Goal: Task Accomplishment & Management: Manage account settings

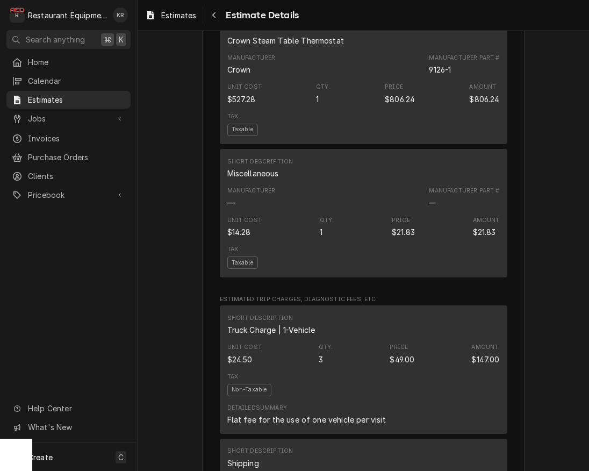
scroll to position [1767, 0]
click at [213, 16] on icon "Navigate back" at bounding box center [214, 15] width 5 height 8
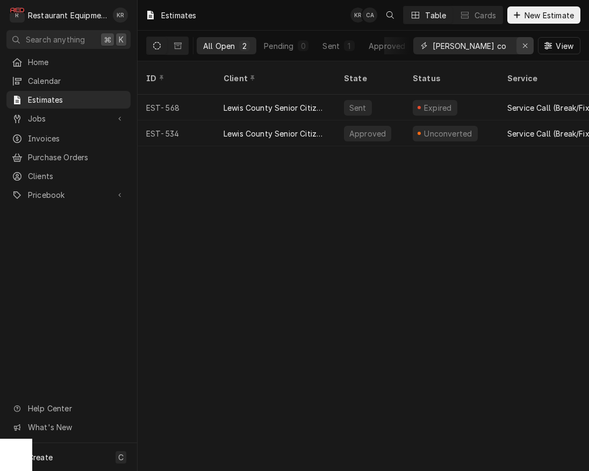
click at [526, 46] on icon "Erase input" at bounding box center [525, 46] width 6 height 8
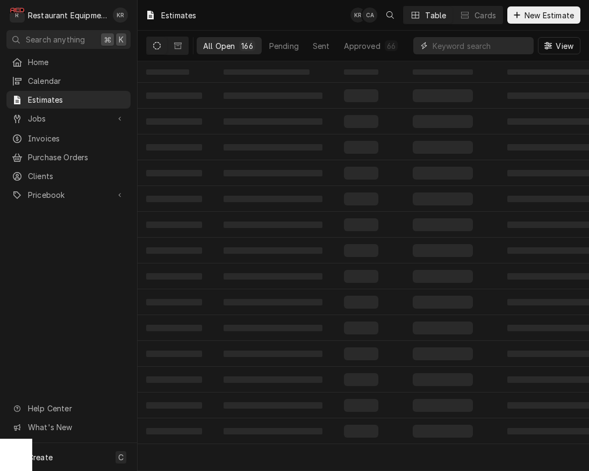
click at [467, 45] on input "Dynamic Content Wrapper" at bounding box center [481, 45] width 96 height 17
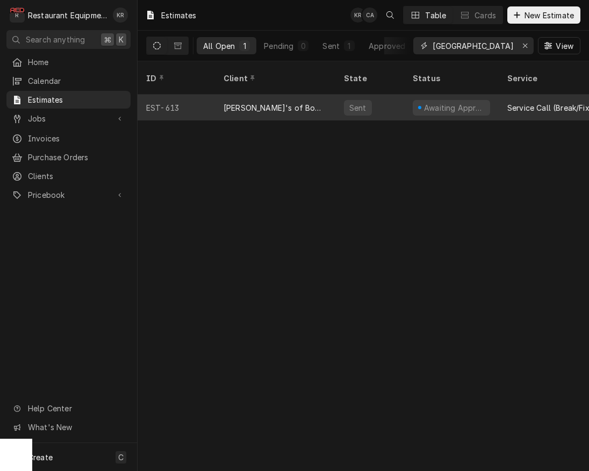
type input "bristol"
click at [434, 102] on div "Awaiting Approval" at bounding box center [454, 107] width 63 height 11
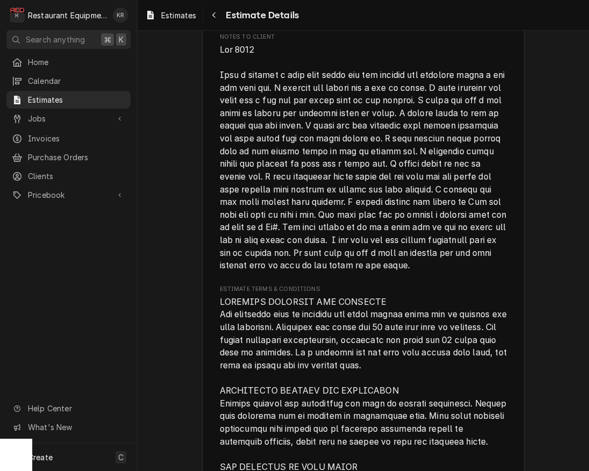
scroll to position [2150, 0]
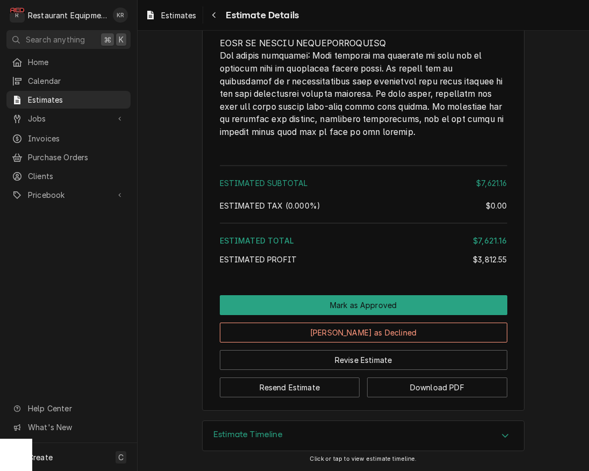
click at [310, 439] on div "Estimate Timeline" at bounding box center [363, 436] width 321 height 30
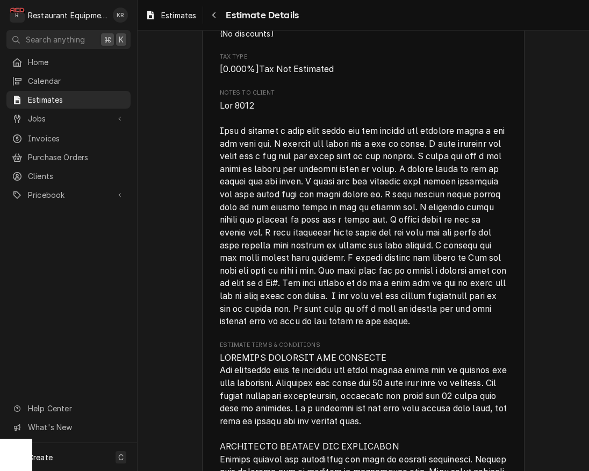
scroll to position [1433, 0]
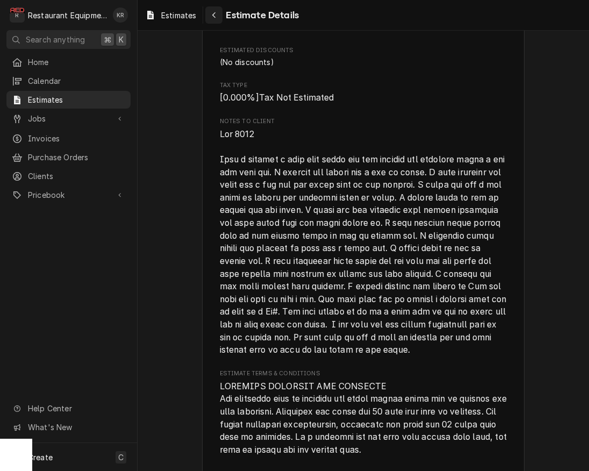
click at [215, 15] on icon "Navigate back" at bounding box center [214, 15] width 5 height 8
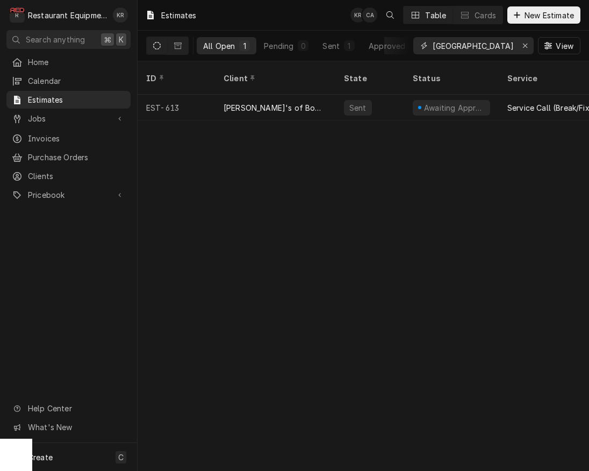
click at [522, 45] on div "Erase input" at bounding box center [525, 45] width 11 height 11
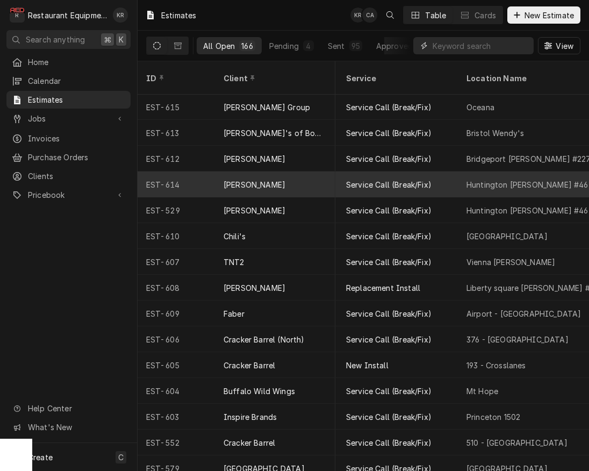
scroll to position [1, 163]
click at [285, 173] on div "[PERSON_NAME]" at bounding box center [275, 184] width 120 height 26
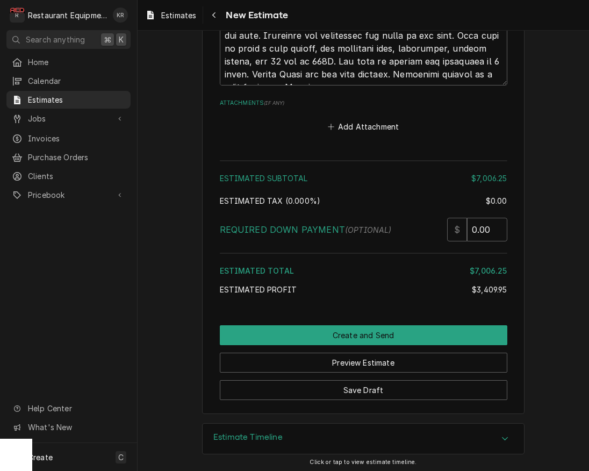
scroll to position [2991, 0]
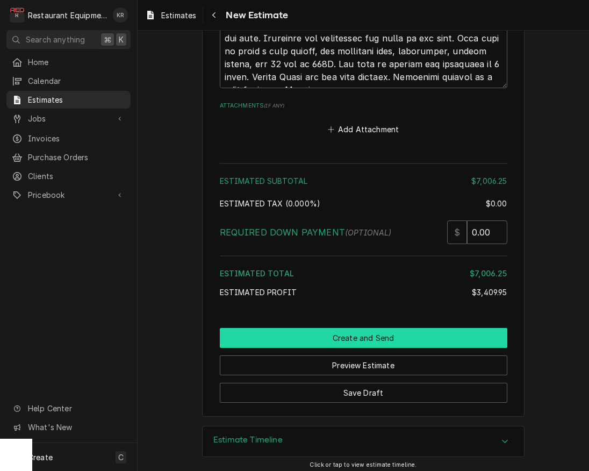
click at [343, 336] on button "Create and Send" at bounding box center [364, 338] width 288 height 20
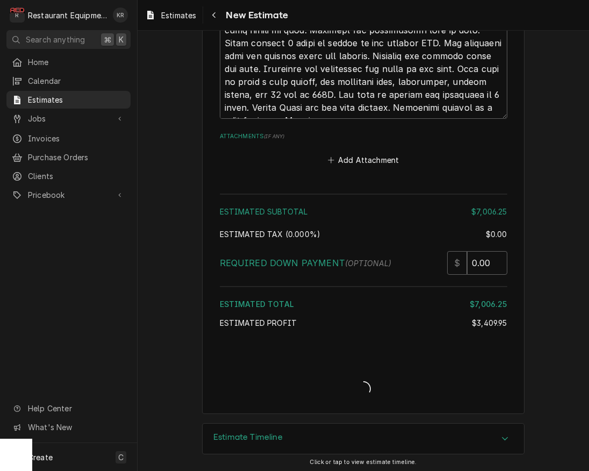
type textarea "x"
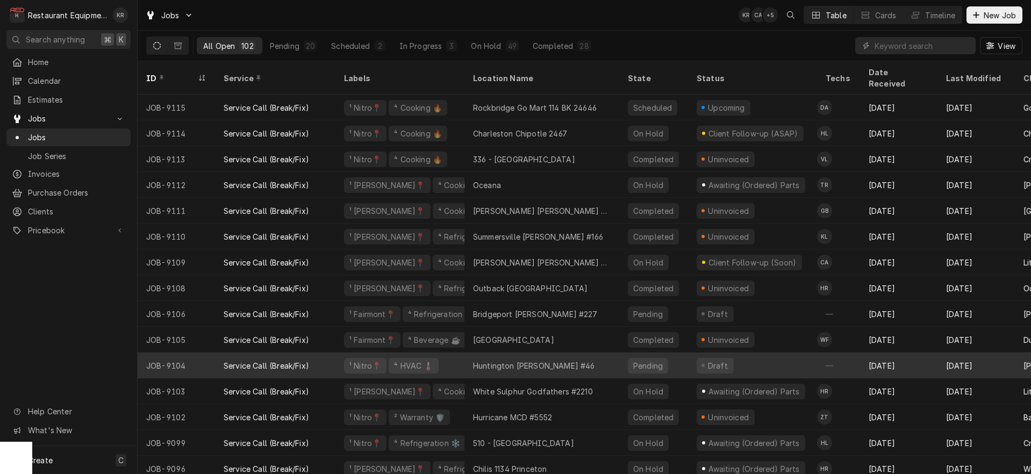
click at [551, 360] on div "Huntington Bob Evans #46" at bounding box center [533, 365] width 121 height 11
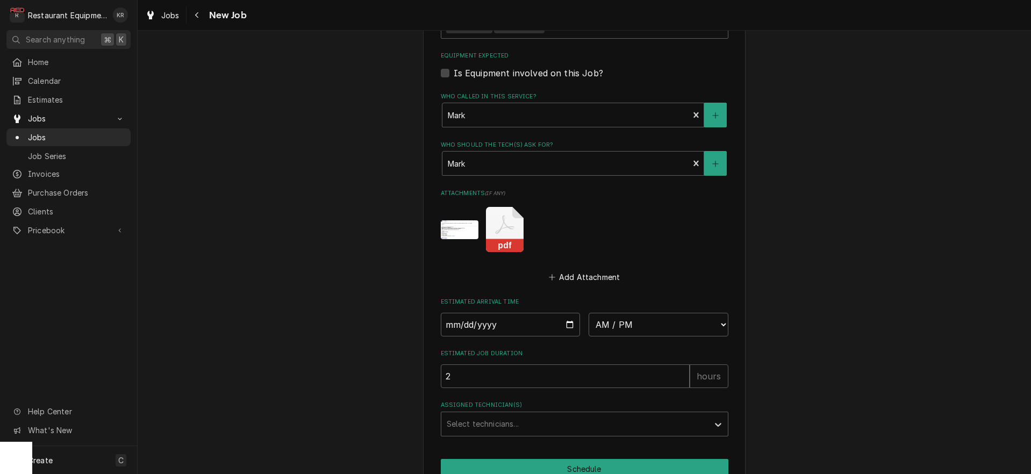
scroll to position [1045, 0]
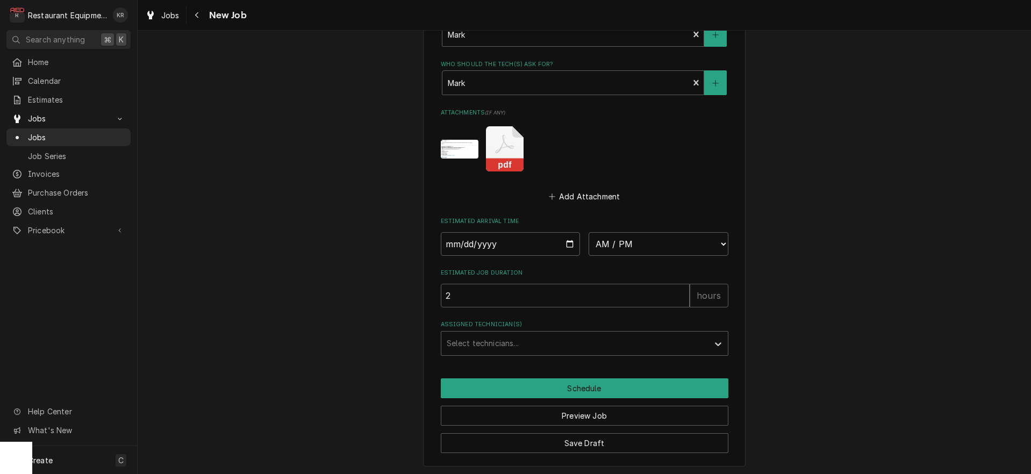
click at [463, 143] on img "Attachments" at bounding box center [460, 149] width 38 height 19
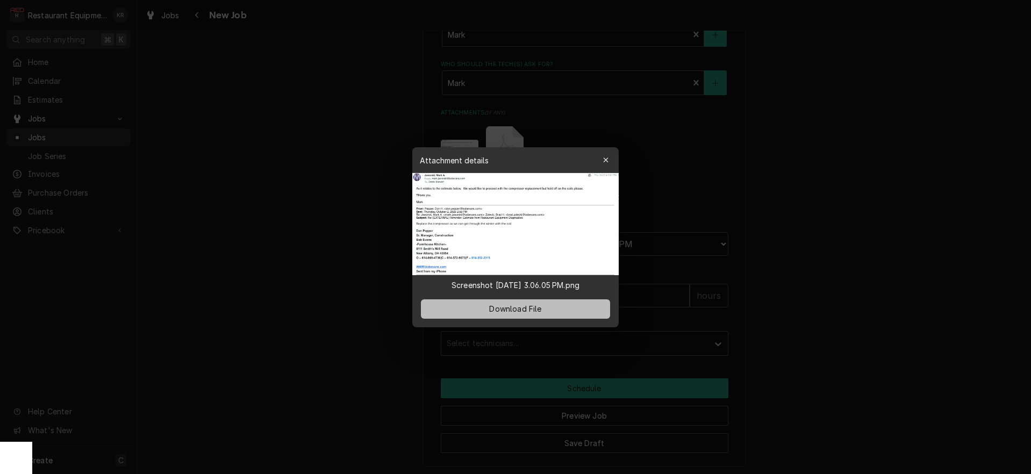
click at [487, 309] on span "Download File" at bounding box center [515, 308] width 56 height 11
click at [379, 100] on div at bounding box center [515, 237] width 1031 height 474
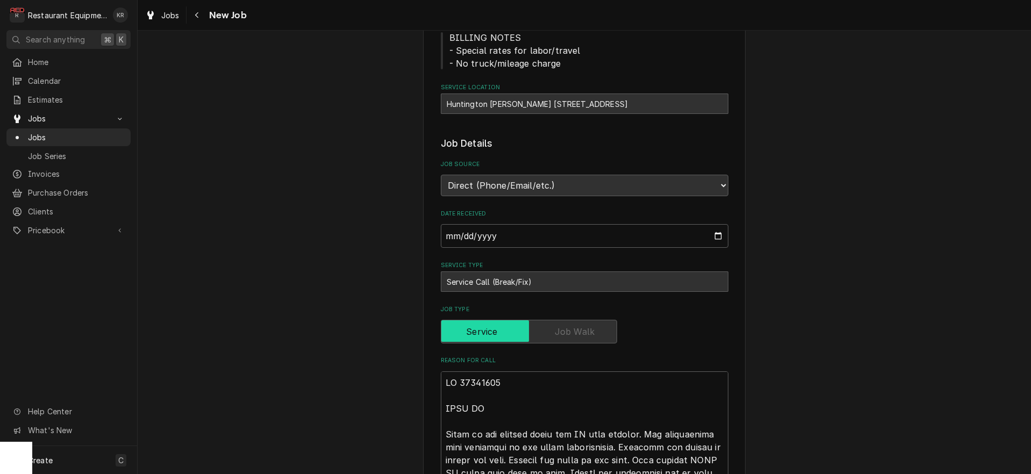
scroll to position [0, 0]
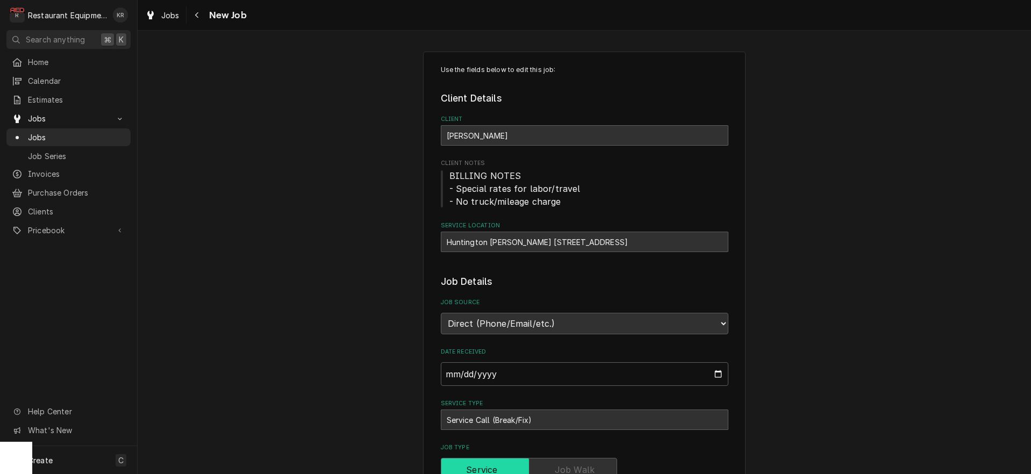
type textarea "x"
click at [169, 14] on span "Jobs" at bounding box center [170, 15] width 18 height 11
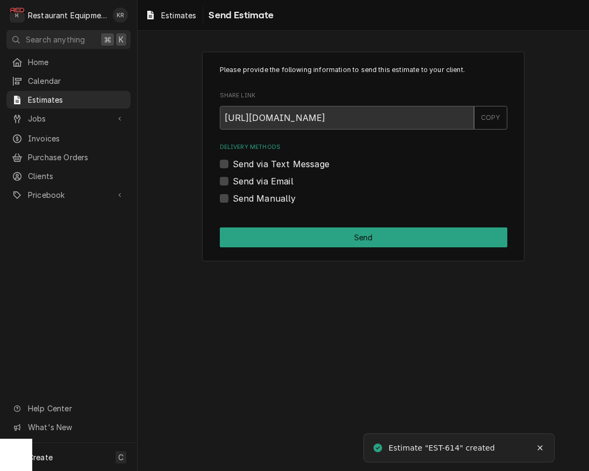
click at [229, 196] on div "Send Manually" at bounding box center [364, 198] width 288 height 13
click at [233, 197] on label "Send Manually" at bounding box center [264, 198] width 63 height 13
click at [233, 197] on input "Send Manually" at bounding box center [377, 204] width 288 height 24
checkbox input "true"
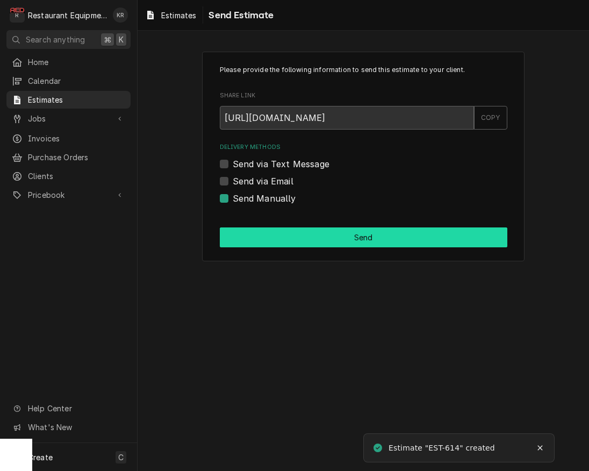
click at [273, 240] on button "Send" at bounding box center [364, 237] width 288 height 20
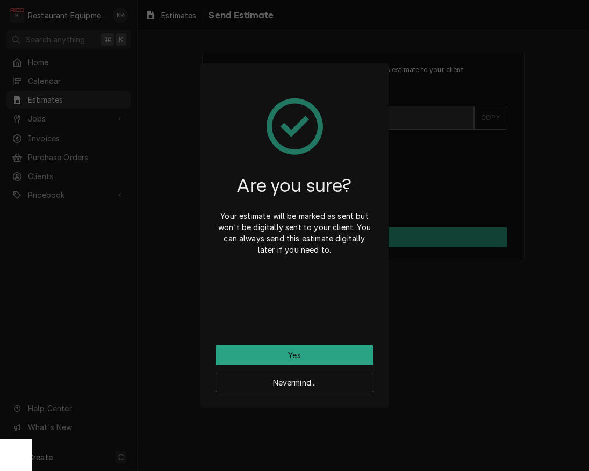
drag, startPoint x: 423, startPoint y: 336, endPoint x: 354, endPoint y: 361, distance: 73.4
click at [422, 337] on div "Are you sure? Your estimate will be marked as sent but won't be digitally sent …" at bounding box center [294, 235] width 589 height 471
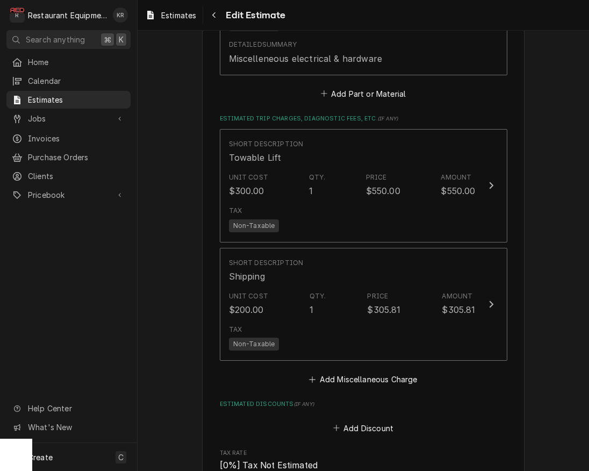
scroll to position [2939, 0]
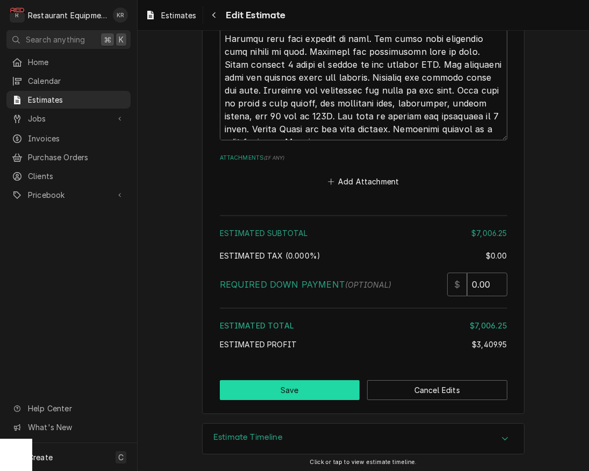
click at [320, 386] on button "Save" at bounding box center [290, 390] width 140 height 20
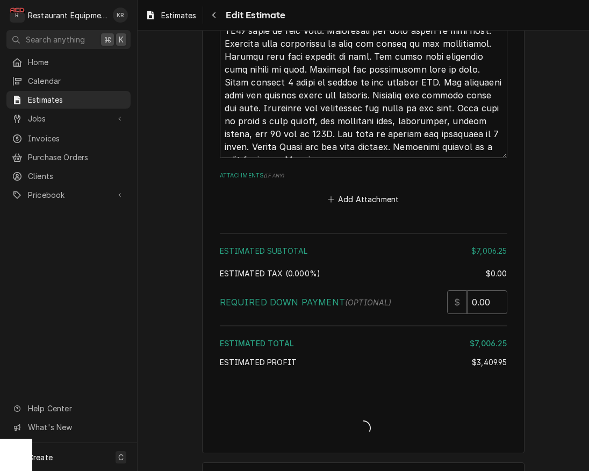
type textarea "x"
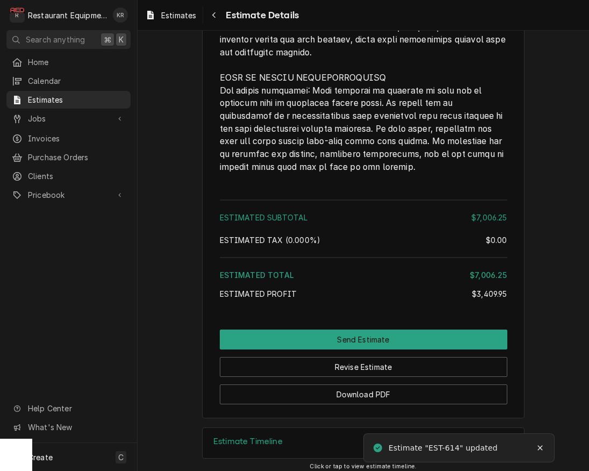
scroll to position [2548, 0]
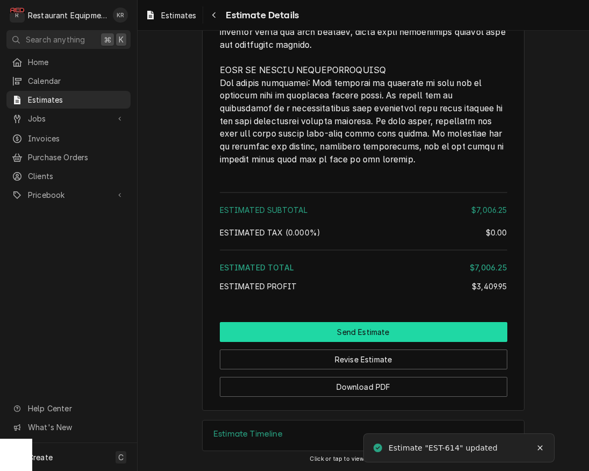
click at [360, 324] on button "Send Estimate" at bounding box center [364, 332] width 288 height 20
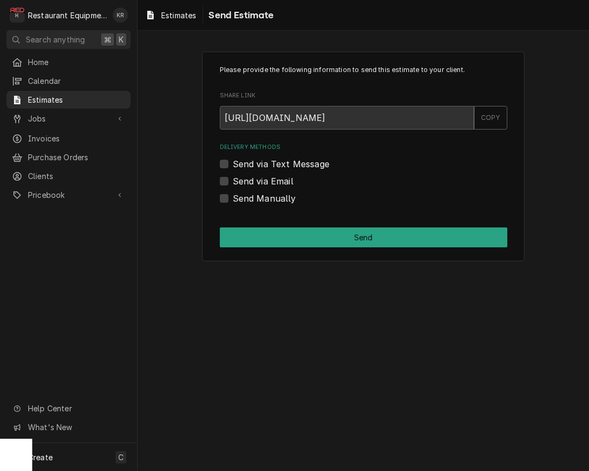
click at [233, 198] on label "Send Manually" at bounding box center [264, 198] width 63 height 13
click at [233, 198] on input "Send Manually" at bounding box center [377, 204] width 288 height 24
checkbox input "true"
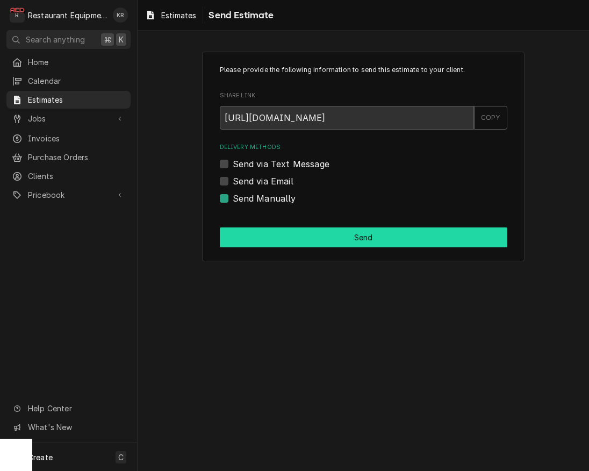
click at [272, 231] on button "Send" at bounding box center [364, 237] width 288 height 20
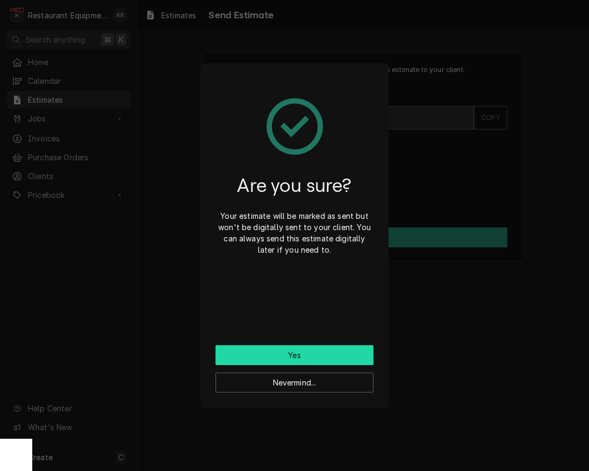
click at [274, 358] on button "Yes" at bounding box center [294, 355] width 158 height 20
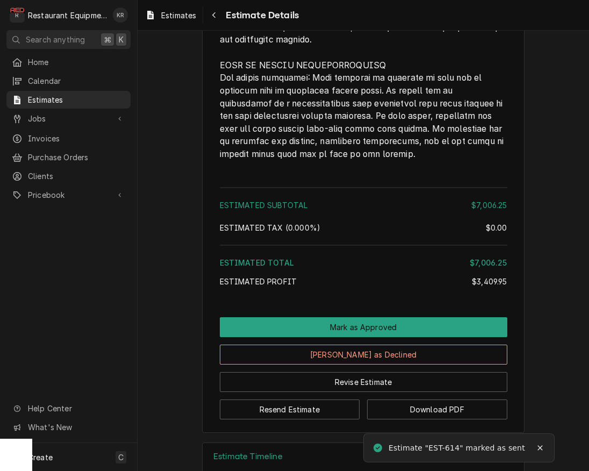
scroll to position [2611, 0]
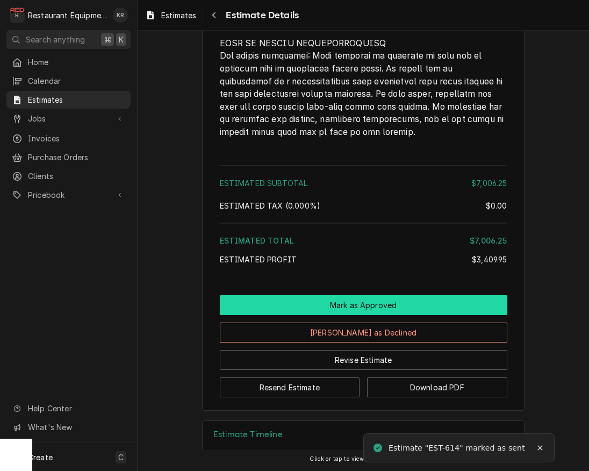
click at [350, 303] on button "Mark as Approved" at bounding box center [364, 305] width 288 height 20
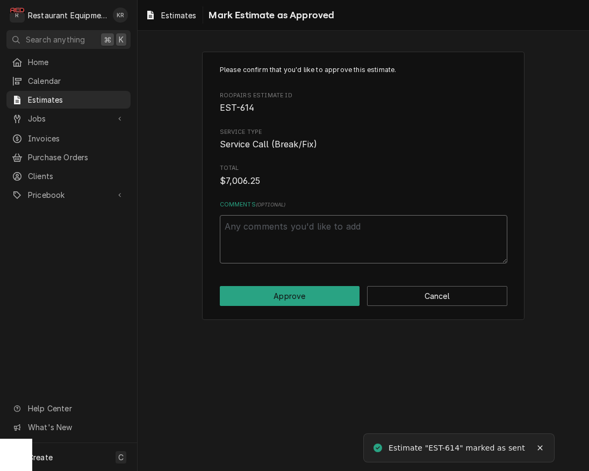
click at [306, 234] on textarea "Comments ( optional )" at bounding box center [364, 239] width 288 height 48
type textarea "x"
type textarea "1"
type textarea "x"
type textarea "10"
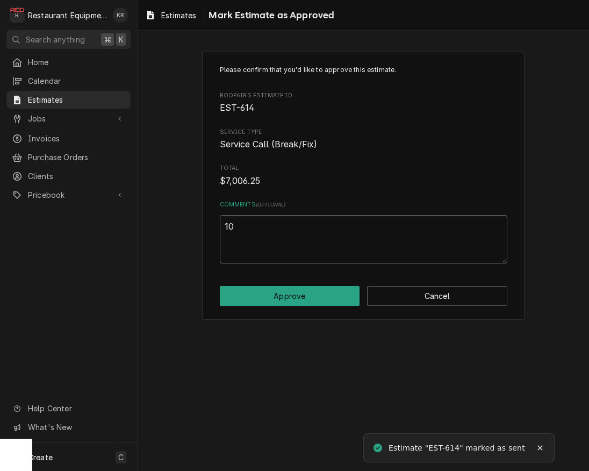
type textarea "x"
type textarea "10/"
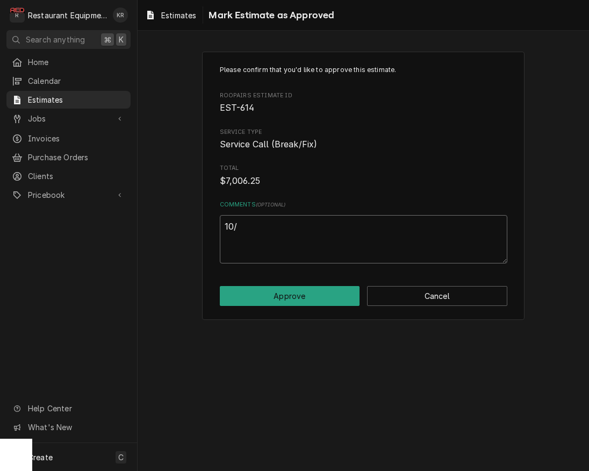
type textarea "x"
type textarea "10/2"
click at [338, 295] on button "Approve" at bounding box center [290, 296] width 140 height 20
type textarea "x"
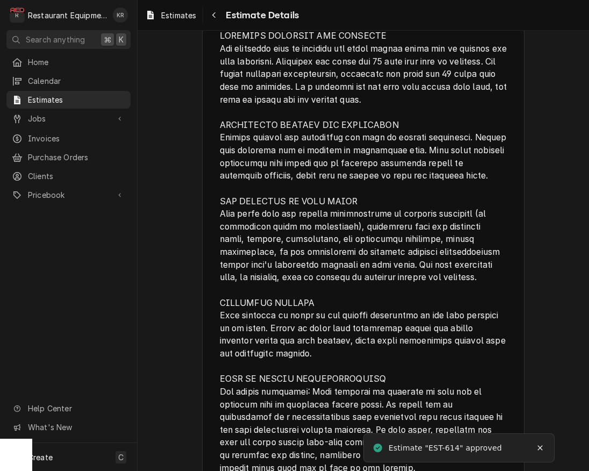
scroll to position [2648, 0]
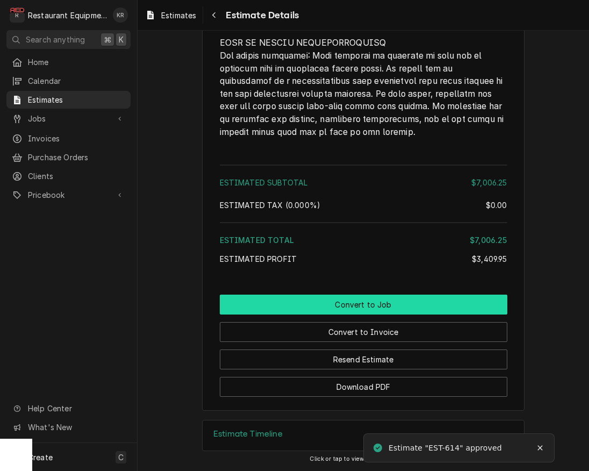
click at [367, 304] on button "Convert to Job" at bounding box center [364, 304] width 288 height 20
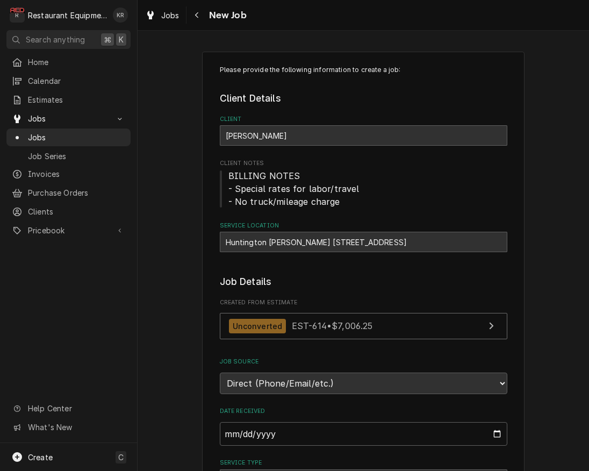
type textarea "x"
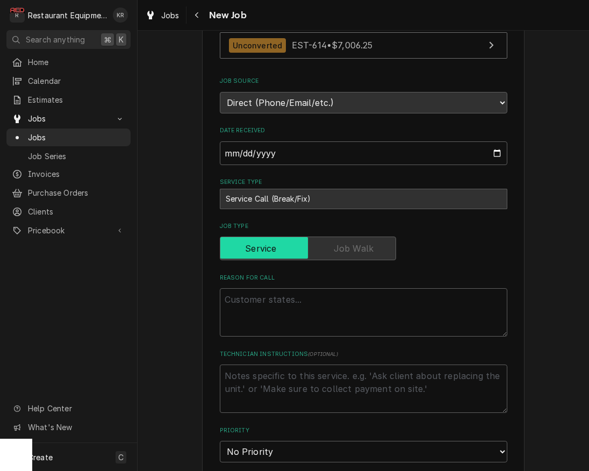
scroll to position [292, 0]
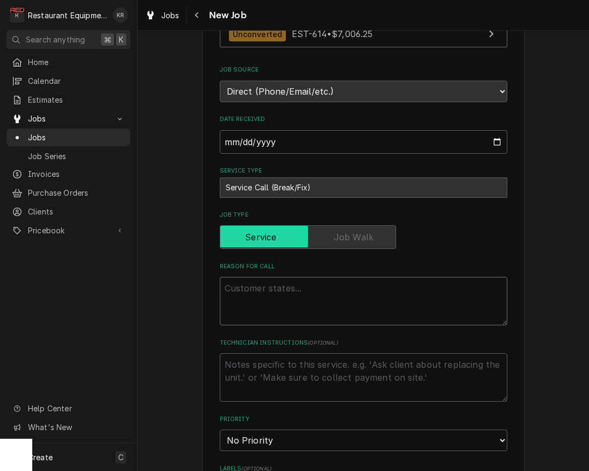
click at [267, 289] on textarea "Reason For Call" at bounding box center [364, 301] width 288 height 48
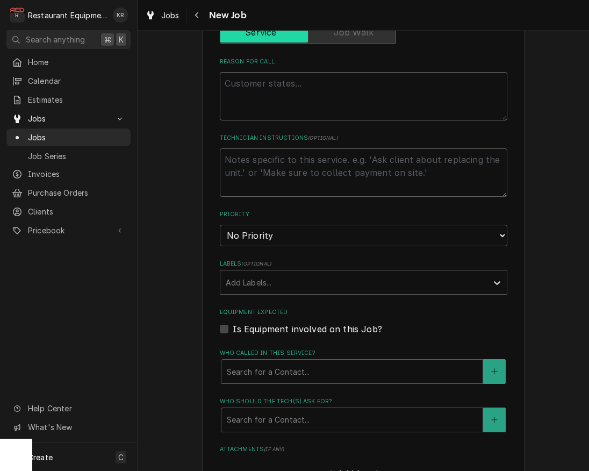
scroll to position [488, 0]
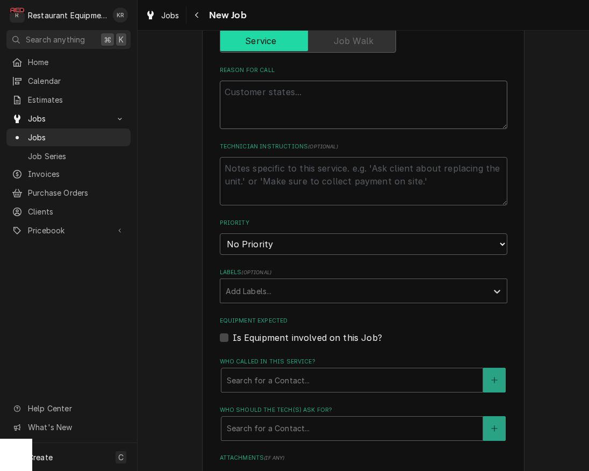
paste textarea "PO 10152803 HVAC PM Spoke to the manager about the PM upon arrival. All thermos…"
type textarea "PO 10152803 HVAC PM Spoke to the manager about the PM upon arrival. All thermos…"
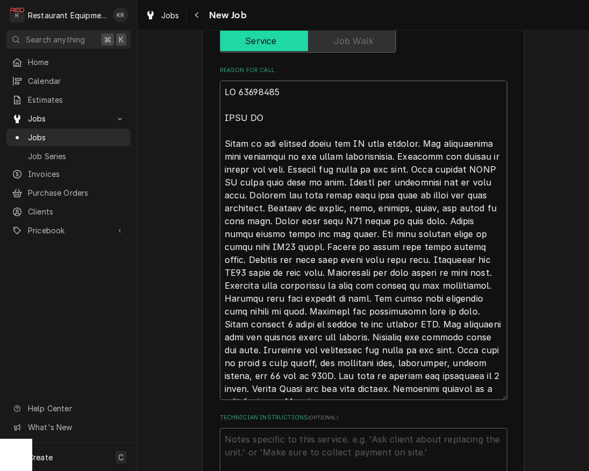
type textarea "x"
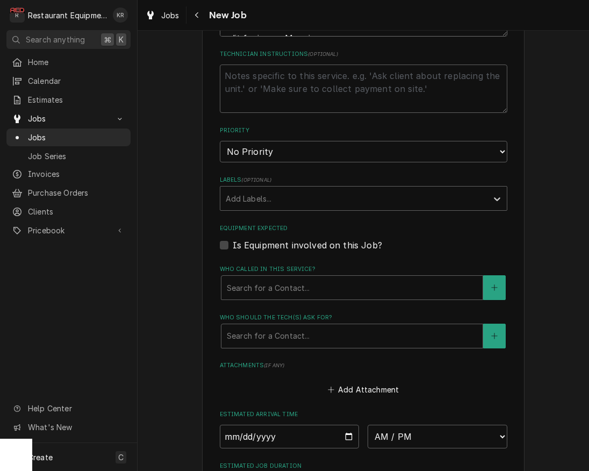
scroll to position [840, 0]
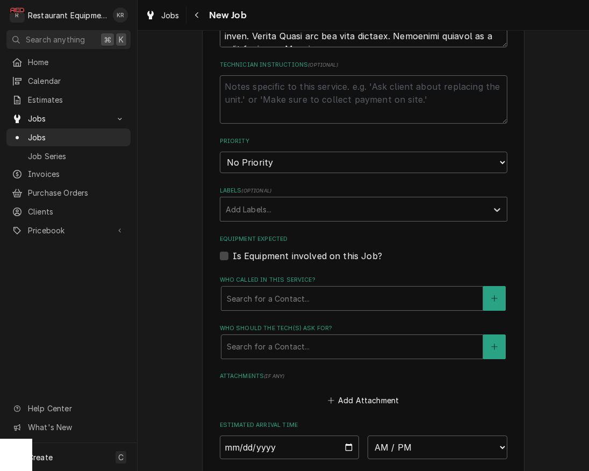
type textarea "PO 10152803 HVAC PM Spoke to the manager about the PM upon arrival. All thermos…"
select select "2"
click option "High" at bounding box center [0, 0] width 0 height 0
drag, startPoint x: 272, startPoint y: 213, endPoint x: 273, endPoint y: 219, distance: 5.9
click at [272, 214] on div "Labels" at bounding box center [354, 208] width 256 height 19
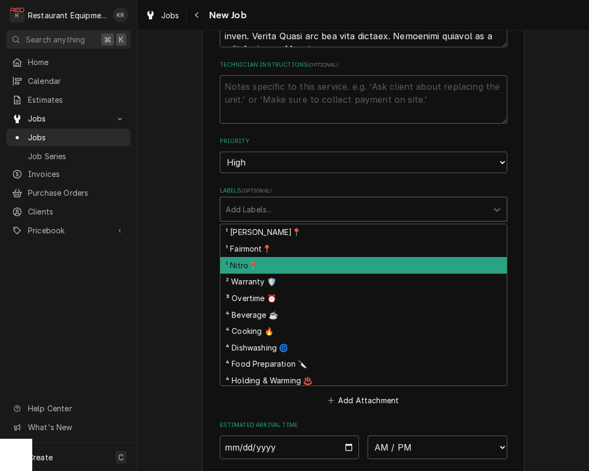
drag, startPoint x: 281, startPoint y: 262, endPoint x: 289, endPoint y: 258, distance: 9.1
click at [282, 262] on div "¹ Nitro📍" at bounding box center [363, 265] width 286 height 17
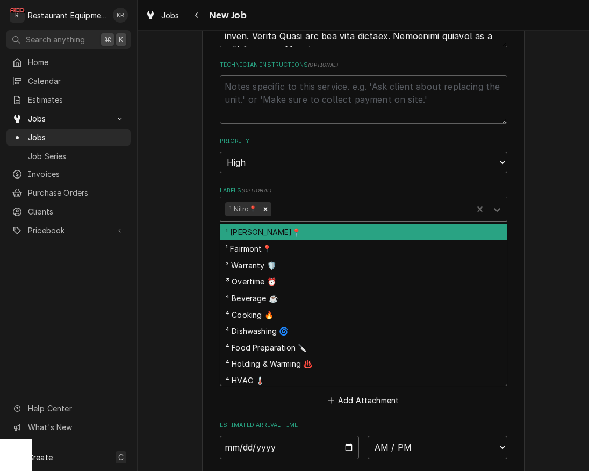
drag, startPoint x: 310, startPoint y: 207, endPoint x: 306, endPoint y: 200, distance: 8.4
click at [309, 205] on div "Labels" at bounding box center [370, 208] width 194 height 19
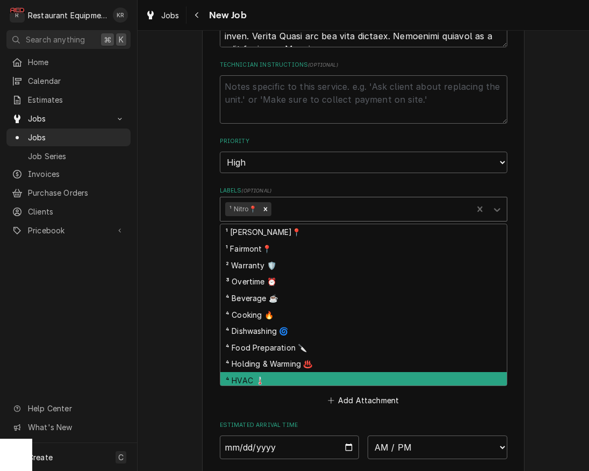
click at [309, 381] on div "⁴ HVAC 🌡️" at bounding box center [363, 380] width 286 height 17
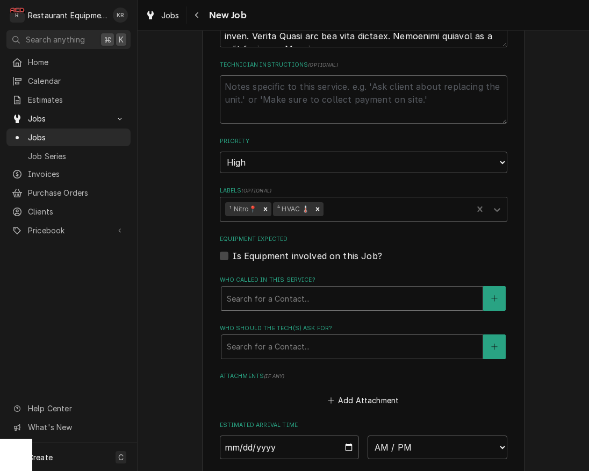
click at [296, 306] on div "Search for a Contact..." at bounding box center [351, 298] width 261 height 24
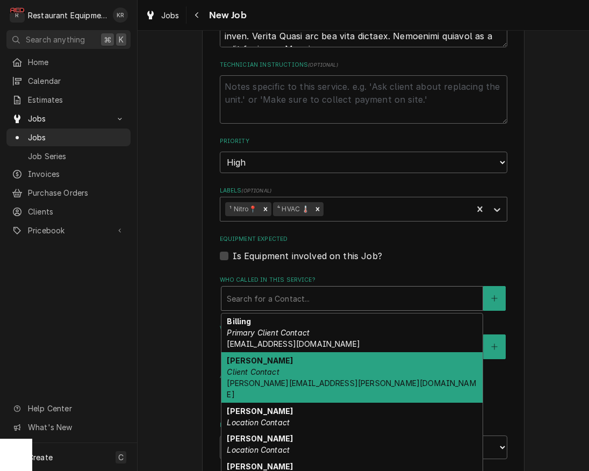
scroll to position [42, 0]
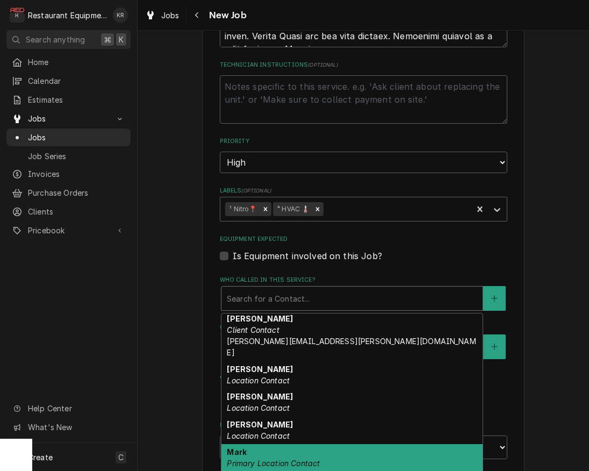
click at [283, 455] on div "Mark Primary Location Contact mark.jaworski@bobevans.com" at bounding box center [351, 463] width 261 height 39
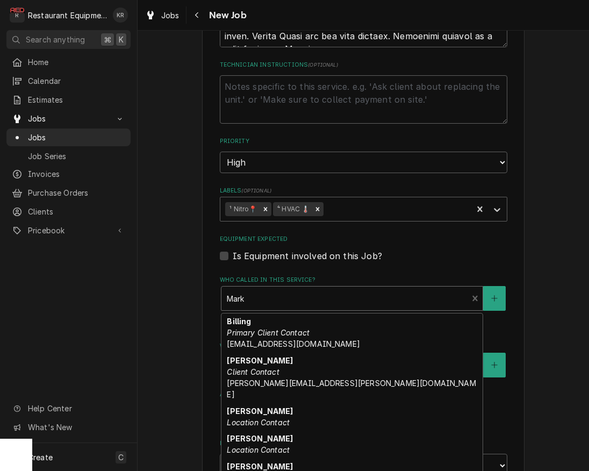
click at [274, 298] on div "Who called in this service?" at bounding box center [345, 298] width 236 height 19
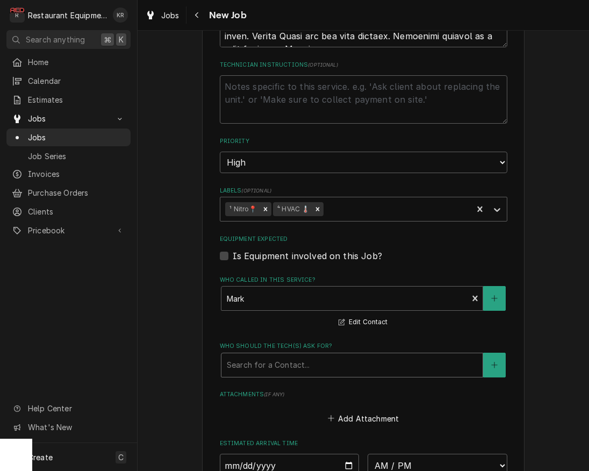
click at [268, 370] on div "Who should the tech(s) ask for?" at bounding box center [352, 364] width 250 height 19
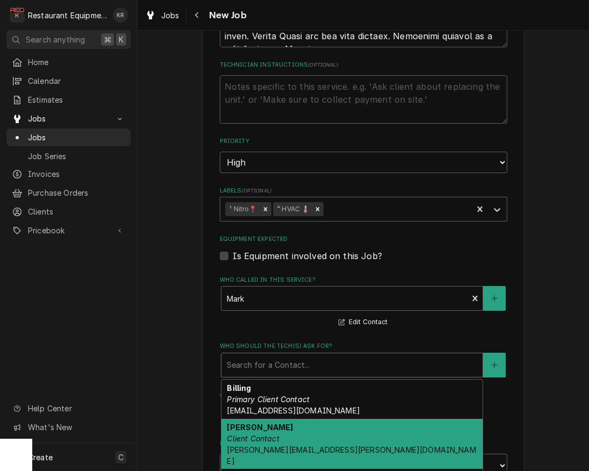
scroll to position [108, 0]
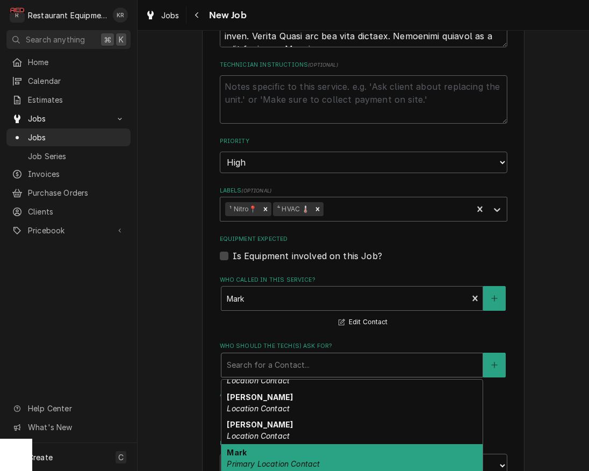
click at [284, 459] on em "Primary Location Contact" at bounding box center [273, 463] width 93 height 9
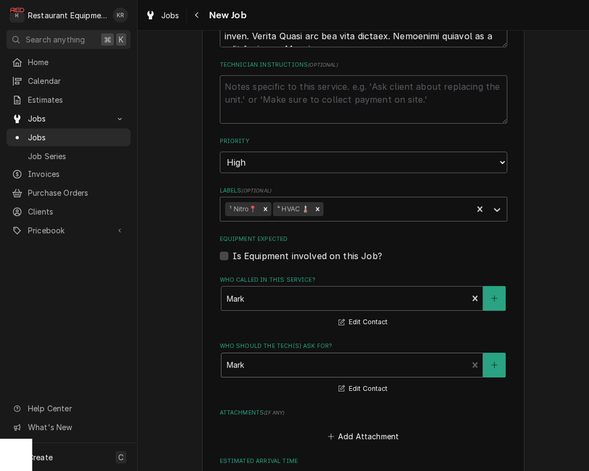
scroll to position [1056, 0]
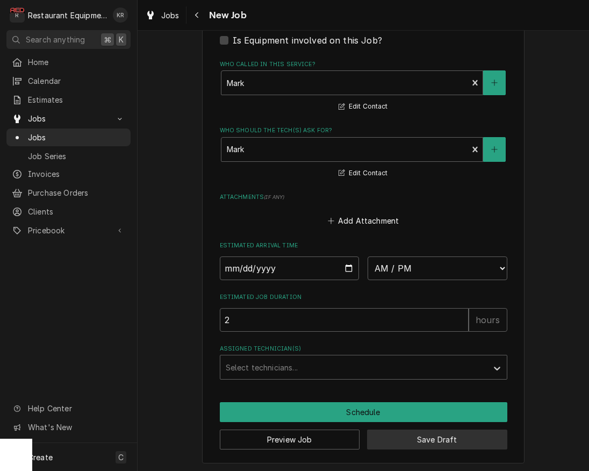
click at [452, 439] on button "Save Draft" at bounding box center [437, 439] width 140 height 20
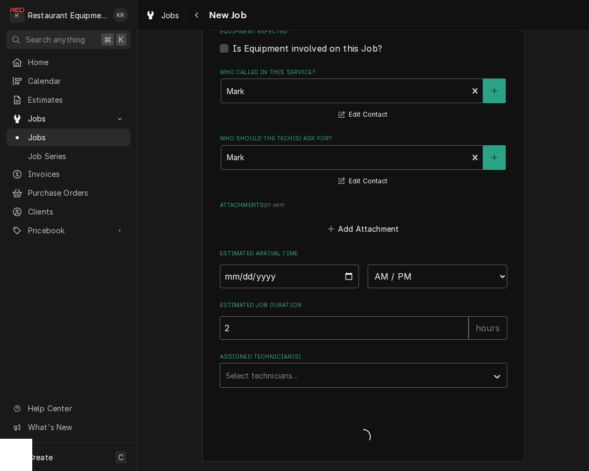
scroll to position [1046, 0]
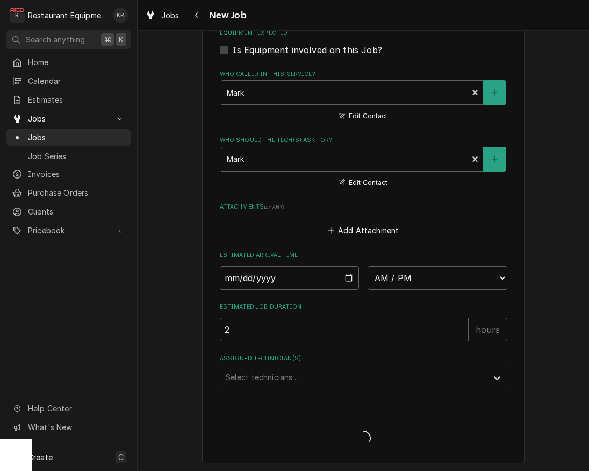
type textarea "x"
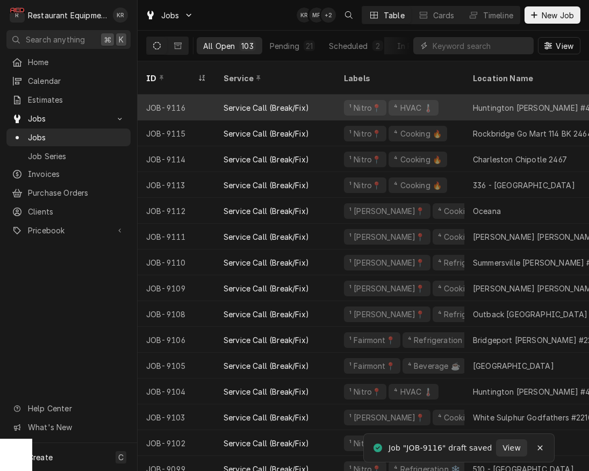
click at [279, 102] on div "Service Call (Break/Fix)" at bounding box center [266, 107] width 85 height 11
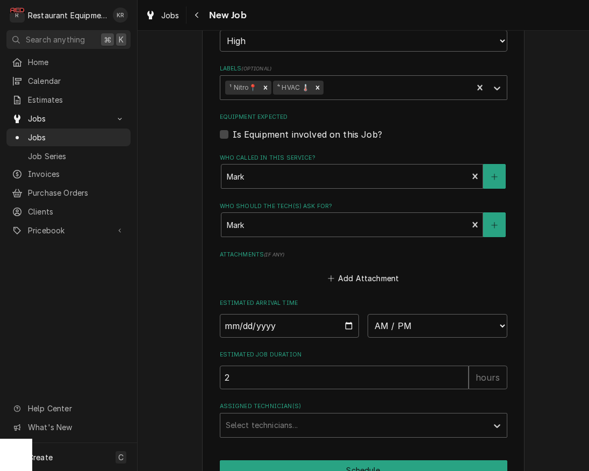
scroll to position [909, 0]
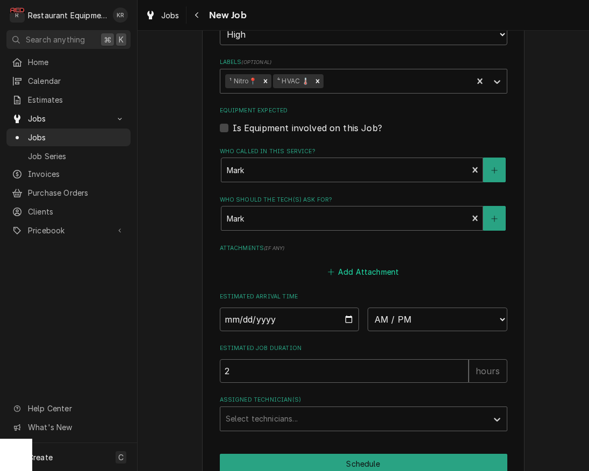
click at [357, 267] on button "Add Attachment" at bounding box center [363, 271] width 75 height 15
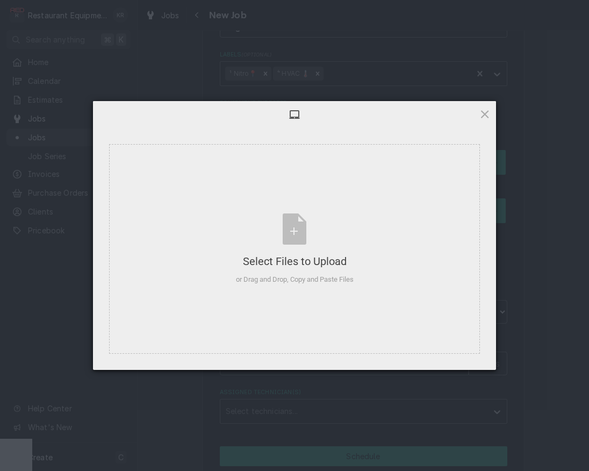
type textarea "x"
click at [288, 229] on div "Select Files to Upload or Drag and Drop, Copy and Paste Files" at bounding box center [295, 248] width 118 height 71
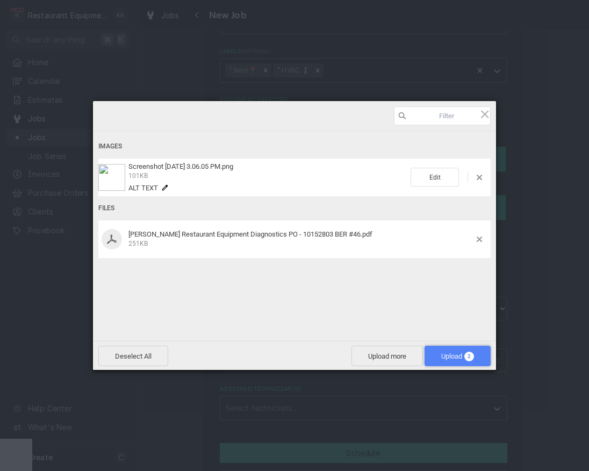
click at [464, 357] on span "Upload 2" at bounding box center [457, 356] width 33 height 8
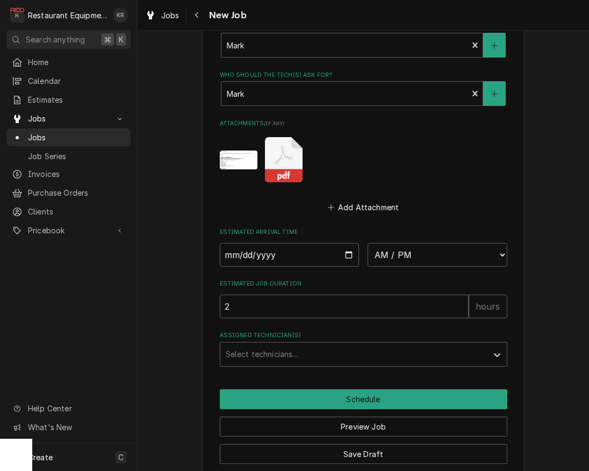
scroll to position [1048, 0]
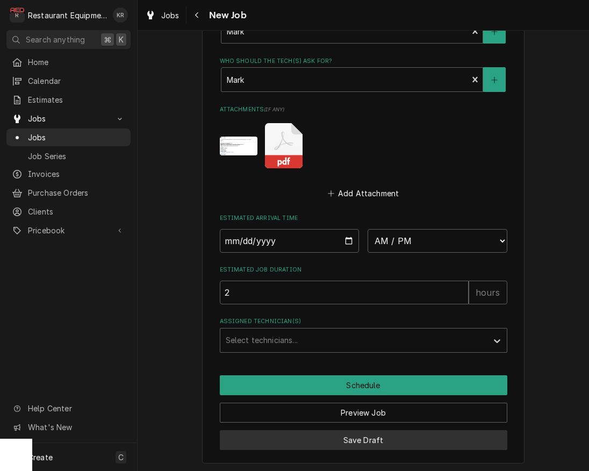
click at [362, 434] on button "Save Draft" at bounding box center [364, 440] width 288 height 20
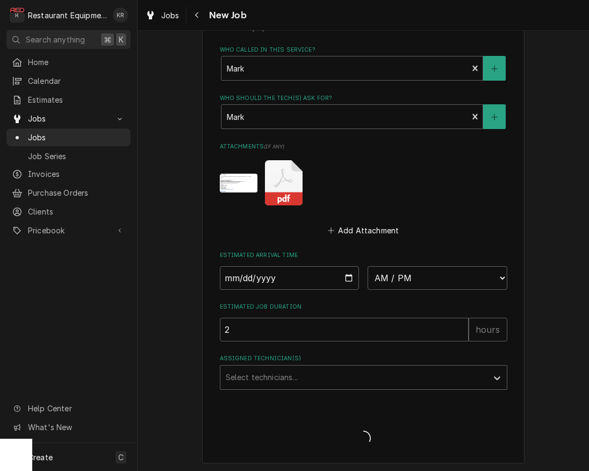
type textarea "x"
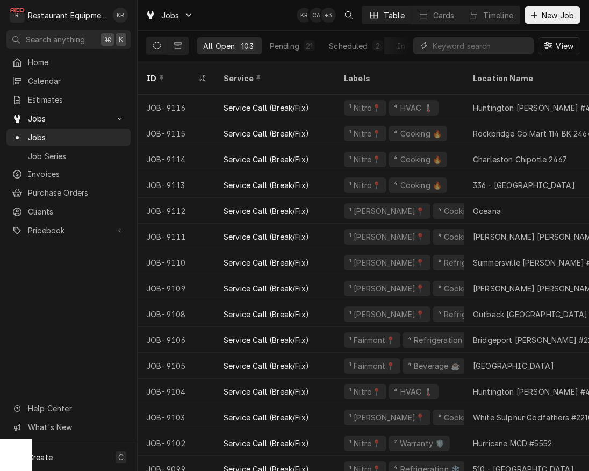
click at [51, 96] on span "Estimates" at bounding box center [76, 99] width 97 height 11
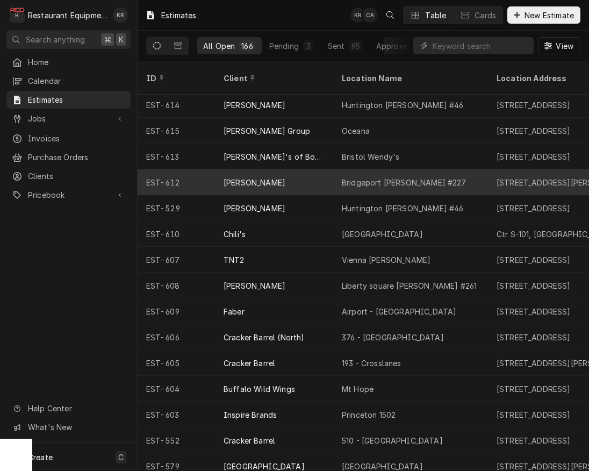
scroll to position [3, 0]
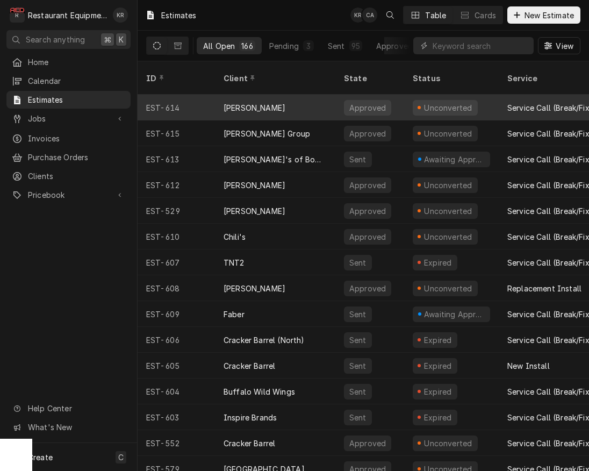
click at [369, 102] on div "Approved" at bounding box center [367, 107] width 39 height 11
click at [385, 100] on div "Approved" at bounding box center [367, 108] width 47 height 16
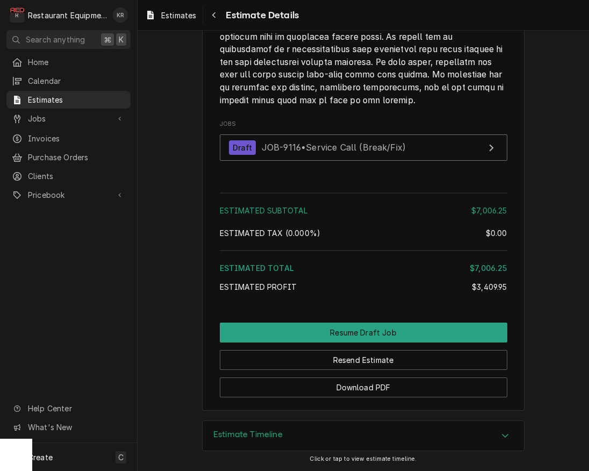
scroll to position [2679, 0]
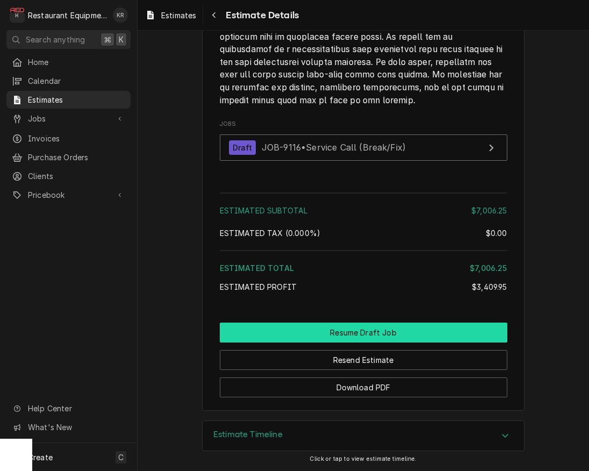
click at [375, 334] on button "Resume Draft Job" at bounding box center [364, 332] width 288 height 20
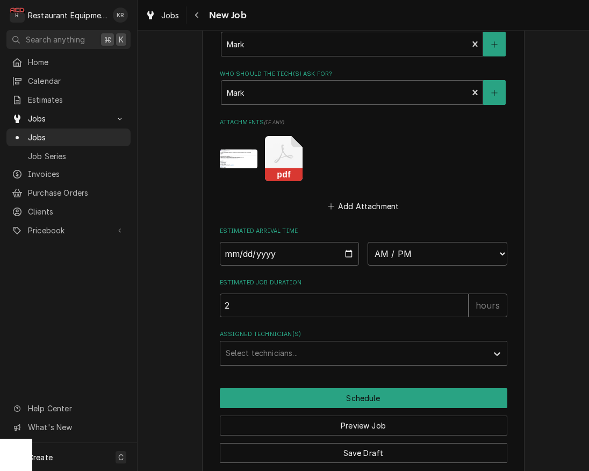
scroll to position [1048, 0]
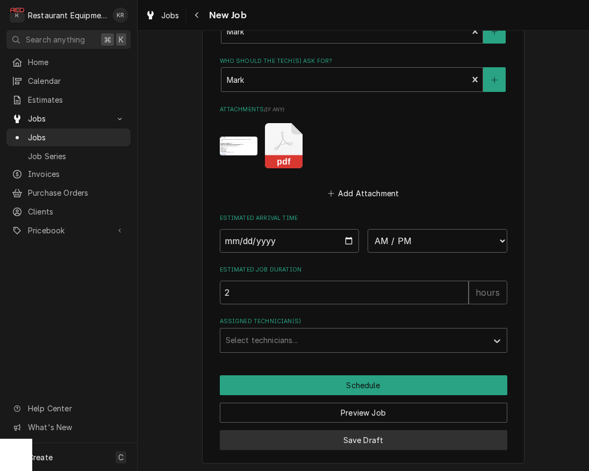
click at [361, 436] on button "Save Draft" at bounding box center [364, 440] width 288 height 20
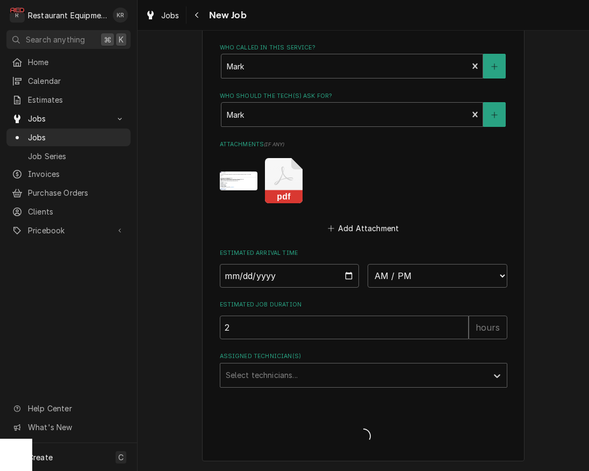
scroll to position [1011, 0]
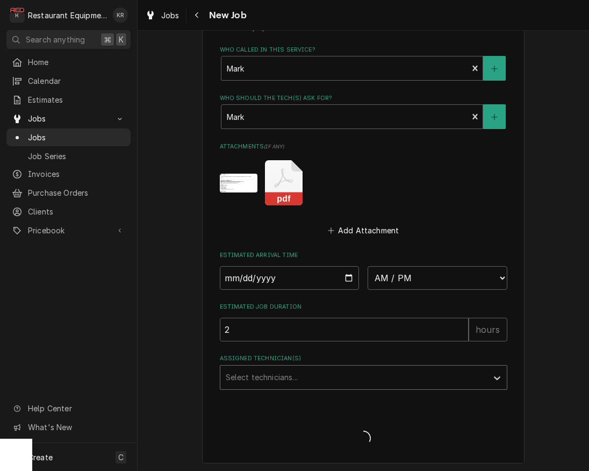
type textarea "x"
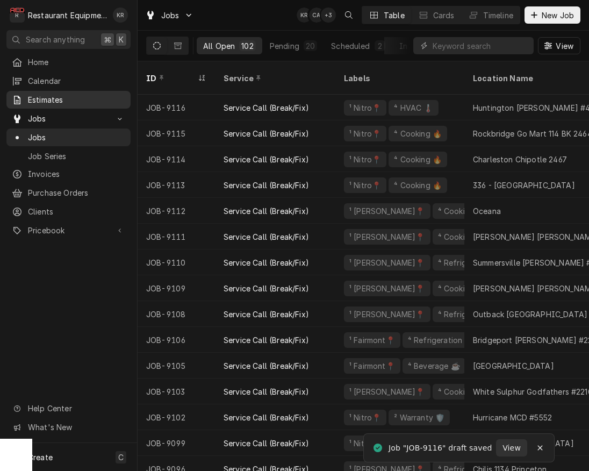
click at [55, 97] on span "Estimates" at bounding box center [76, 99] width 97 height 11
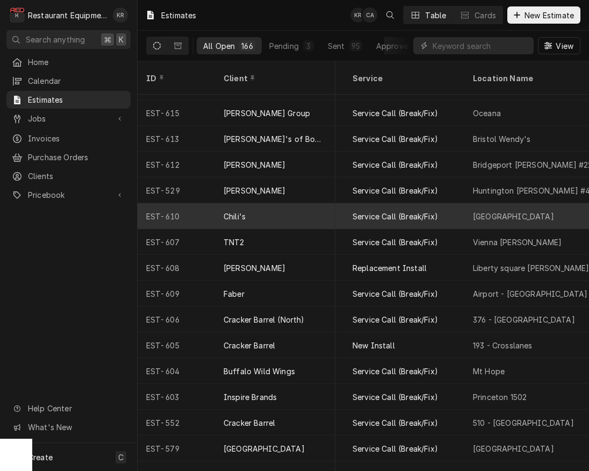
scroll to position [20, 0]
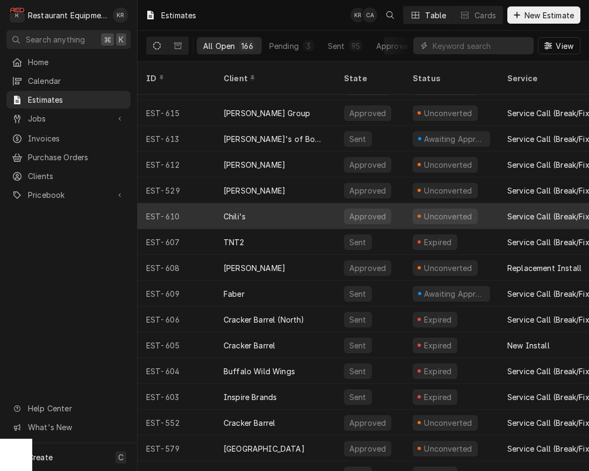
click at [461, 211] on div "Unconverted" at bounding box center [448, 216] width 51 height 11
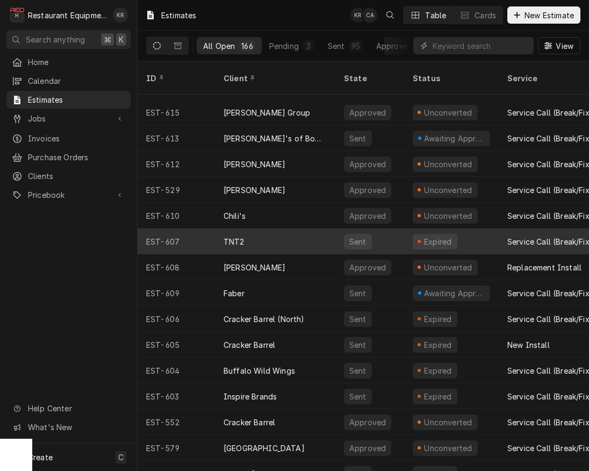
scroll to position [24, 0]
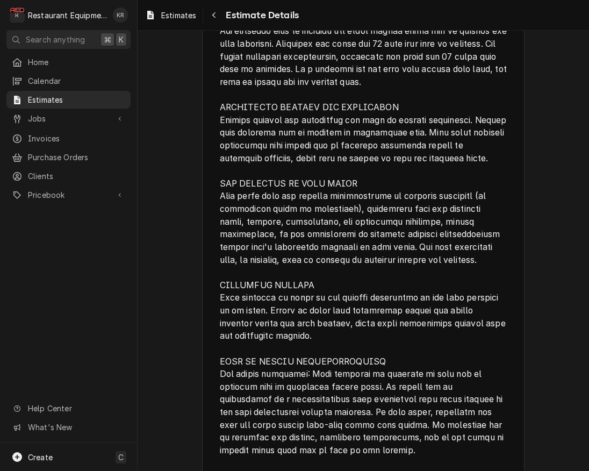
scroll to position [2249, 0]
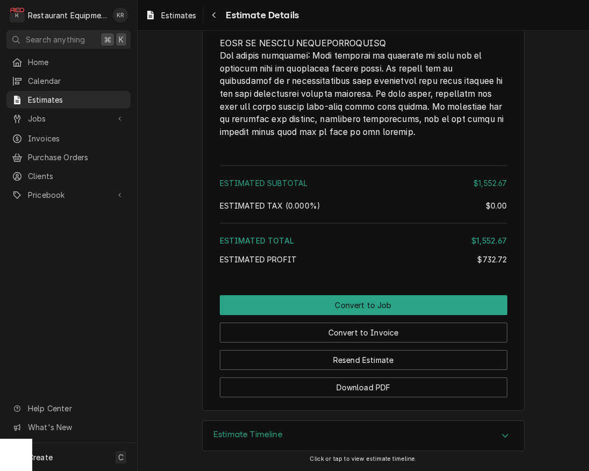
click at [310, 442] on div "Estimate Timeline" at bounding box center [363, 436] width 321 height 30
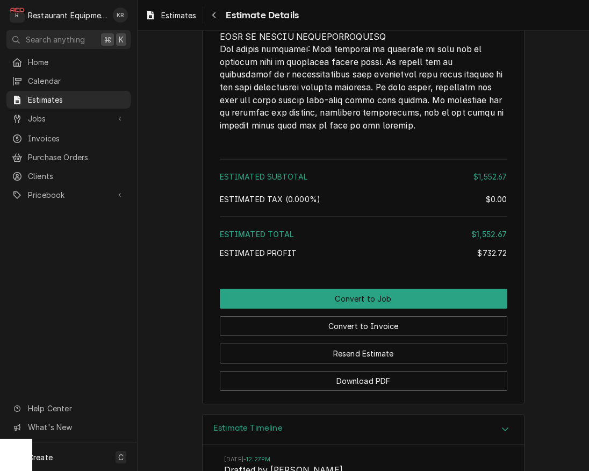
scroll to position [2410, 0]
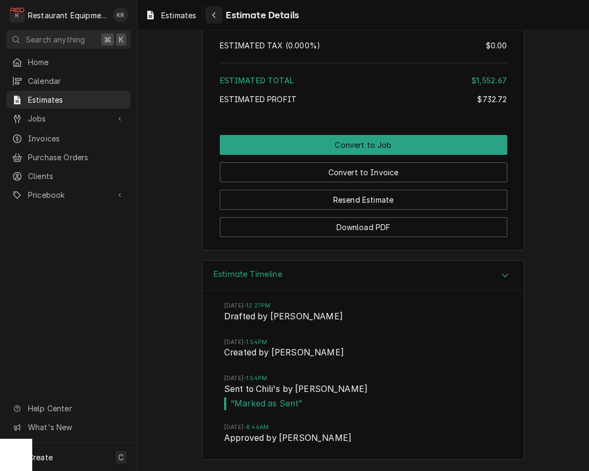
click at [212, 16] on div "Navigate back" at bounding box center [214, 15] width 11 height 11
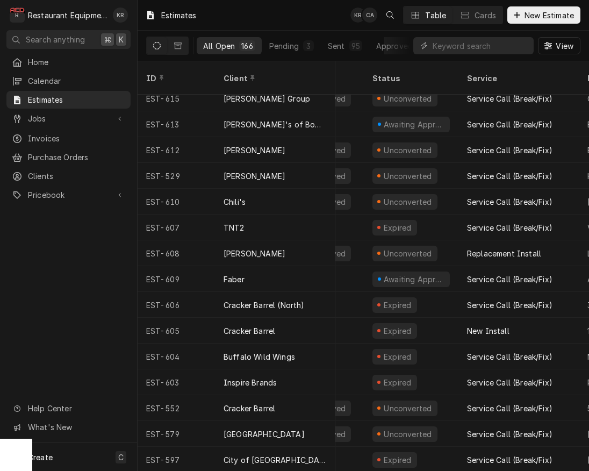
scroll to position [35, 40]
click at [443, 45] on input "Dynamic Content Wrapper" at bounding box center [481, 45] width 96 height 17
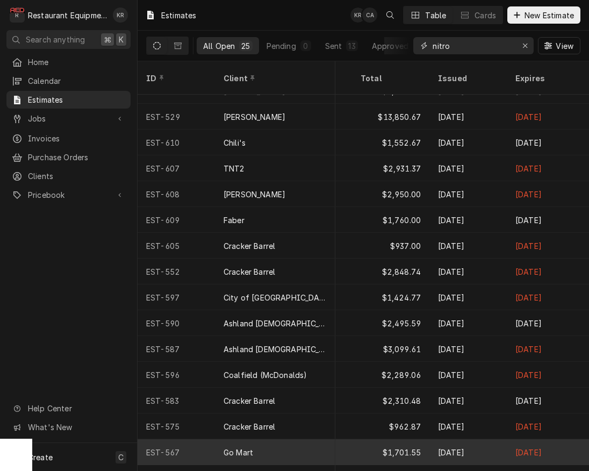
scroll to position [10, 706]
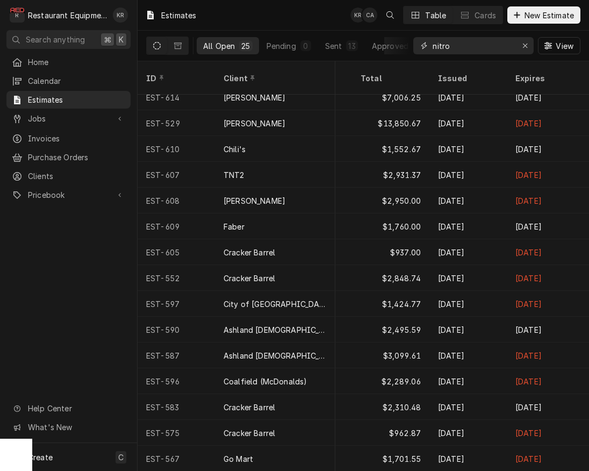
type input "nitro"
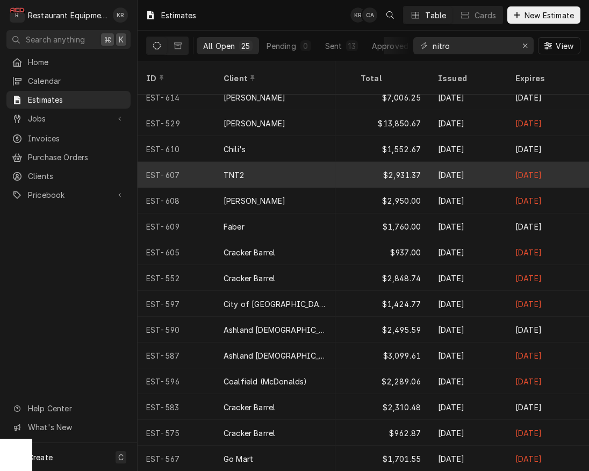
click at [293, 162] on div "TNT2" at bounding box center [275, 175] width 120 height 26
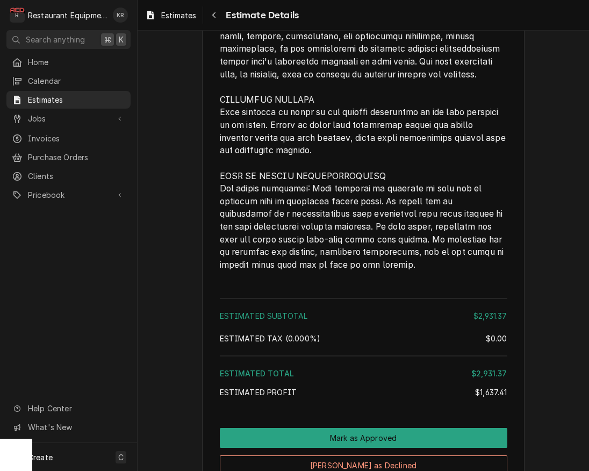
scroll to position [2398, 0]
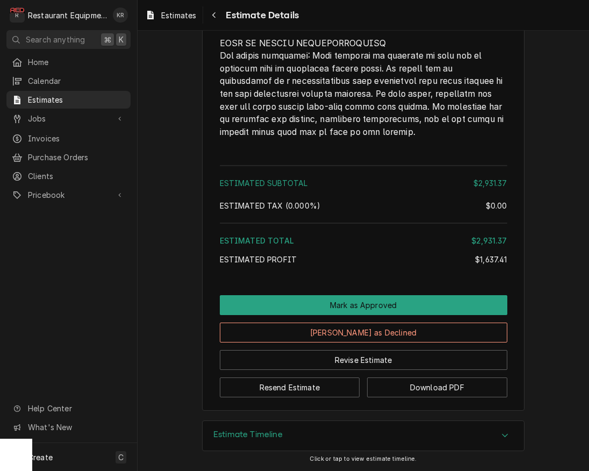
click at [306, 439] on div "Estimate Timeline" at bounding box center [363, 436] width 321 height 30
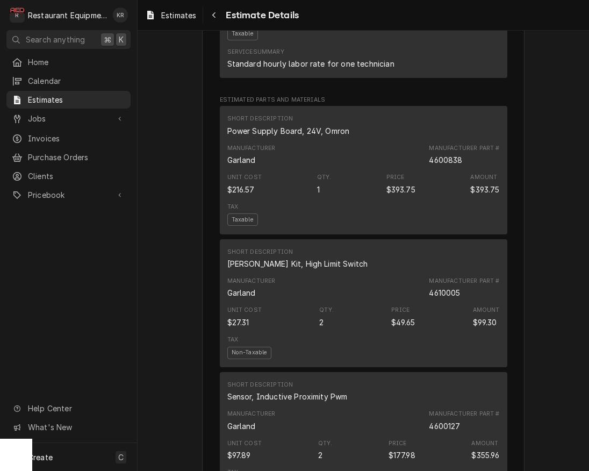
scroll to position [772, 0]
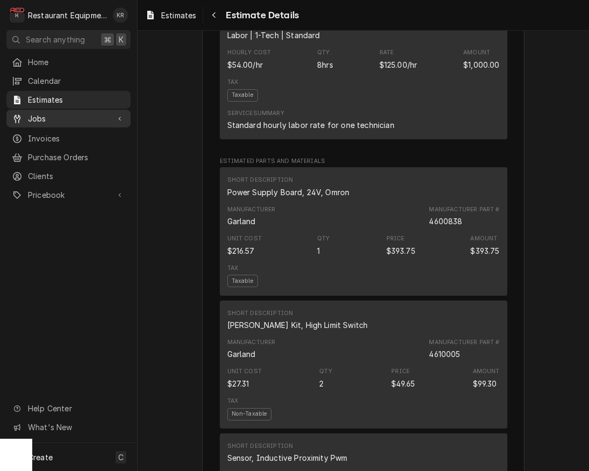
click at [51, 118] on span "Jobs" at bounding box center [68, 118] width 81 height 11
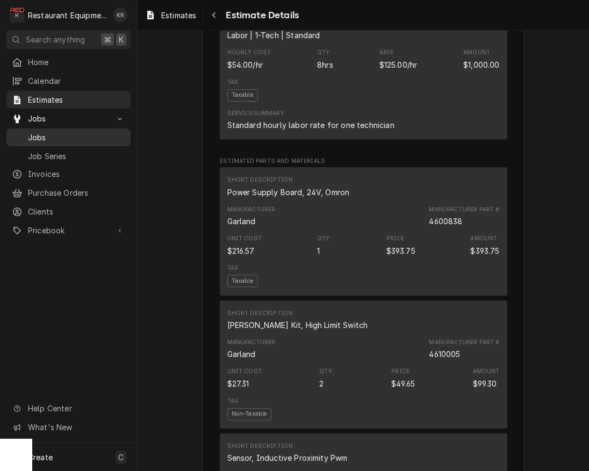
click at [39, 137] on span "Jobs" at bounding box center [76, 137] width 97 height 11
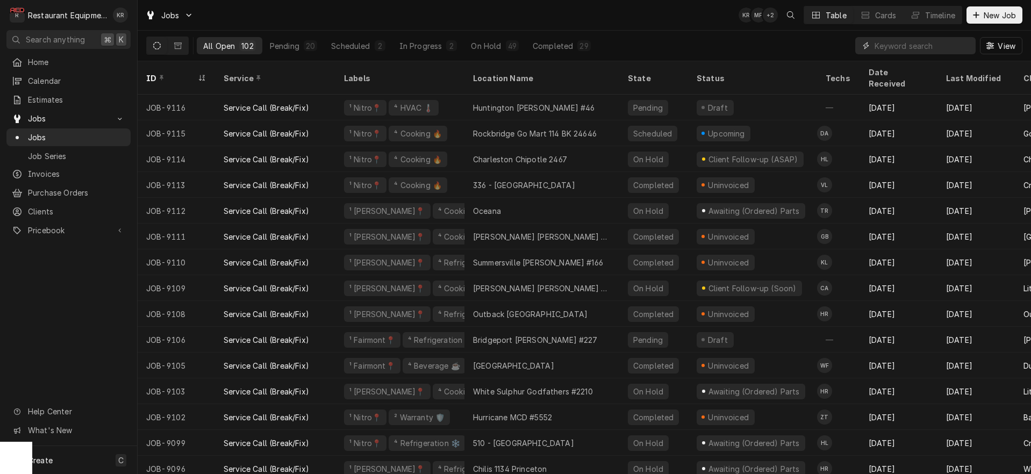
click at [917, 48] on input "Dynamic Content Wrapper" at bounding box center [922, 45] width 96 height 17
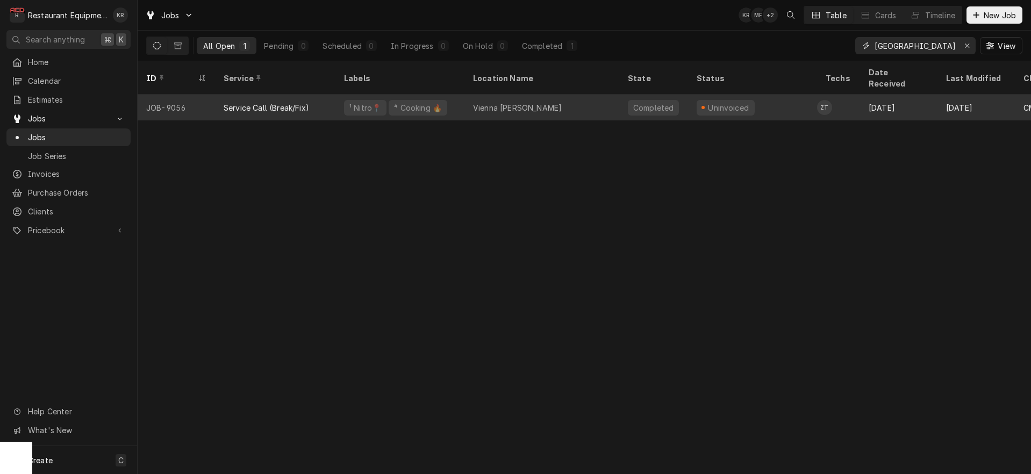
type input "vienna"
click at [565, 95] on div "Vienna McDonald's" at bounding box center [541, 108] width 155 height 26
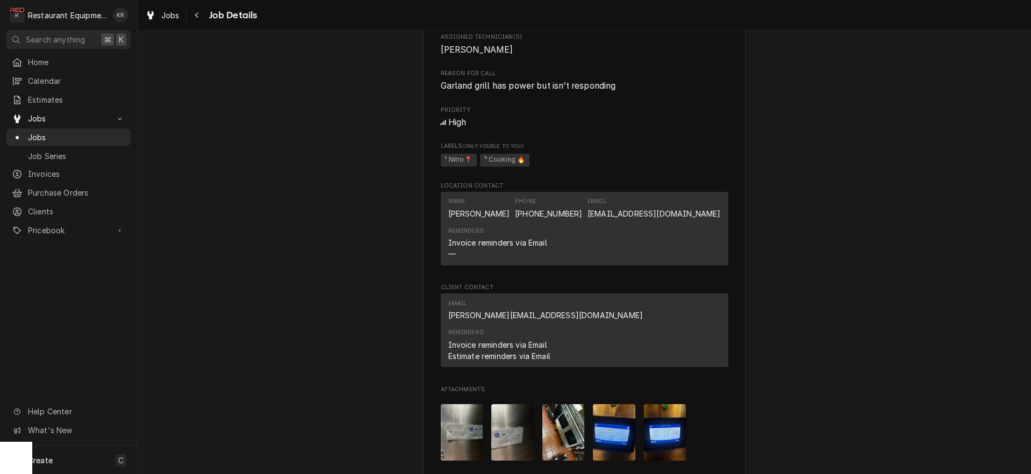
scroll to position [981, 0]
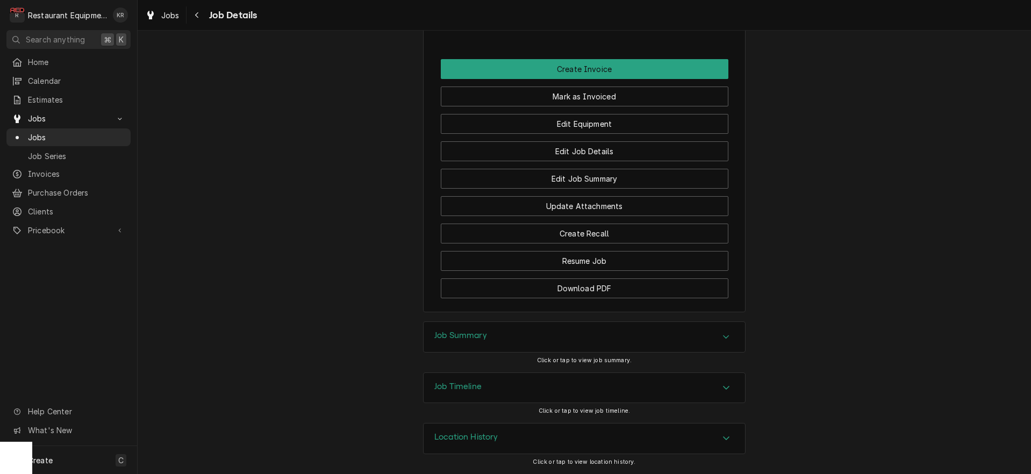
click at [450, 333] on h3 "Job Summary" at bounding box center [460, 336] width 53 height 10
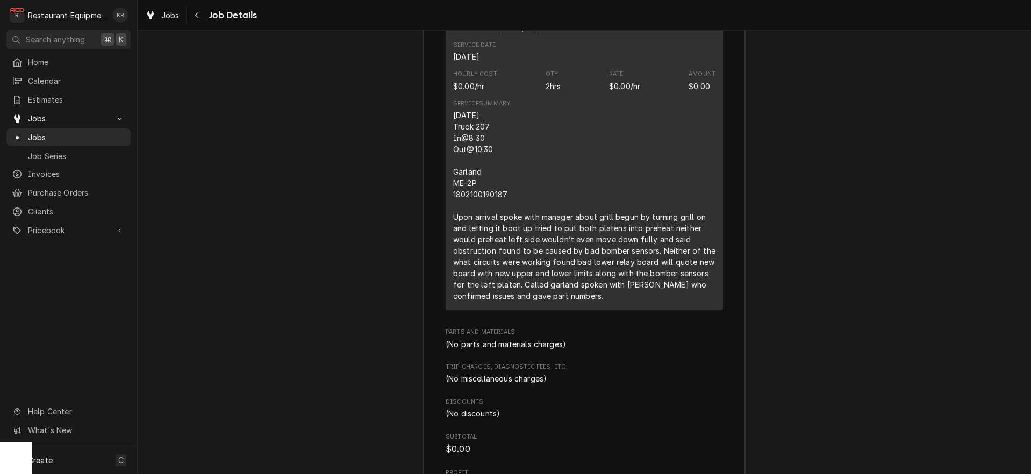
scroll to position [1472, 0]
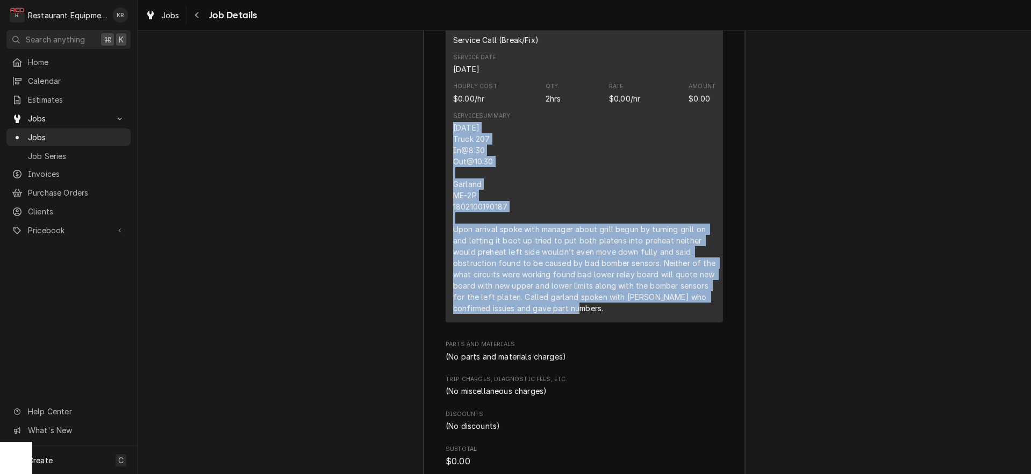
drag, startPoint x: 453, startPoint y: 140, endPoint x: 654, endPoint y: 321, distance: 270.9
click at [723, 322] on div "Short Description Service Call (Break/Fix) Service Date [DATE] Hourly Cost $0.0…" at bounding box center [584, 169] width 277 height 307
copy div "[DATE] Truck 207 In@8:30 Out@10:30 Garland ME-2P 1802100190187 Upon arrival spo…"
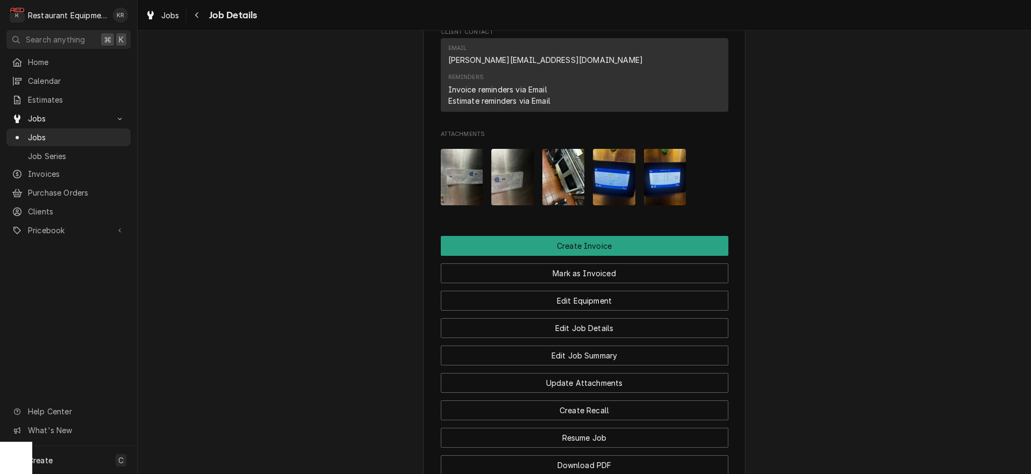
scroll to position [787, 0]
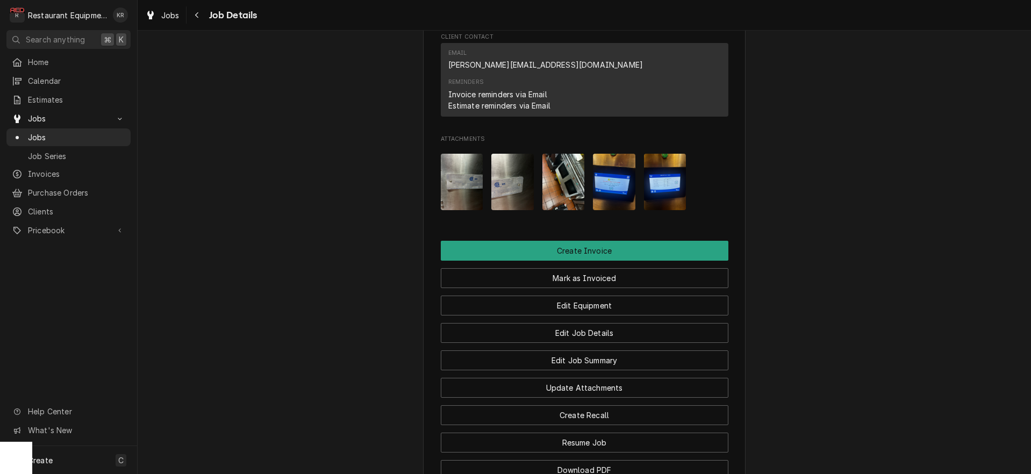
click at [452, 191] on img "Attachments" at bounding box center [462, 182] width 42 height 56
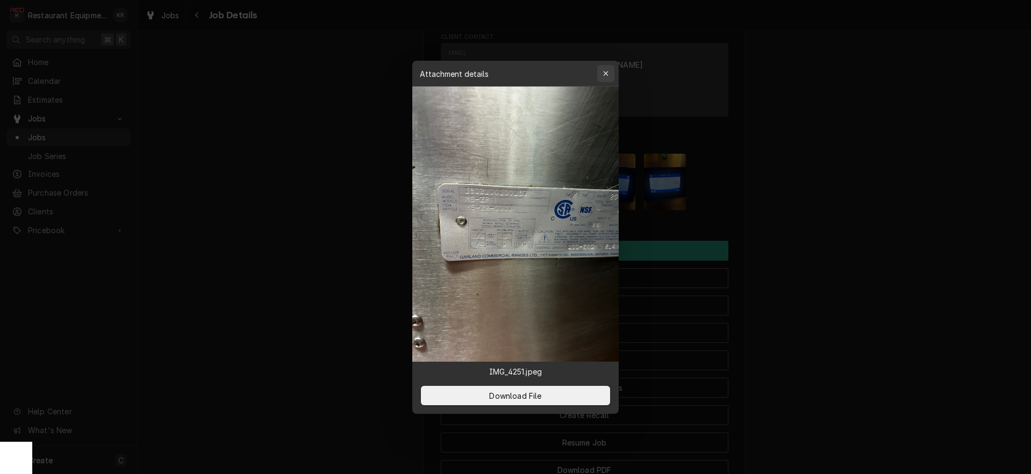
click at [610, 69] on div "button" at bounding box center [605, 73] width 11 height 11
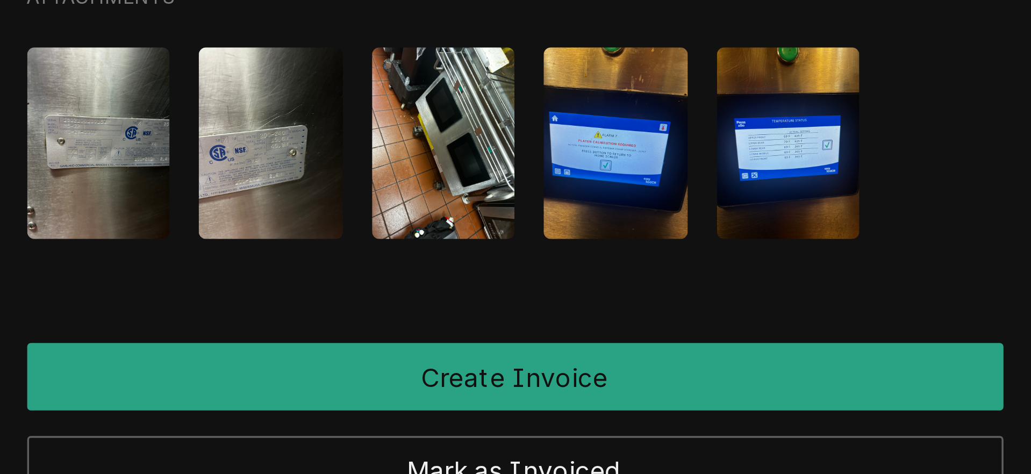
scroll to position [816, 0]
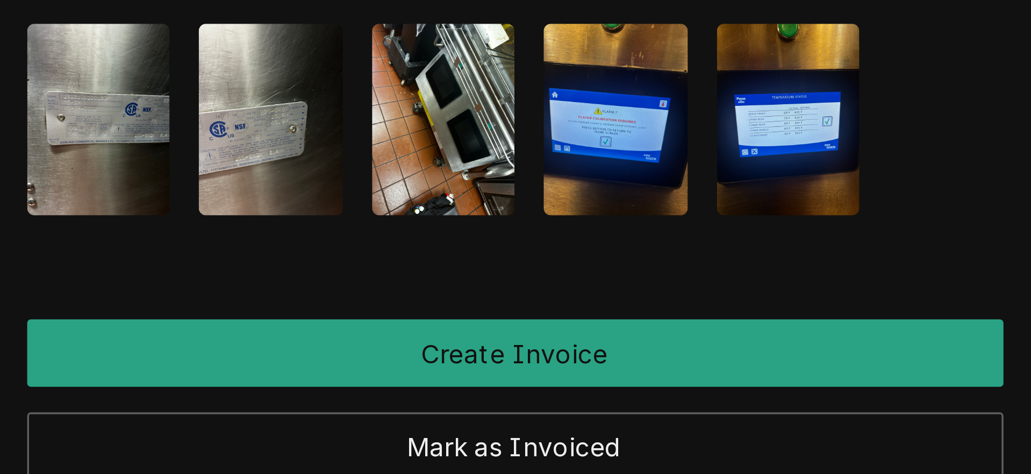
click at [724, 169] on div "Attachments" at bounding box center [585, 153] width 288 height 74
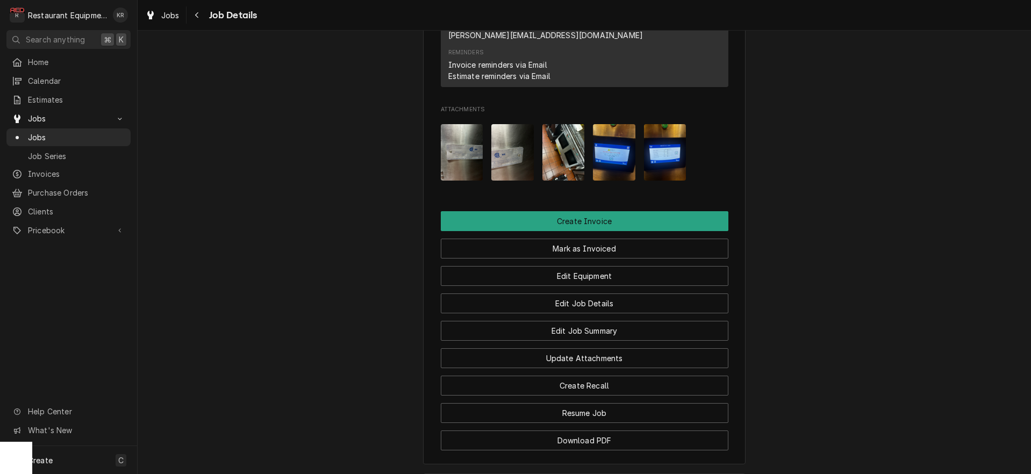
click at [456, 158] on img "Attachments" at bounding box center [462, 152] width 42 height 56
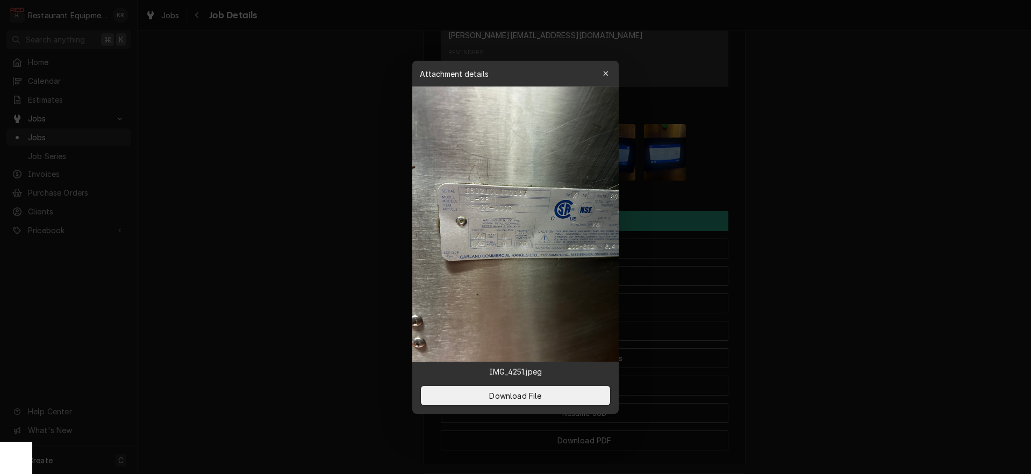
drag, startPoint x: 508, startPoint y: 398, endPoint x: 505, endPoint y: 313, distance: 84.4
click at [510, 393] on span "Download File" at bounding box center [515, 395] width 56 height 11
click at [610, 75] on div "button" at bounding box center [605, 73] width 11 height 11
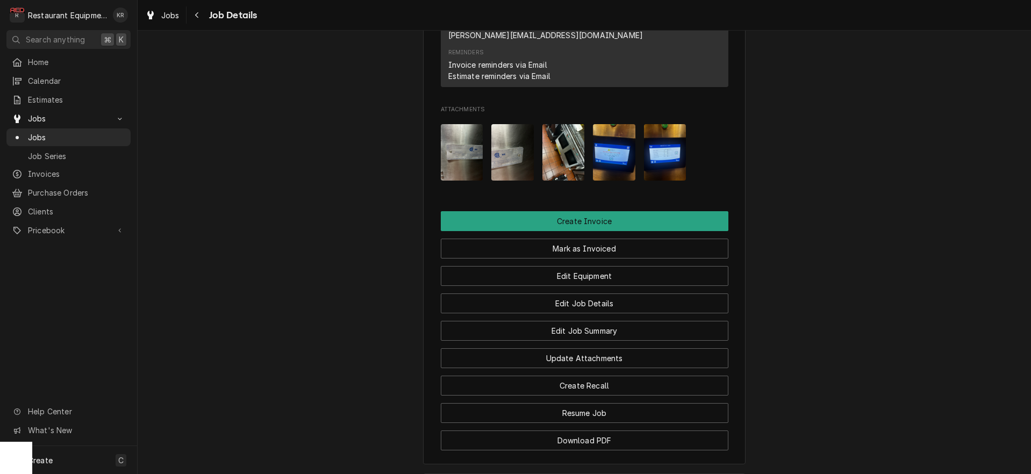
click at [516, 173] on img "Attachments" at bounding box center [512, 152] width 42 height 56
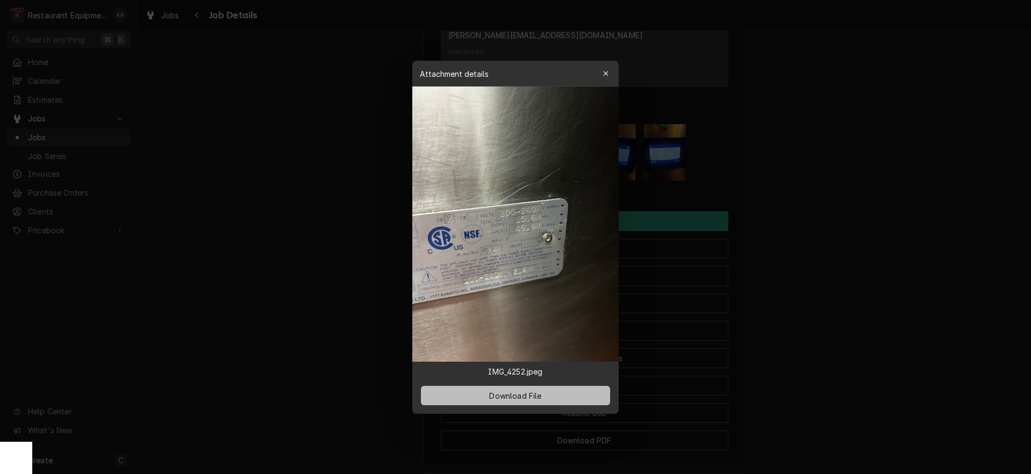
click at [531, 392] on span "Download File" at bounding box center [515, 395] width 56 height 11
click at [608, 74] on icon "button" at bounding box center [606, 74] width 6 height 8
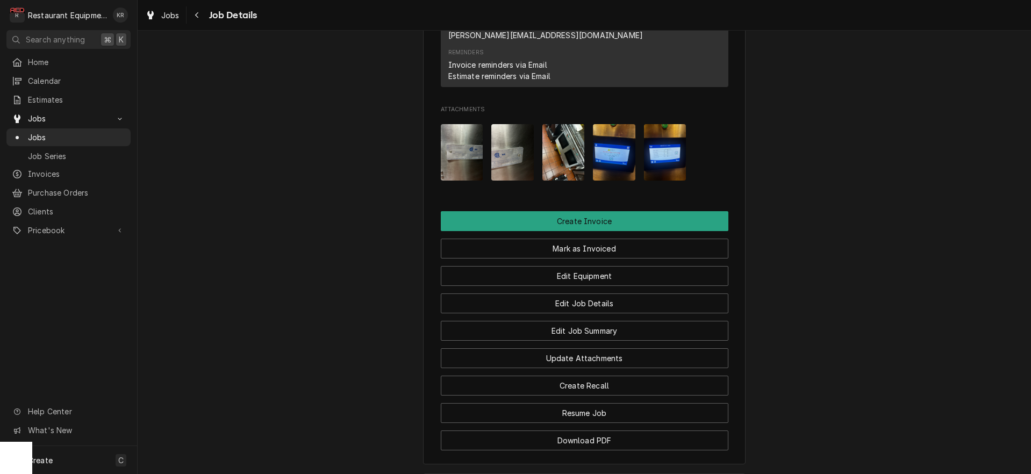
click at [571, 169] on img "Attachments" at bounding box center [563, 152] width 42 height 56
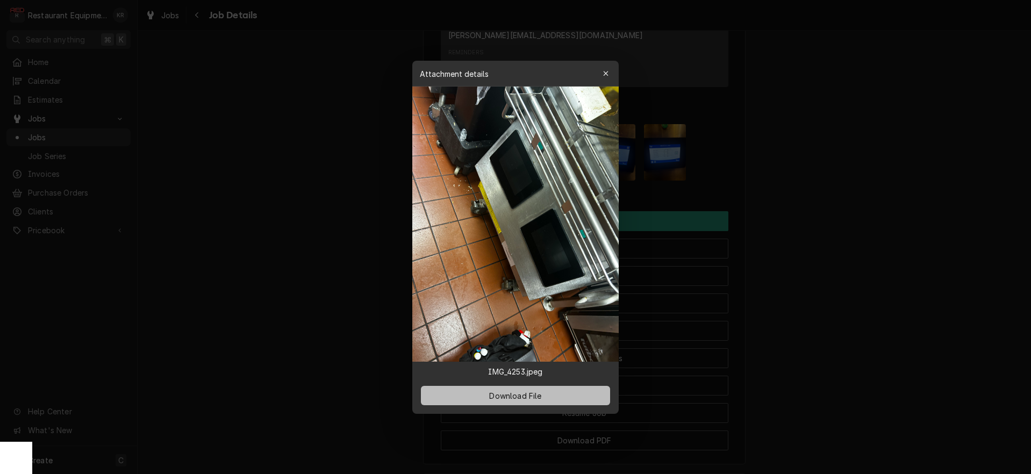
click at [542, 394] on span "Download File" at bounding box center [515, 395] width 56 height 11
click at [606, 74] on icon "button" at bounding box center [605, 73] width 5 height 5
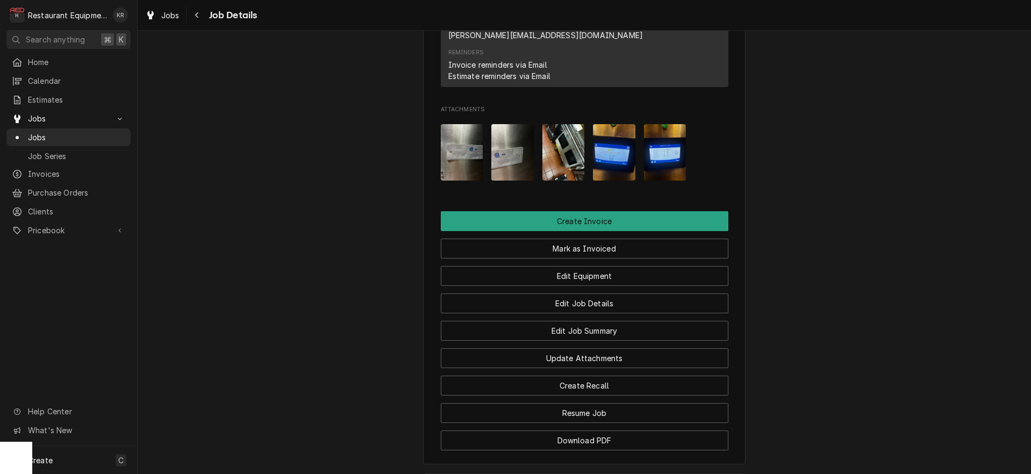
click at [630, 154] on img "Attachments" at bounding box center [614, 152] width 42 height 56
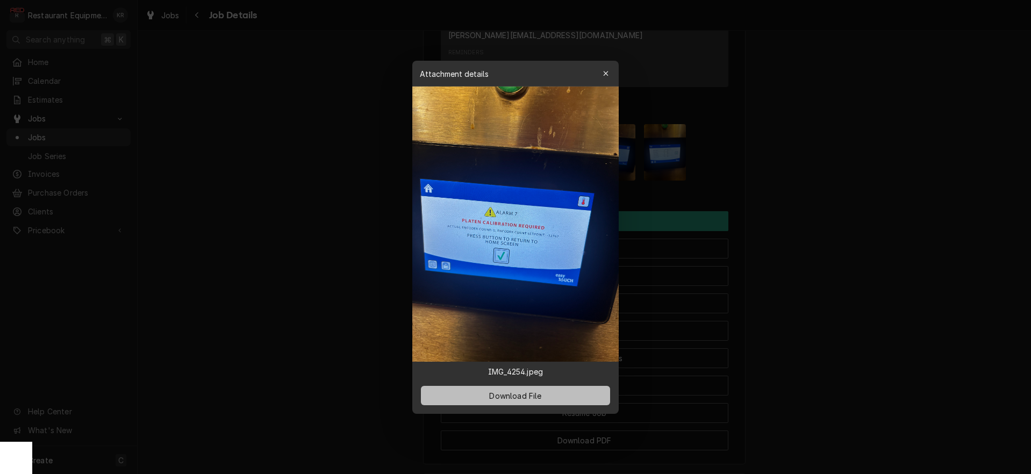
click at [530, 401] on button "Download File" at bounding box center [515, 395] width 189 height 19
click at [608, 74] on icon "button" at bounding box center [606, 74] width 6 height 8
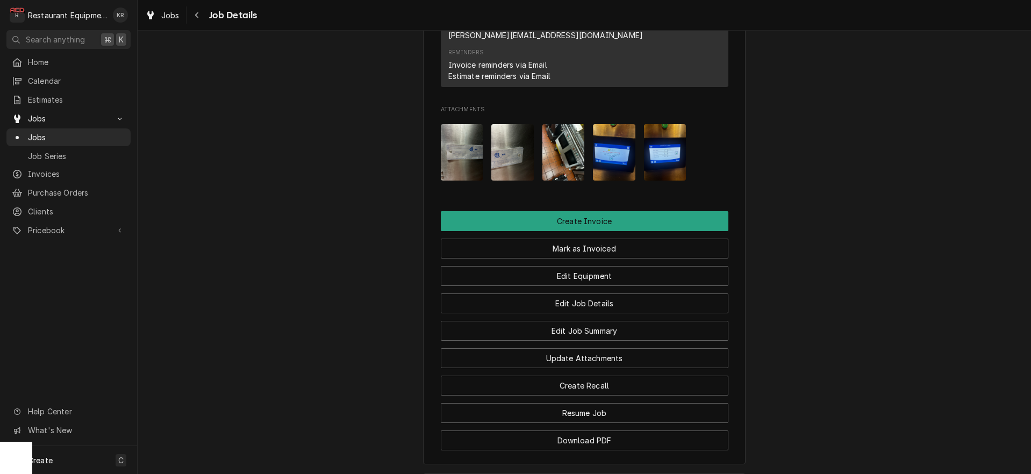
click at [657, 154] on img "Attachments" at bounding box center [665, 152] width 42 height 56
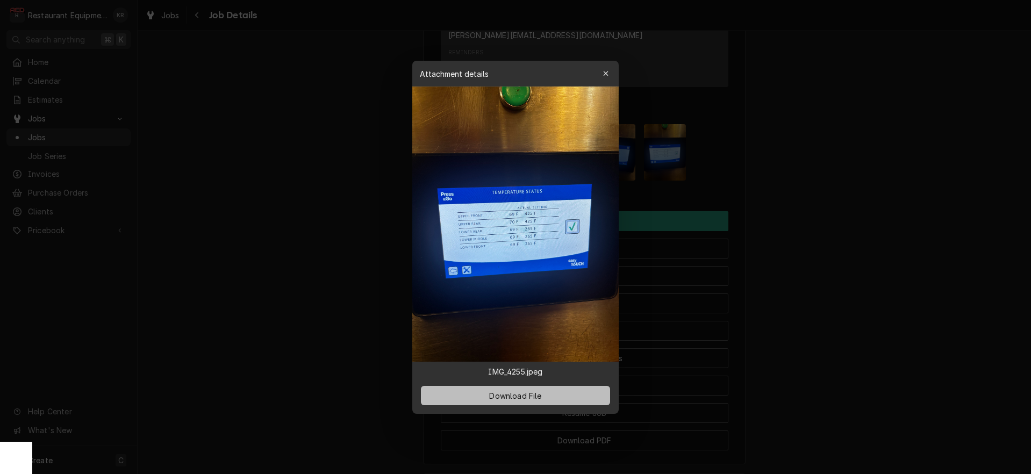
click at [531, 394] on span "Download File" at bounding box center [515, 395] width 56 height 11
drag, startPoint x: 599, startPoint y: 72, endPoint x: 605, endPoint y: 73, distance: 5.9
click at [599, 72] on button "button" at bounding box center [605, 73] width 17 height 17
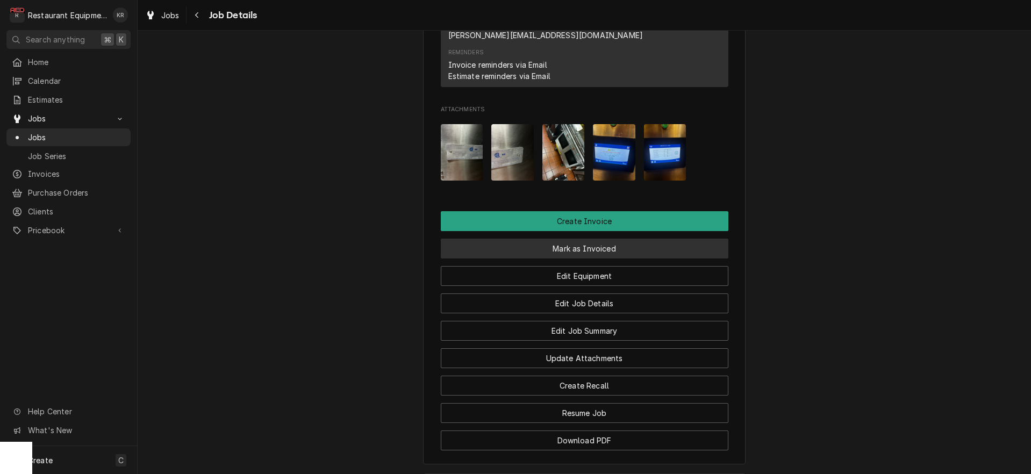
click at [586, 258] on button "Mark as Invoiced" at bounding box center [585, 249] width 288 height 20
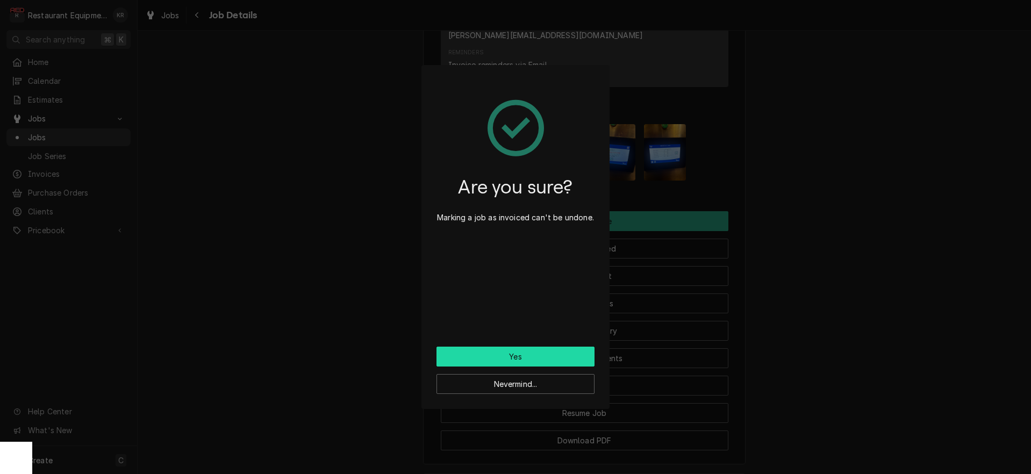
click at [520, 355] on button "Yes" at bounding box center [515, 357] width 158 height 20
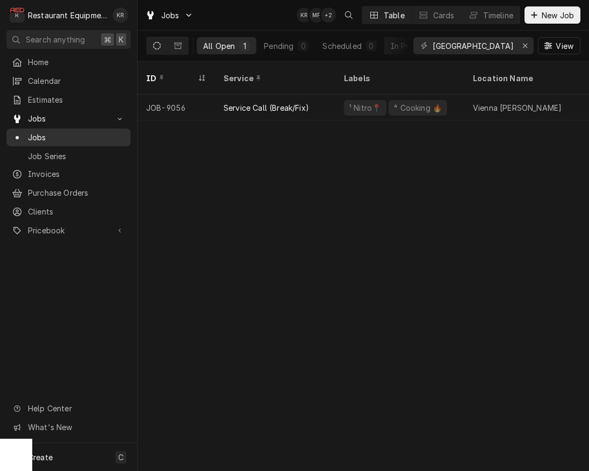
click at [40, 132] on span "Jobs" at bounding box center [76, 137] width 97 height 11
click at [45, 168] on span "Invoices" at bounding box center [76, 173] width 97 height 11
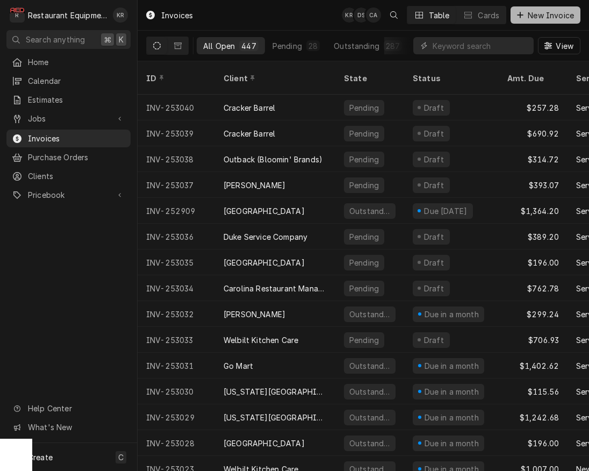
click at [560, 19] on span "New Invoice" at bounding box center [551, 15] width 51 height 11
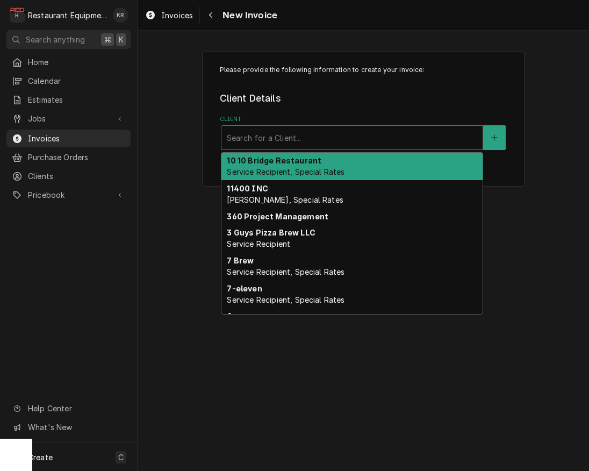
click at [325, 139] on div "Client" at bounding box center [352, 137] width 250 height 19
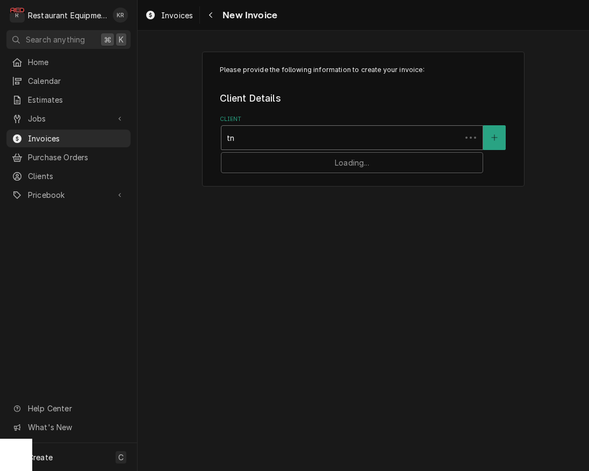
type input "tnt"
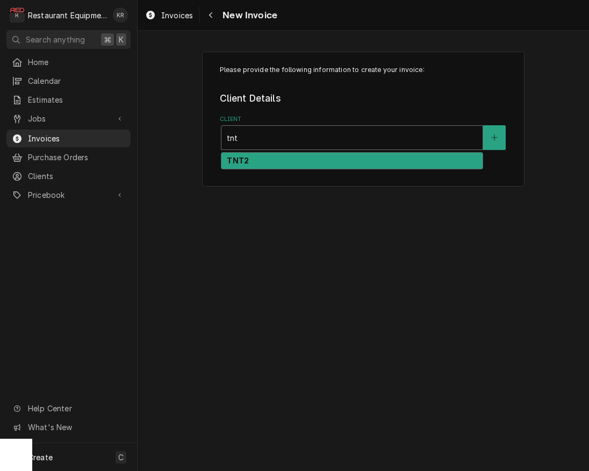
drag, startPoint x: 296, startPoint y: 159, endPoint x: 301, endPoint y: 168, distance: 9.9
click at [296, 159] on div "TNT2" at bounding box center [351, 161] width 261 height 17
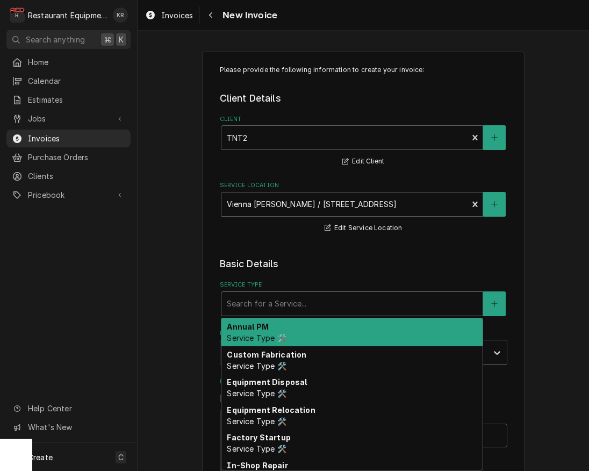
click at [318, 305] on div "Service Type" at bounding box center [352, 303] width 250 height 19
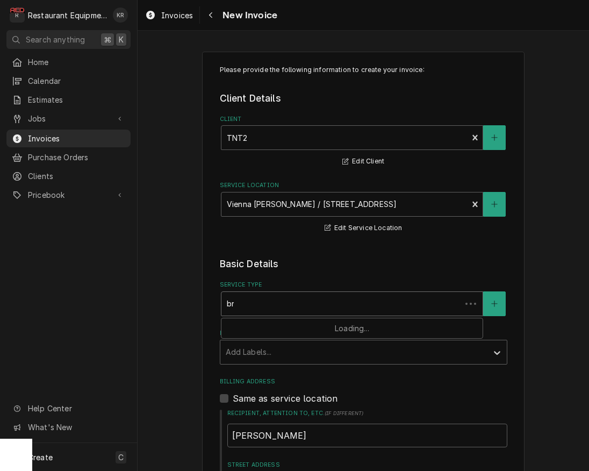
type input "brea"
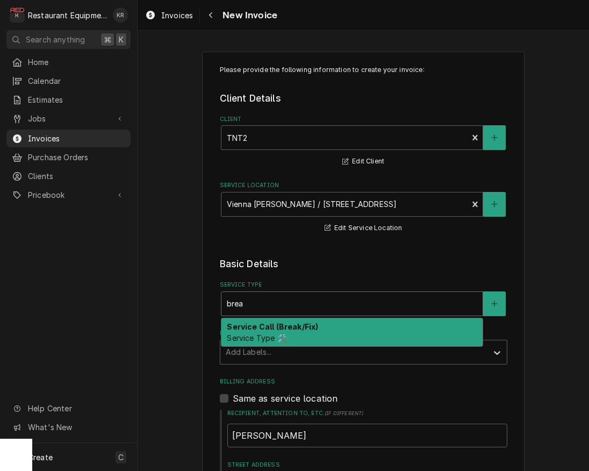
click at [263, 335] on span "Service Type 🛠️" at bounding box center [256, 337] width 59 height 9
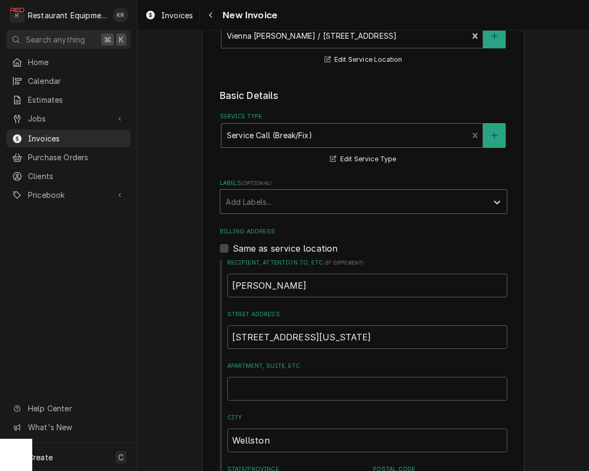
scroll to position [184, 0]
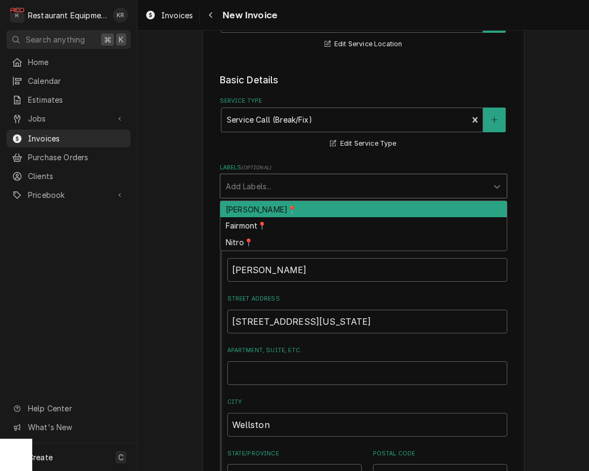
click at [279, 176] on div "Add Labels..." at bounding box center [353, 186] width 267 height 24
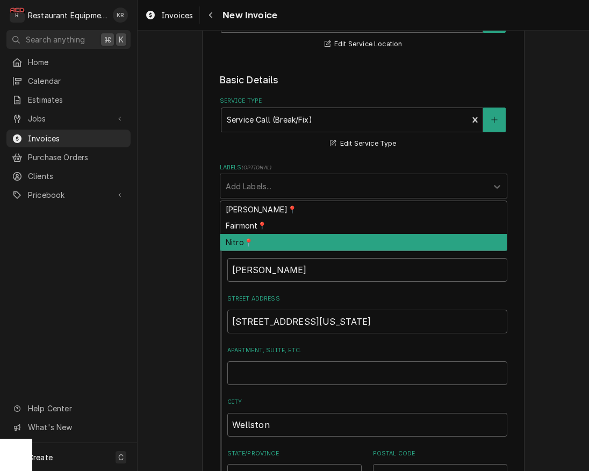
click at [271, 244] on div "Nitro📍" at bounding box center [363, 242] width 286 height 17
type textarea "x"
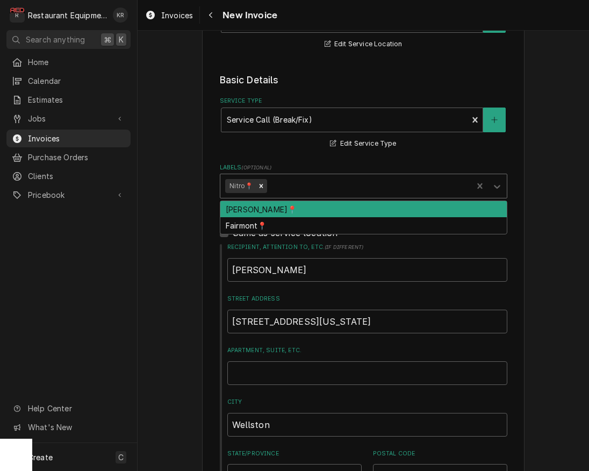
click at [299, 189] on div "Labels" at bounding box center [368, 185] width 198 height 19
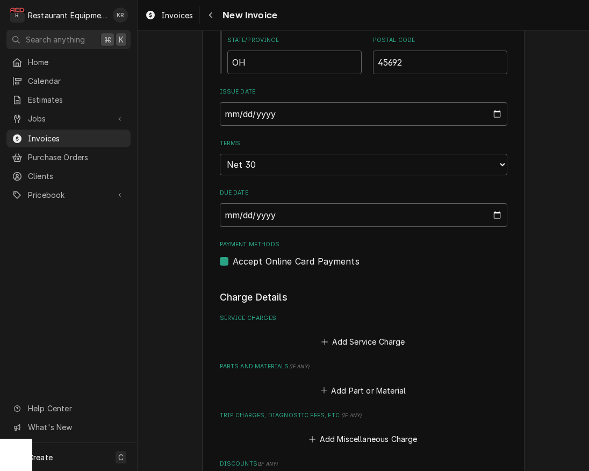
scroll to position [599, 0]
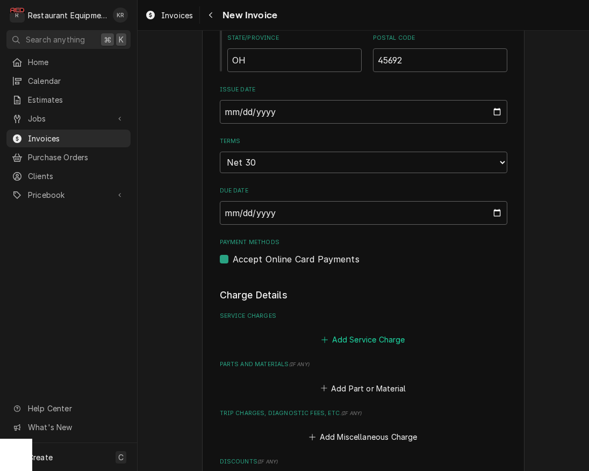
click at [375, 338] on button "Add Service Charge" at bounding box center [363, 339] width 87 height 15
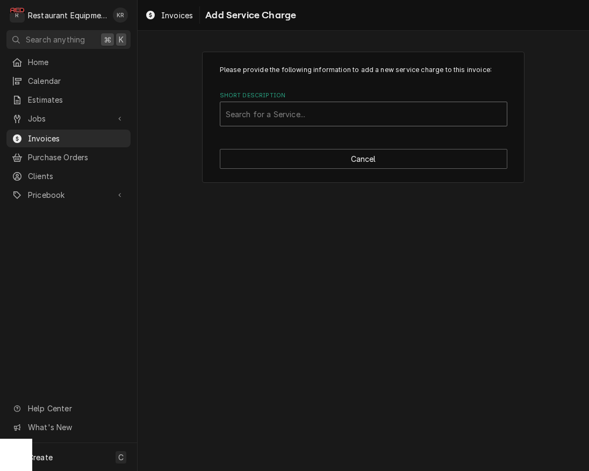
click at [319, 112] on div "Short Description" at bounding box center [364, 113] width 276 height 19
type input "trav"
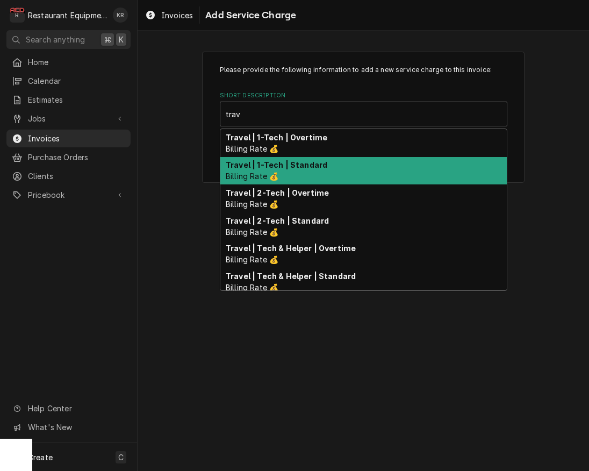
scroll to position [1, 0]
click at [291, 172] on div "Travel | 1-Tech | Standard Billing Rate 💰" at bounding box center [363, 170] width 286 height 28
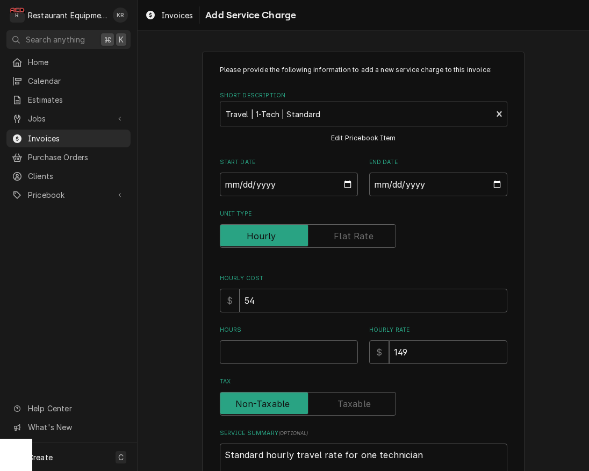
type textarea "x"
click at [347, 185] on input "Start Date" at bounding box center [289, 183] width 138 height 24
type input "2025-09-30"
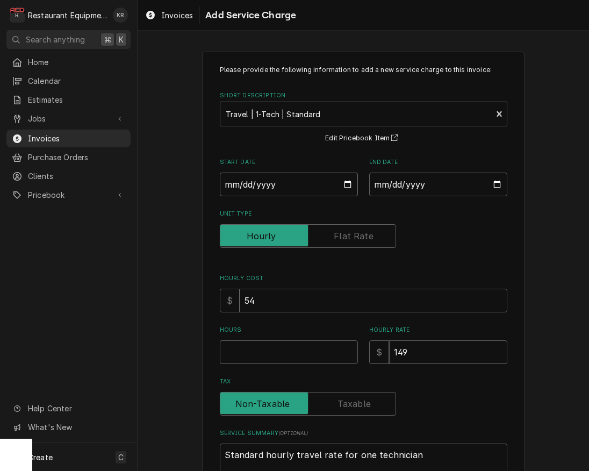
type textarea "x"
click at [496, 185] on input "End Date" at bounding box center [438, 185] width 138 height 24
type input "2025-09-30"
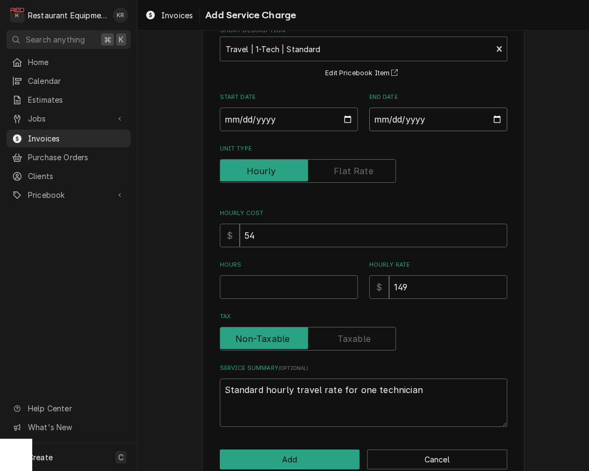
scroll to position [87, 0]
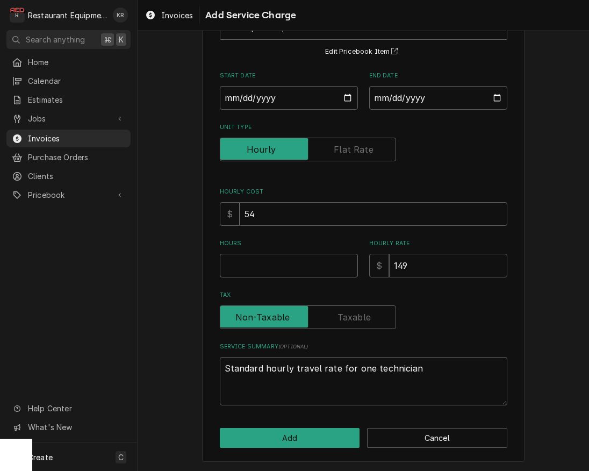
click at [262, 270] on input "Hours" at bounding box center [289, 266] width 138 height 24
type textarea "x"
type input "3"
click at [287, 436] on button "Add" at bounding box center [290, 438] width 140 height 20
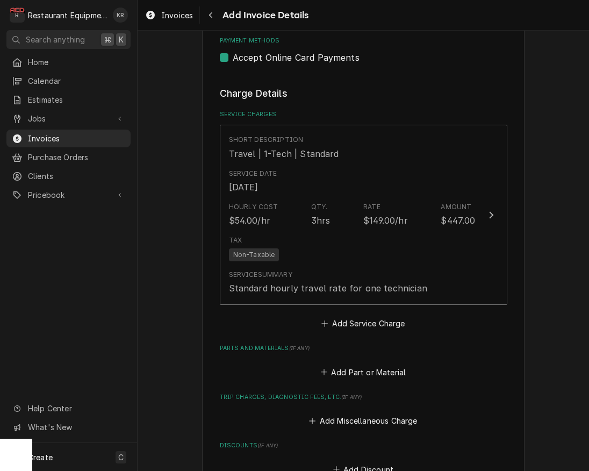
scroll to position [785, 0]
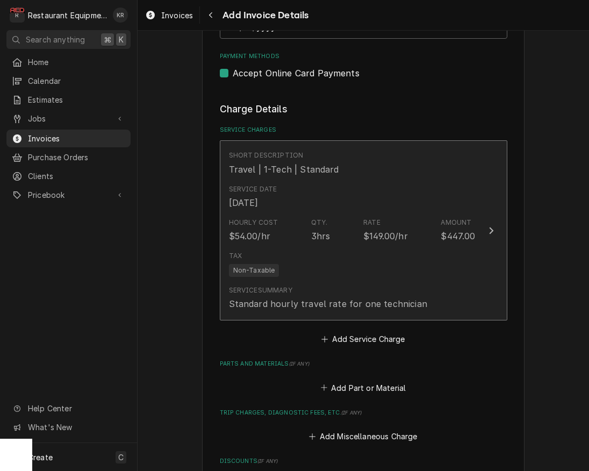
click at [362, 234] on div "Hourly Cost $54.00/hr Qty. 3hrs Rate $149.00/hr Amount $447.00" at bounding box center [352, 229] width 247 height 33
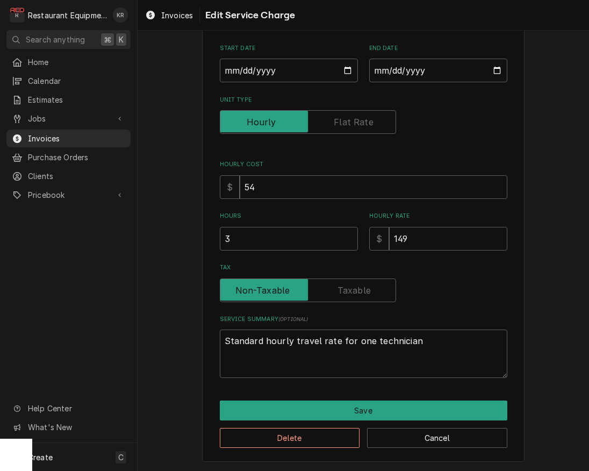
scroll to position [81, 0]
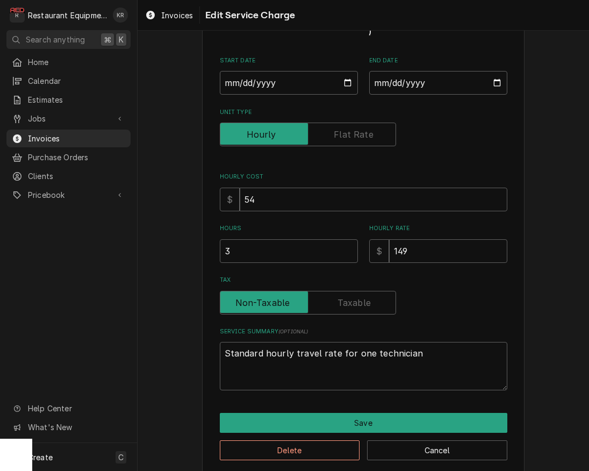
type textarea "x"
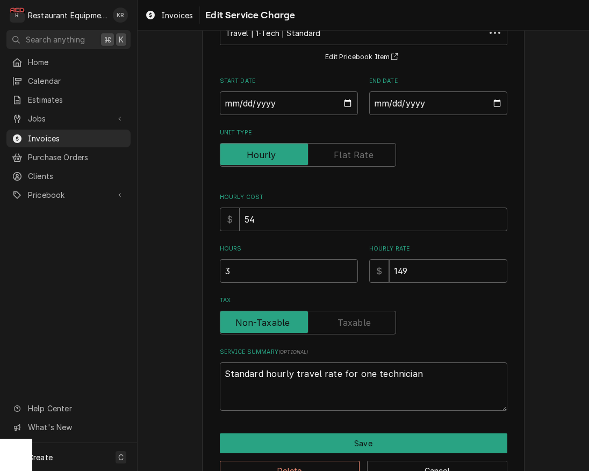
scroll to position [0, 0]
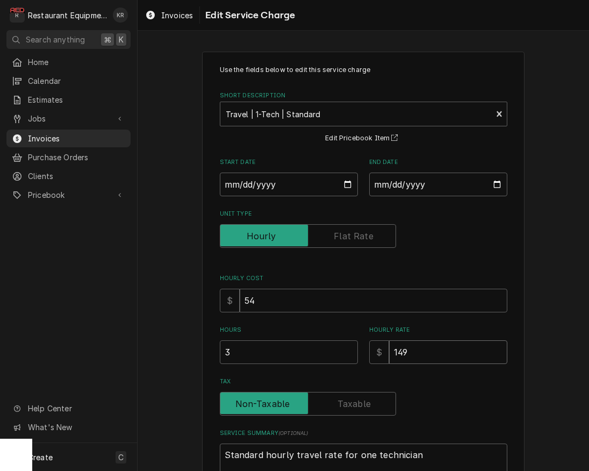
drag, startPoint x: 408, startPoint y: 353, endPoint x: 377, endPoint y: 348, distance: 32.0
click at [389, 348] on input "149" at bounding box center [448, 352] width 118 height 24
type input "1"
type textarea "x"
type input "12"
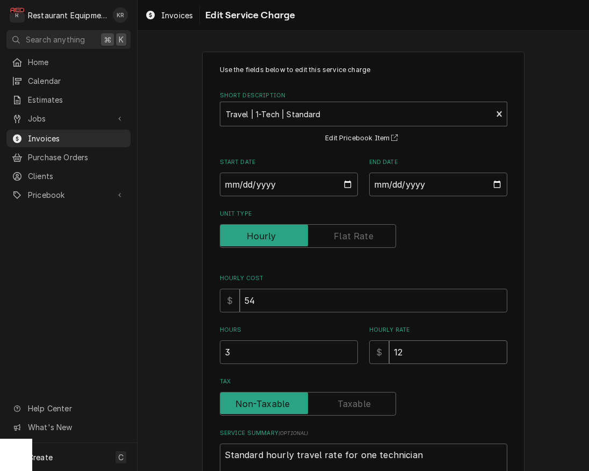
type textarea "x"
type input "125"
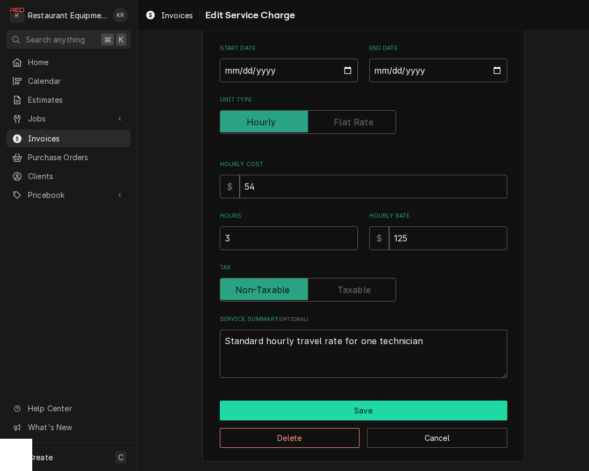
click at [358, 410] on button "Save" at bounding box center [364, 410] width 288 height 20
type textarea "x"
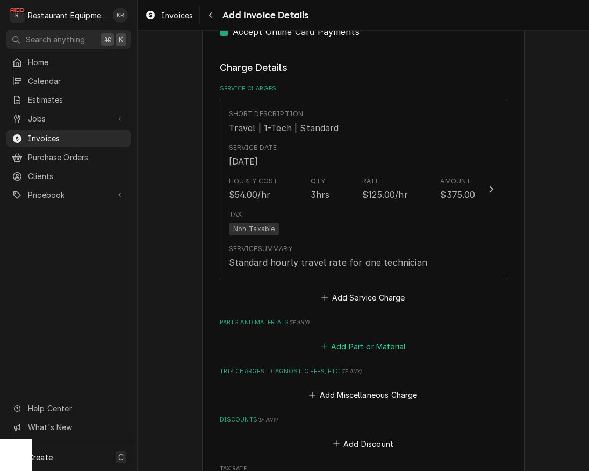
scroll to position [835, 0]
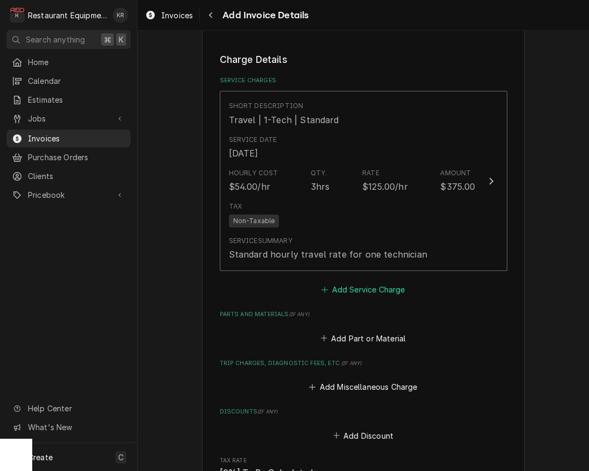
click at [363, 292] on button "Add Service Charge" at bounding box center [363, 289] width 87 height 15
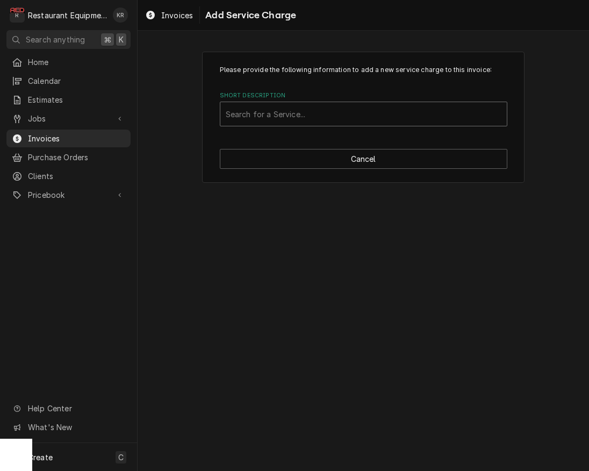
click at [299, 114] on div "Short Description" at bounding box center [364, 113] width 276 height 19
type input "labor"
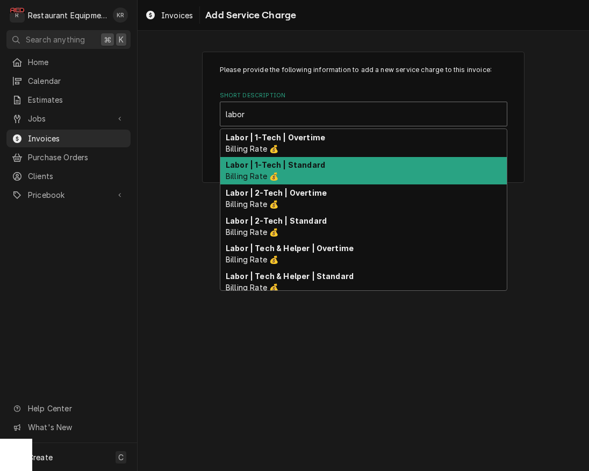
click at [277, 167] on strong "Labor | 1-Tech | Standard" at bounding box center [275, 164] width 99 height 9
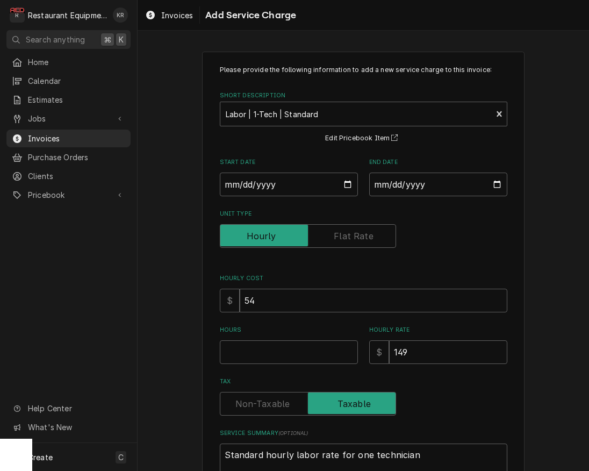
click at [241, 364] on div "Please provide the following information to add a new service charge to this in…" at bounding box center [364, 278] width 288 height 427
click at [247, 349] on input "Hours" at bounding box center [289, 352] width 138 height 24
type textarea "x"
type input "2"
type textarea "x"
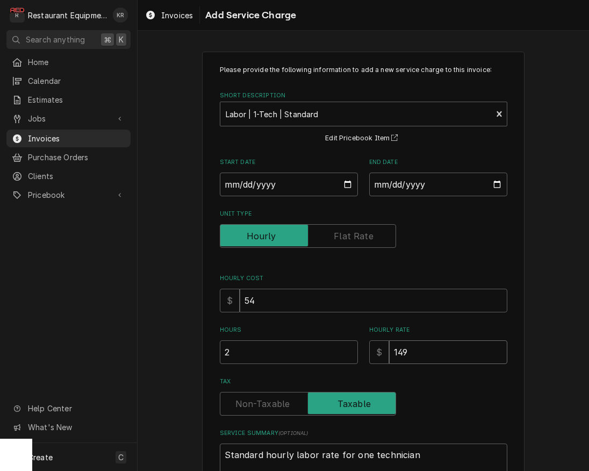
type input "1"
type textarea "x"
type input "12"
type textarea "x"
type input "125"
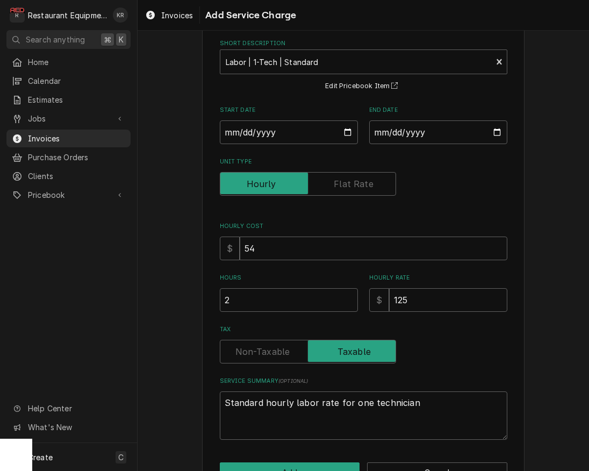
scroll to position [87, 0]
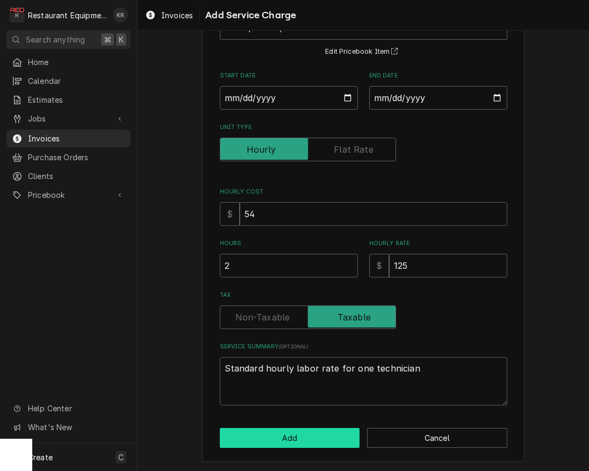
click at [280, 447] on button "Add" at bounding box center [290, 438] width 140 height 20
type textarea "x"
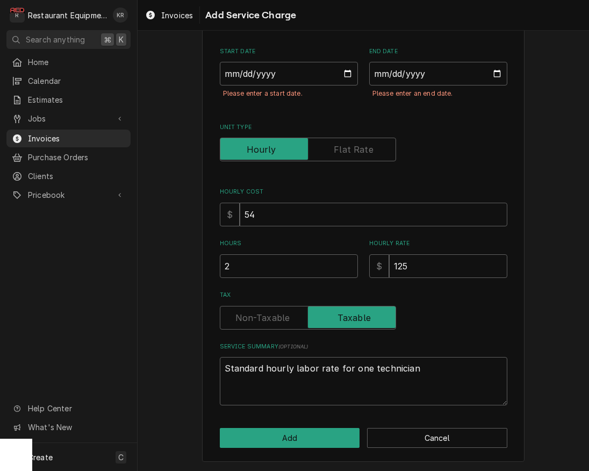
scroll to position [106, 0]
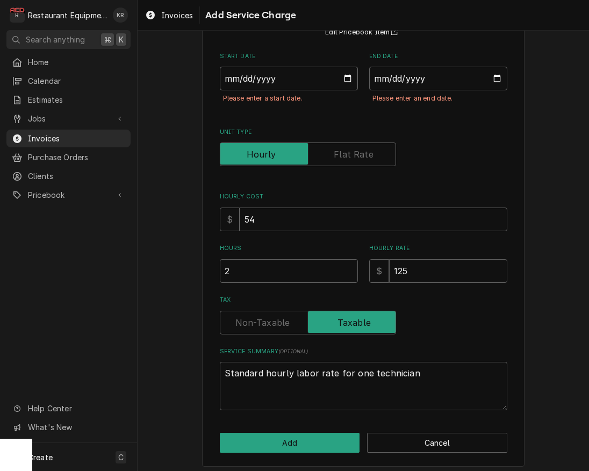
click at [343, 81] on input "Start Date" at bounding box center [289, 79] width 138 height 24
type input "2025-09-30"
type textarea "x"
click at [492, 76] on input "End Date" at bounding box center [438, 79] width 138 height 24
type input "2025-09-30"
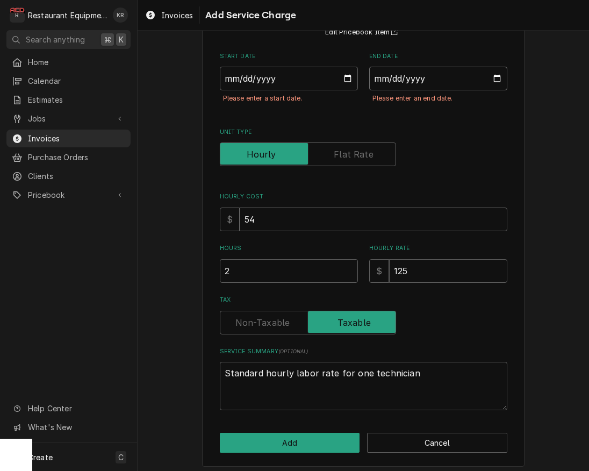
scroll to position [111, 0]
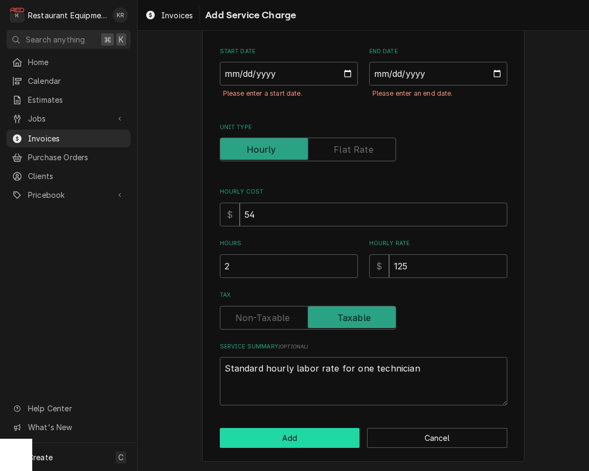
click at [292, 437] on button "Add" at bounding box center [290, 438] width 140 height 20
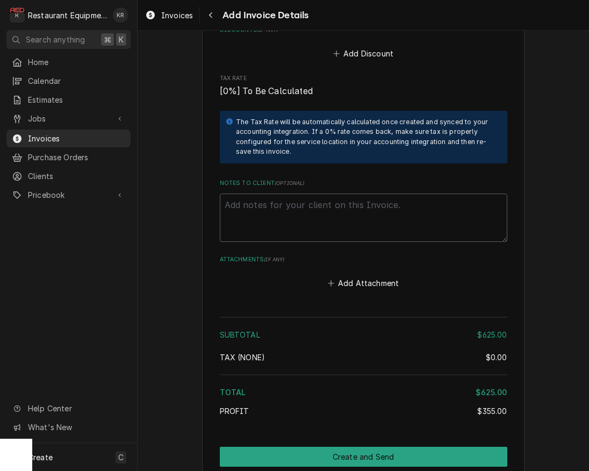
scroll to position [1447, 0]
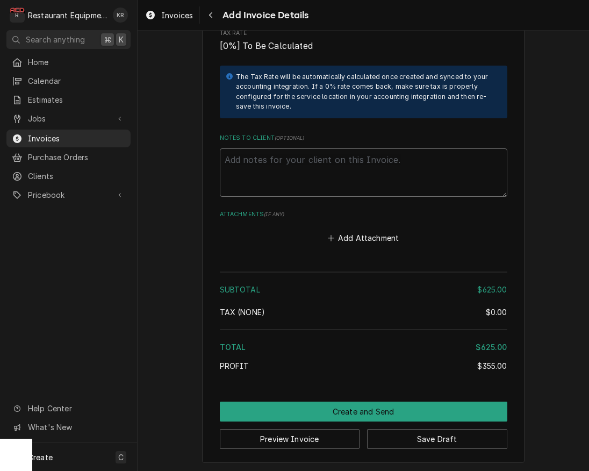
click at [249, 164] on textarea "Notes to Client ( optional )" at bounding box center [364, 172] width 288 height 48
type textarea "x"
type textarea "R"
type textarea "x"
type textarea "Ro"
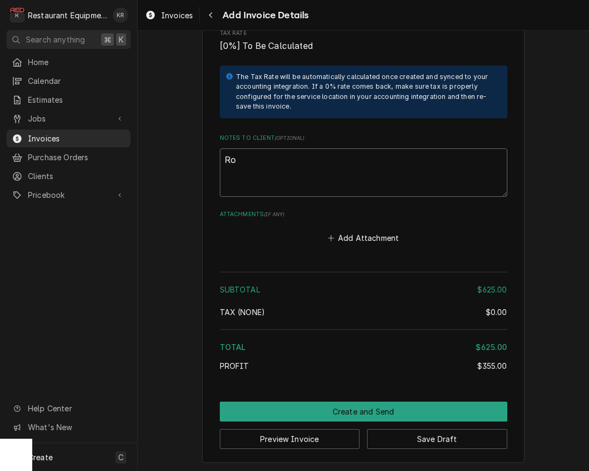
type textarea "x"
type textarea "Roo"
type textarea "x"
type textarea "Roo"
type textarea "x"
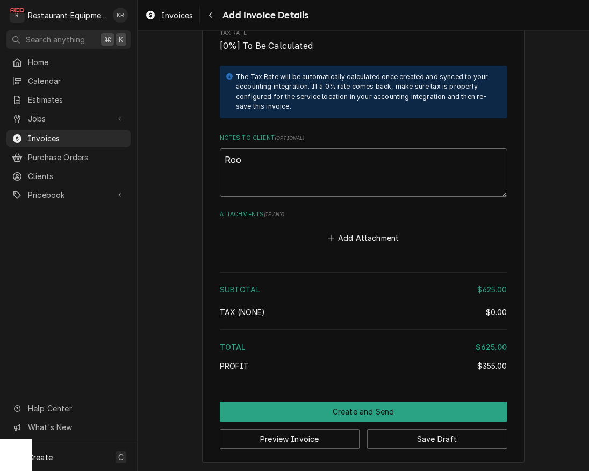
type textarea "Roo"
type textarea "x"
type textarea "Roo 9"
type textarea "x"
type textarea "Roo 905"
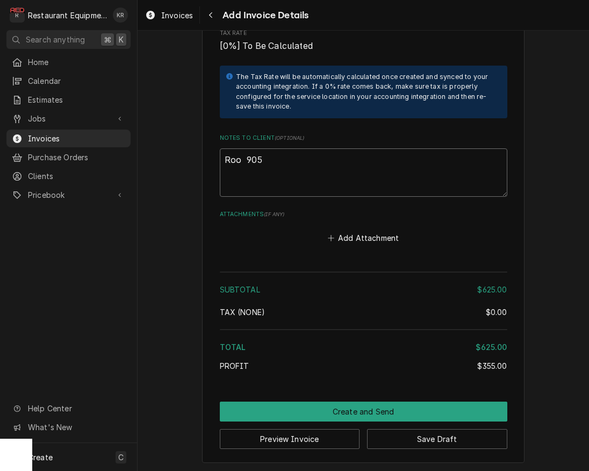
type textarea "x"
type textarea "Roo 9056"
type textarea "x"
type textarea "Roo 9056"
type textarea "x"
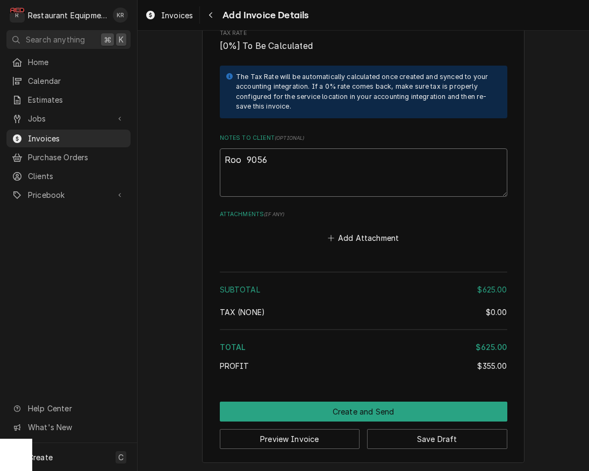
type textarea "Roo 9056"
paste textarea "09/30/2025 Truck 207 In@8:30 Out@10:30 Garland ME-2P 1802100190187 Upon arrival…"
type textarea "x"
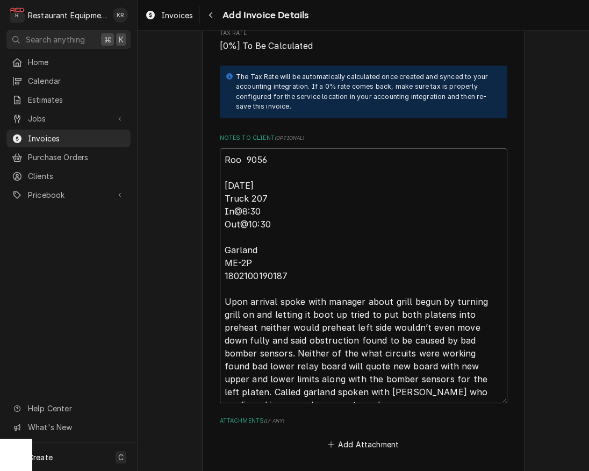
type textarea "Roo 9056 09/30/2025 Truck 207 In@8:30 Out@10:30 Garland ME-2P 1802100190187 Upo…"
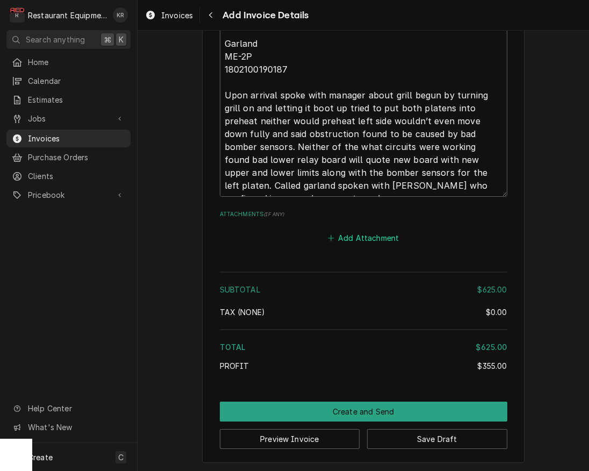
click at [363, 239] on button "Add Attachment" at bounding box center [363, 237] width 75 height 15
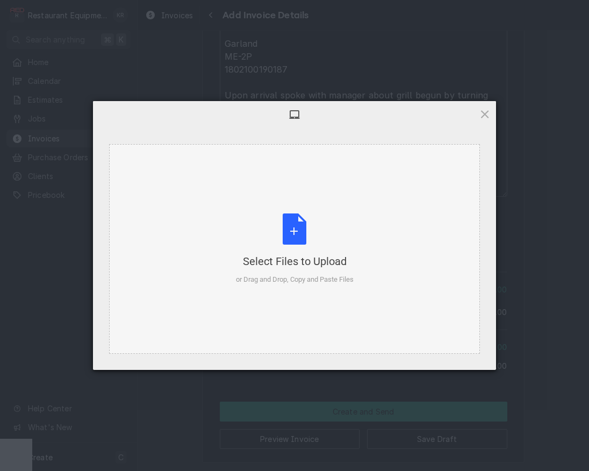
type textarea "x"
click at [296, 234] on div "Select Files to Upload or Drag and Drop, Copy and Paste Files" at bounding box center [295, 248] width 118 height 71
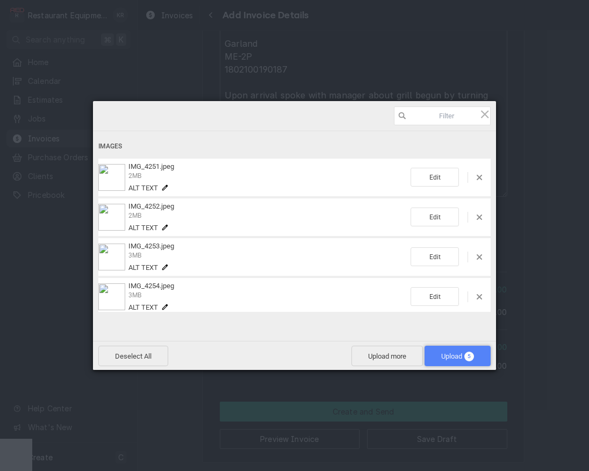
click at [475, 354] on span "Upload 5" at bounding box center [458, 356] width 66 height 20
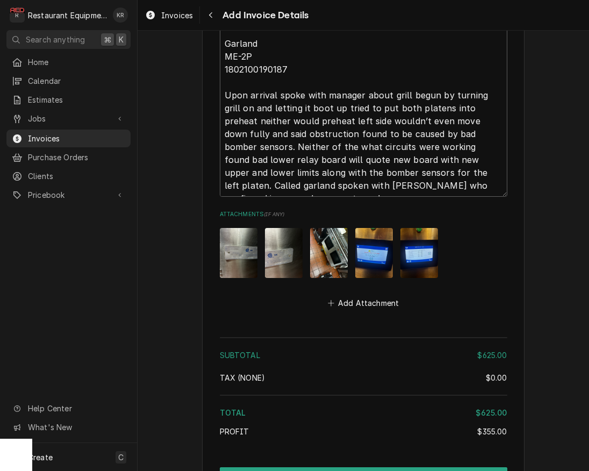
type textarea "x"
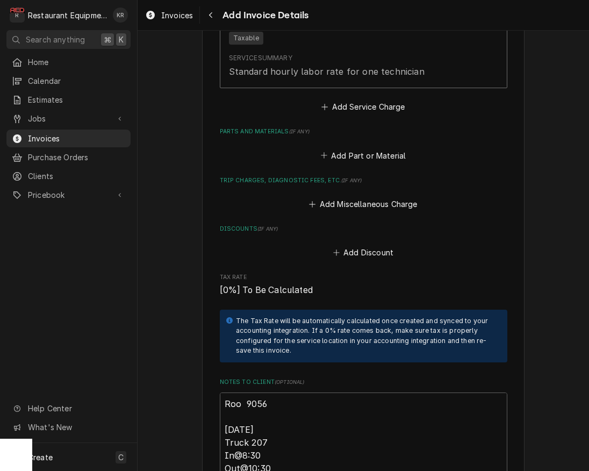
scroll to position [1204, 0]
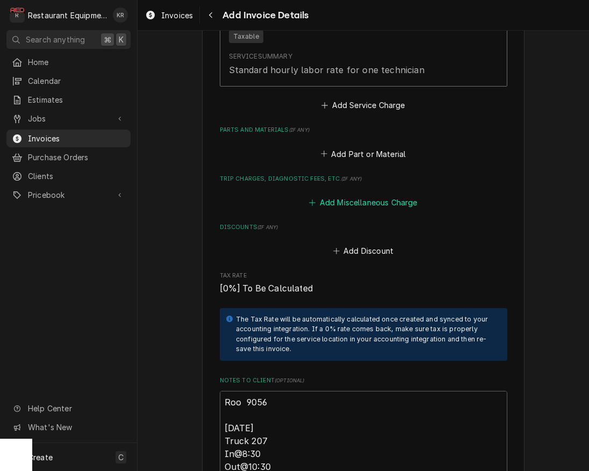
click at [366, 202] on button "Add Miscellaneous Charge" at bounding box center [363, 202] width 112 height 15
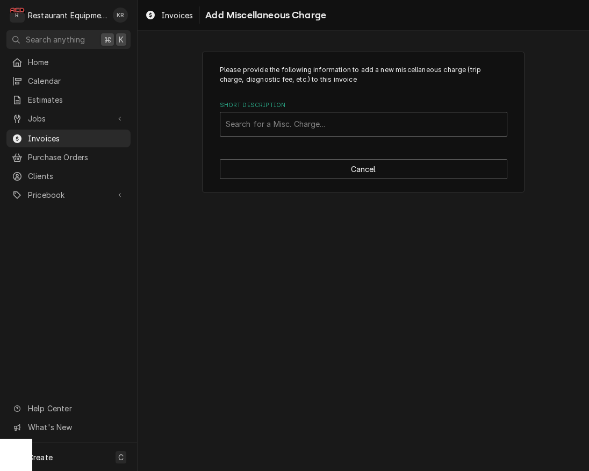
click at [342, 125] on div "Short Description" at bounding box center [364, 123] width 276 height 19
type input "tr"
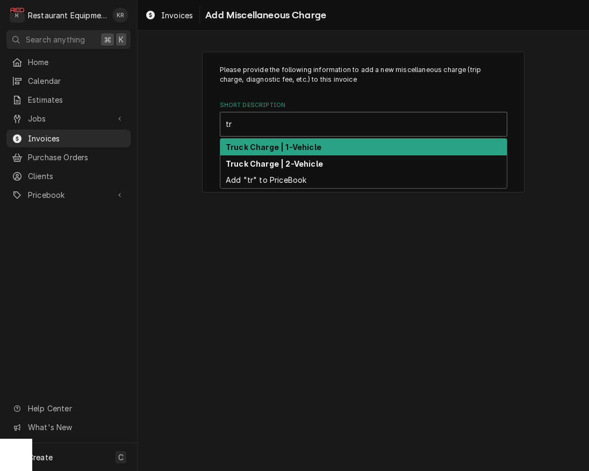
click at [293, 151] on strong "Truck Charge | 1-Vehicle" at bounding box center [274, 146] width 96 height 9
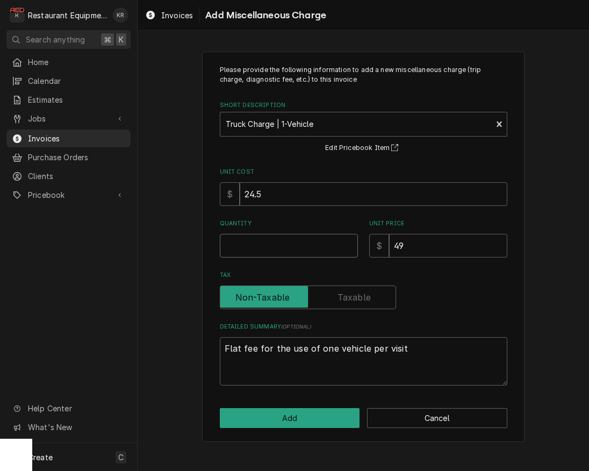
click at [271, 246] on input "Quantity" at bounding box center [289, 246] width 138 height 24
type textarea "x"
type input "1"
type textarea "x"
type input "62"
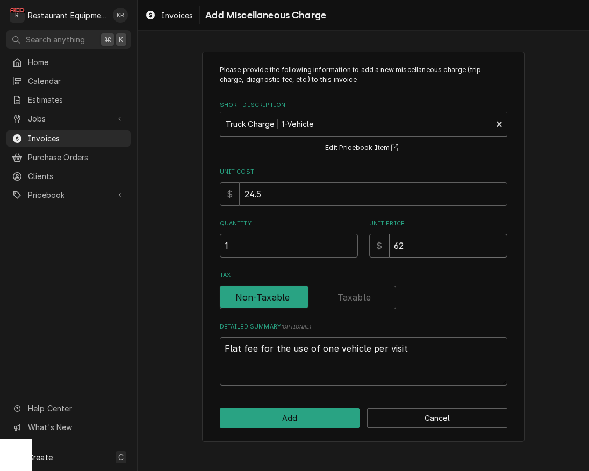
type textarea "x"
type input "62.2"
type textarea "x"
type input "62.25"
click at [300, 417] on button "Add" at bounding box center [290, 418] width 140 height 20
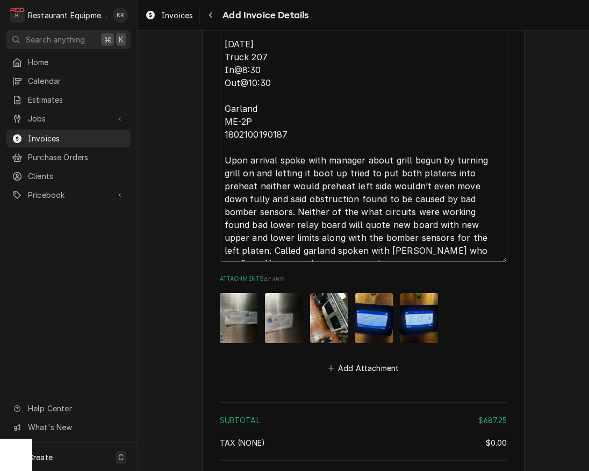
scroll to position [1735, 0]
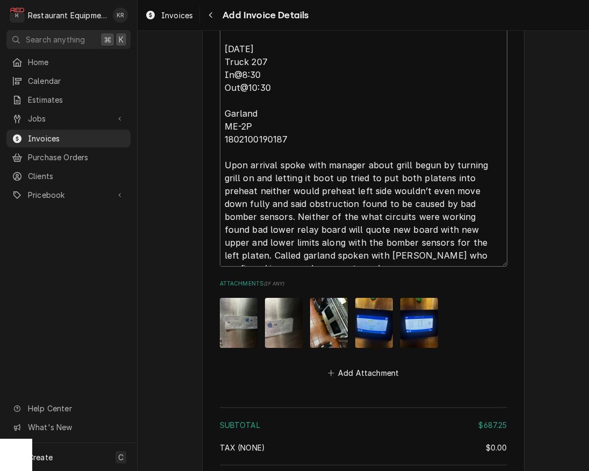
click at [471, 257] on textarea "Roo 9056 09/30/2025 Truck 207 In@8:30 Out@10:30 Garland ME-2P 1802100190187 Upo…" at bounding box center [364, 139] width 288 height 255
type textarea "x"
type textarea "Roo 9056 09/30/2025 Truck 207 In@8:30 Out@10:30 Garland ME-2P 1802100190187 Upo…"
type textarea "x"
type textarea "Roo 9056 09/30/2025 Truck 207 In@8:30 Out@10:30 Garland ME-2P 1802100190187 Upo…"
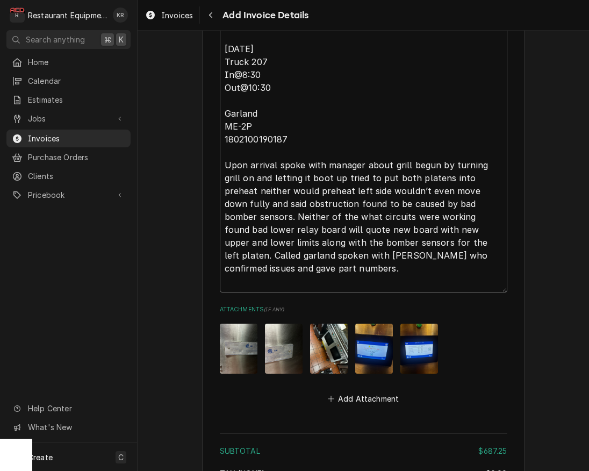
type textarea "x"
type textarea "Roo 9056 09/30/2025 Truck 207 In@8:30 Out@10:30 Garland ME-2P 1802100190187 Upo…"
type textarea "x"
type textarea "Roo 9056 09/30/2025 Truck 207 In@8:30 Out@10:30 Garland ME-2P 1802100190187 Upo…"
type textarea "x"
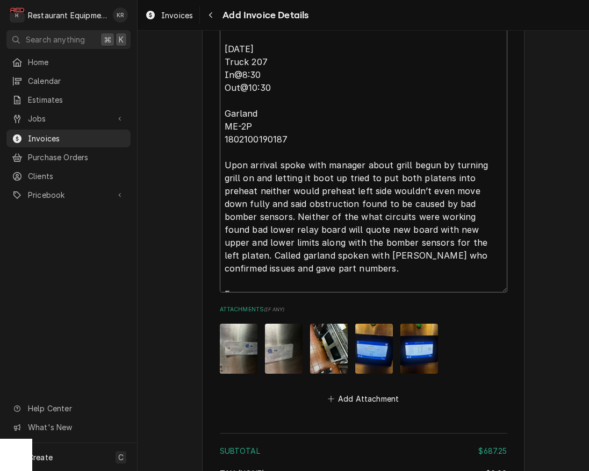
type textarea "Roo 9056 09/30/2025 Truck 207 In@8:30 Out@10:30 Garland ME-2P 1802100190187 Upo…"
type textarea "x"
type textarea "Roo 9056 09/30/2025 Truck 207 In@8:30 Out@10:30 Garland ME-2P 1802100190187 Upo…"
type textarea "x"
type textarea "Roo 9056 09/30/2025 Truck 207 In@8:30 Out@10:30 Garland ME-2P 1802100190187 Upo…"
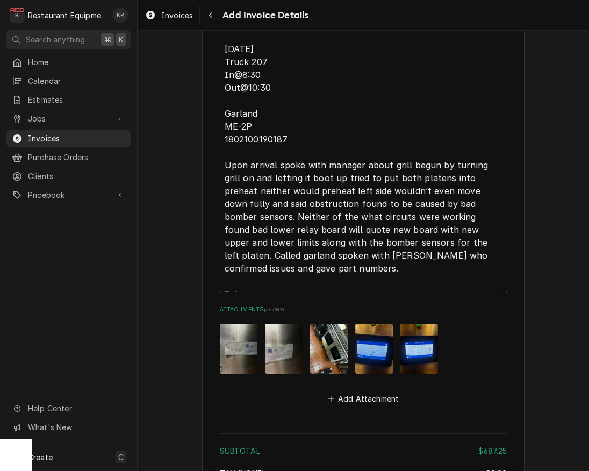
type textarea "x"
type textarea "Roo 9056 09/30/2025 Truck 207 In@8:30 Out@10:30 Garland ME-2P 1802100190187 Upo…"
type textarea "x"
type textarea "Roo 9056 09/30/2025 Truck 207 In@8:30 Out@10:30 Garland ME-2P 1802100190187 Upo…"
type textarea "x"
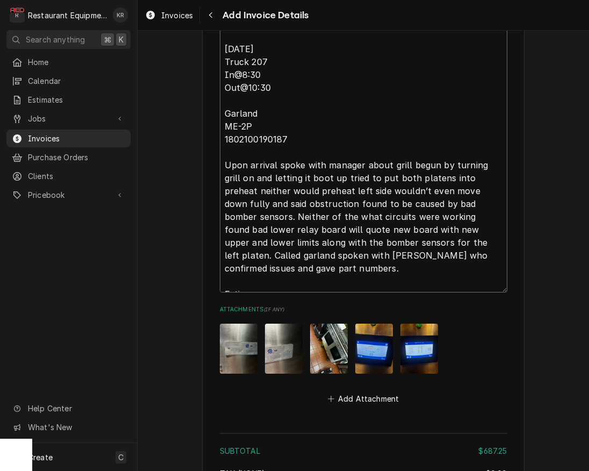
type textarea "Roo 9056 09/30/2025 Truck 207 In@8:30 Out@10:30 Garland ME-2P 1802100190187 Upo…"
type textarea "x"
type textarea "Roo 9056 09/30/2025 Truck 207 In@8:30 Out@10:30 Garland ME-2P 1802100190187 Upo…"
type textarea "x"
type textarea "Roo 9056 09/30/2025 Truck 207 In@8:30 Out@10:30 Garland ME-2P 1802100190187 Upo…"
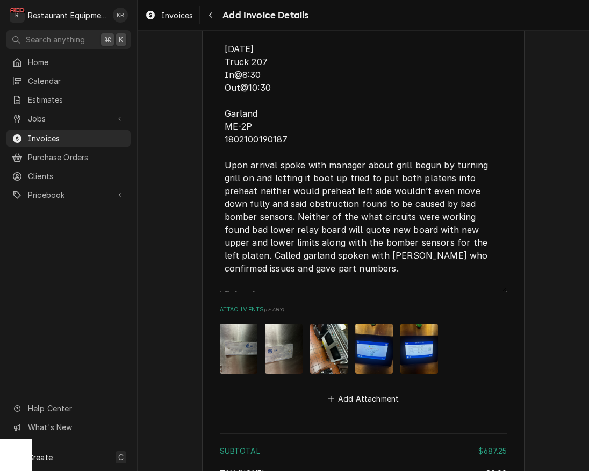
type textarea "x"
type textarea "Roo 9056 09/30/2025 Truck 207 In@8:30 Out@10:30 Garland ME-2P 1802100190187 Upo…"
type textarea "x"
type textarea "Roo 9056 09/30/2025 Truck 207 In@8:30 Out@10:30 Garland ME-2P 1802100190187 Upo…"
type textarea "x"
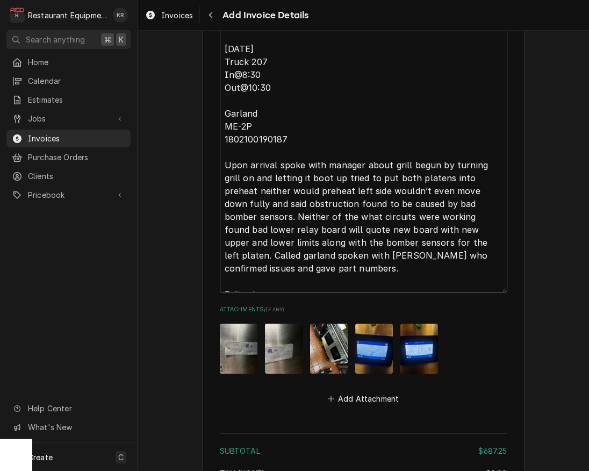
type textarea "Roo 9056 09/30/2025 Truck 207 In@8:30 Out@10:30 Garland ME-2P 1802100190187 Upo…"
type textarea "x"
type textarea "Roo 9056 09/30/2025 Truck 207 In@8:30 Out@10:30 Garland ME-2P 1802100190187 Upo…"
type textarea "x"
type textarea "Roo 9056 09/30/2025 Truck 207 In@8:30 Out@10:30 Garland ME-2P 1802100190187 Upo…"
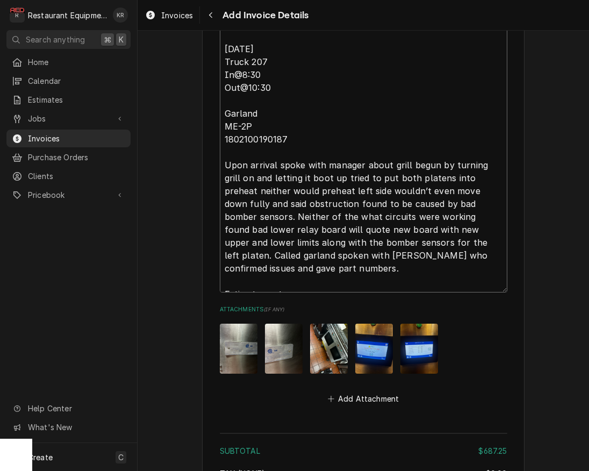
type textarea "x"
type textarea "Roo 9056 09/30/2025 Truck 207 In@8:30 Out@10:30 Garland ME-2P 1802100190187 Upo…"
type textarea "x"
type textarea "Roo 9056 09/30/2025 Truck 207 In@8:30 Out@10:30 Garland ME-2P 1802100190187 Upo…"
type textarea "x"
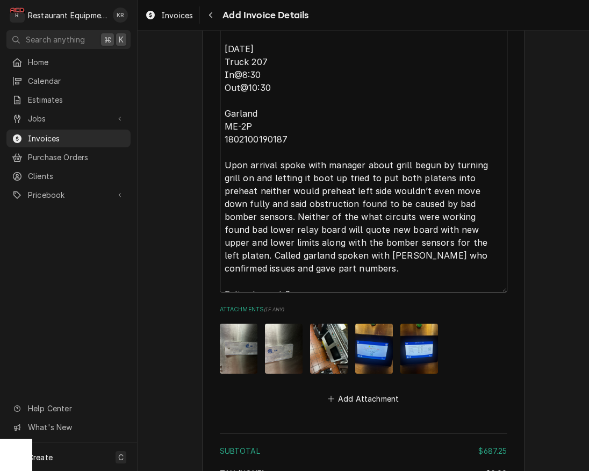
type textarea "Roo 9056 09/30/2025 Truck 207 In@8:30 Out@10:30 Garland ME-2P 1802100190187 Upo…"
type textarea "x"
type textarea "Roo 9056 09/30/2025 Truck 207 In@8:30 Out@10:30 Garland ME-2P 1802100190187 Upo…"
type textarea "x"
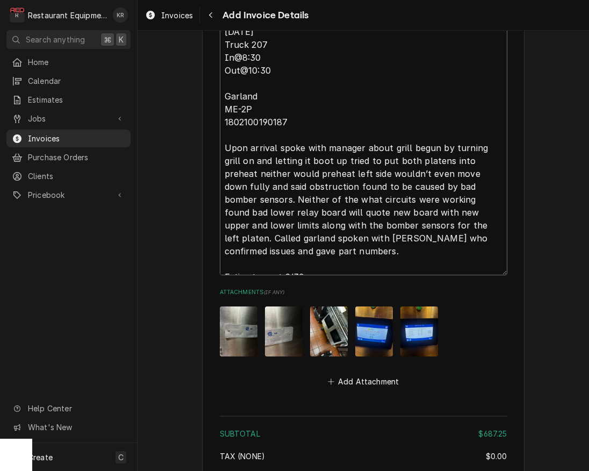
scroll to position [1896, 0]
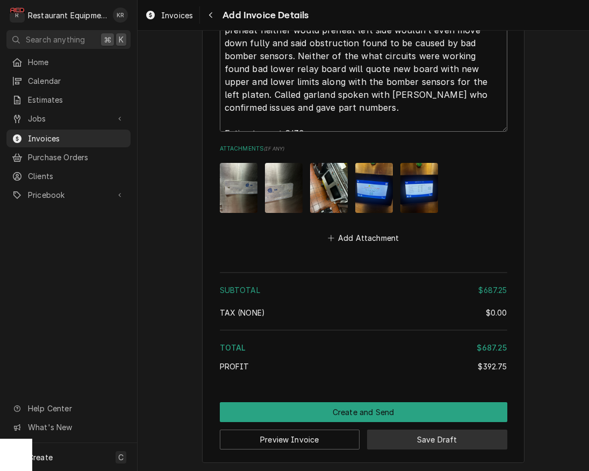
type textarea "Roo 9056 09/30/2025 Truck 207 In@8:30 Out@10:30 Garland ME-2P 1802100190187 Upo…"
click at [429, 434] on button "Save Draft" at bounding box center [437, 439] width 140 height 20
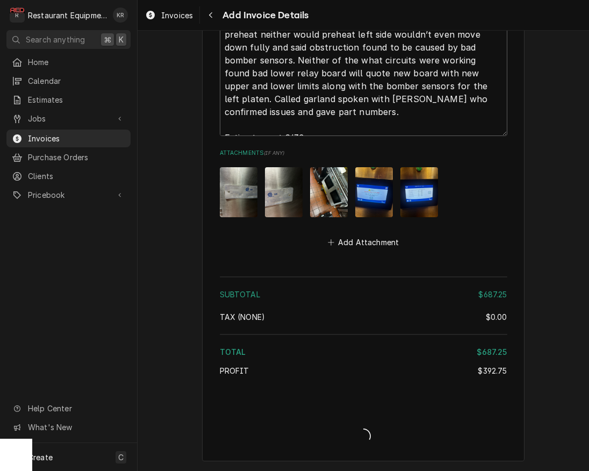
scroll to position [1890, 0]
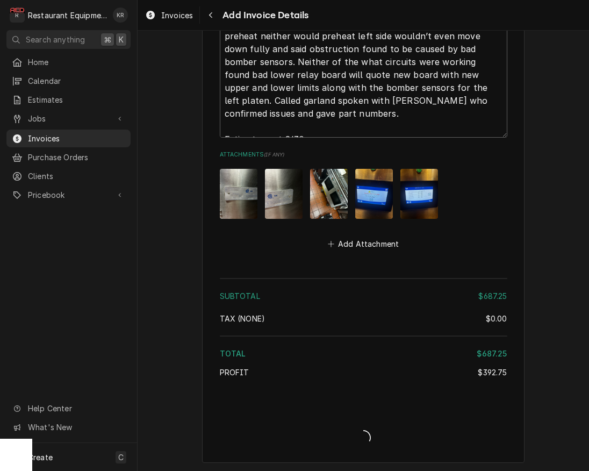
type textarea "x"
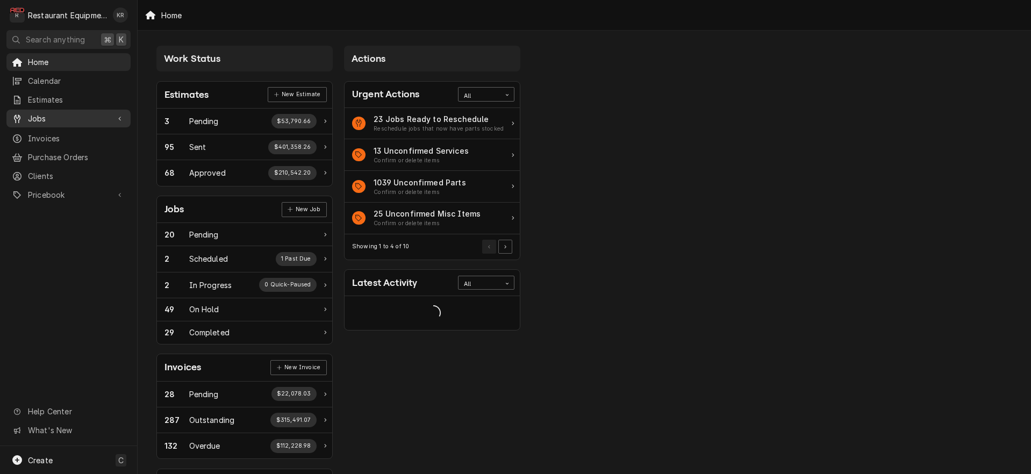
click at [54, 110] on link "Jobs" at bounding box center [68, 119] width 124 height 18
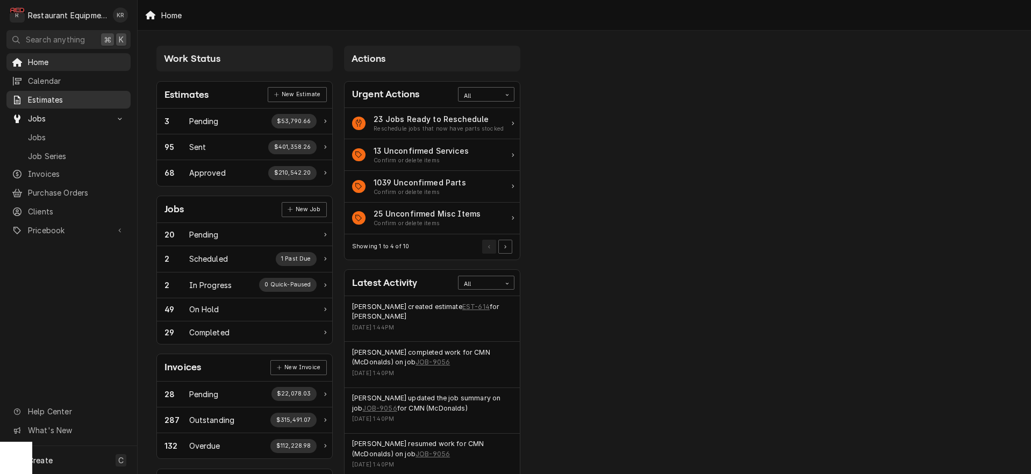
click at [47, 99] on span "Estimates" at bounding box center [76, 99] width 97 height 11
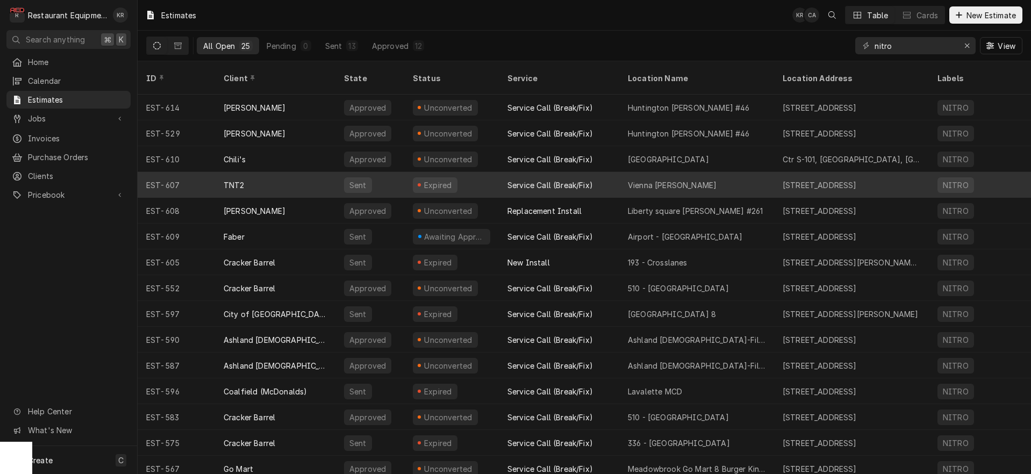
click at [614, 177] on div "Service Call (Break/Fix)" at bounding box center [559, 185] width 120 height 26
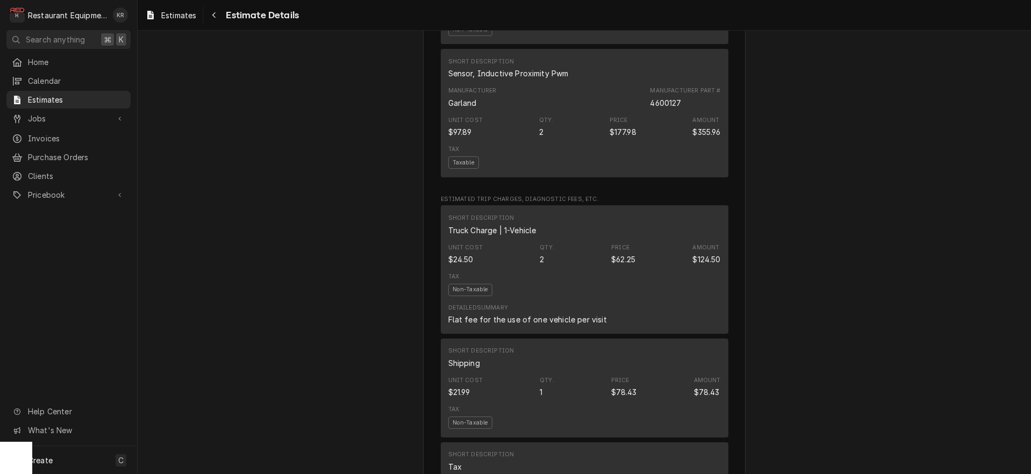
scroll to position [1148, 0]
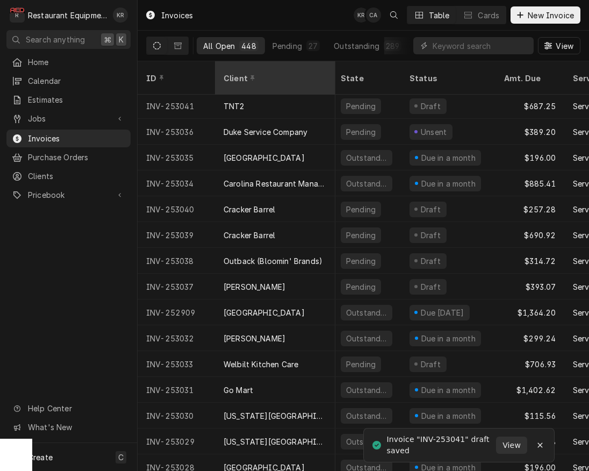
scroll to position [0, 3]
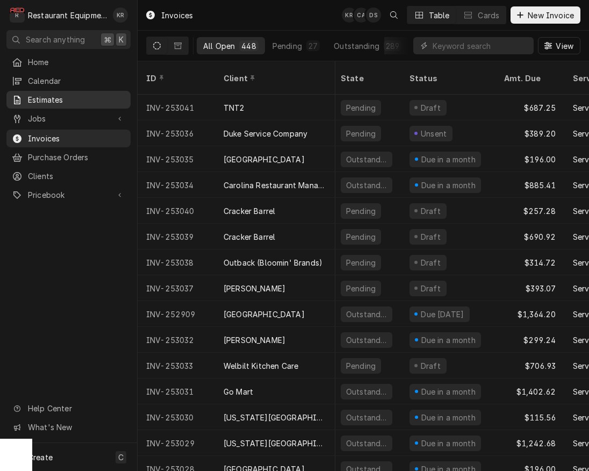
click at [49, 101] on span "Estimates" at bounding box center [76, 99] width 97 height 11
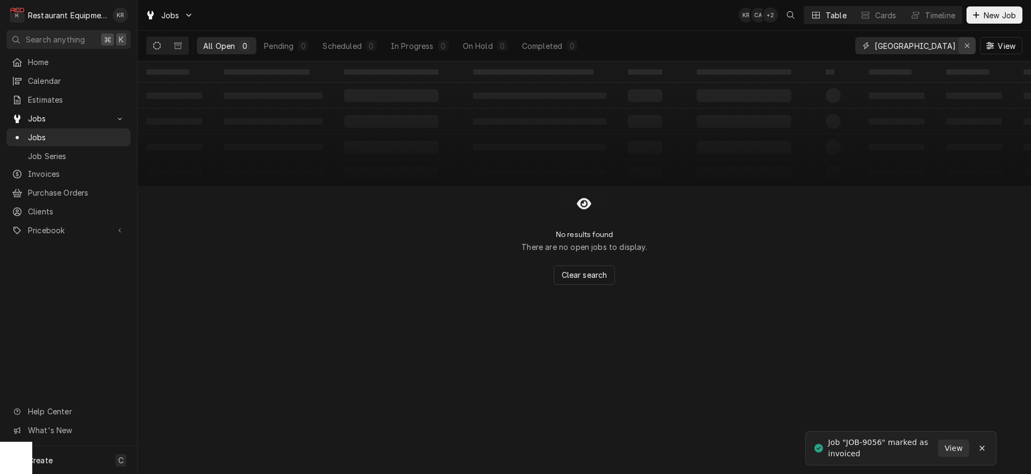
click at [972, 47] on div "Erase input" at bounding box center [966, 45] width 11 height 11
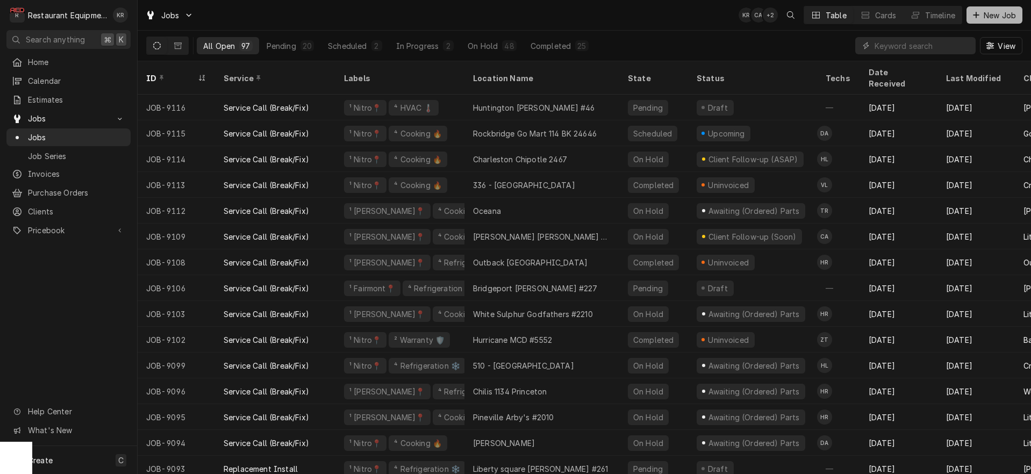
click at [1001, 15] on span "New Job" at bounding box center [999, 15] width 37 height 11
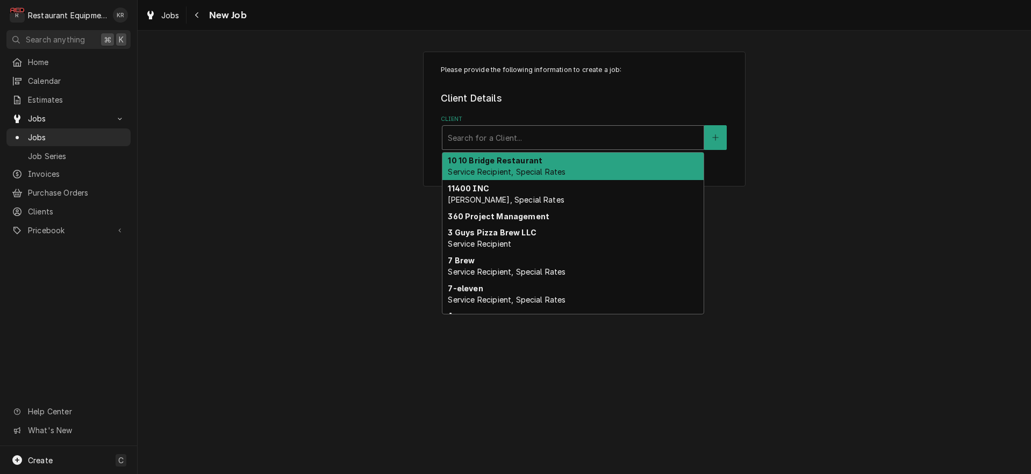
click at [545, 139] on div "Client" at bounding box center [573, 137] width 250 height 19
type input "tur"
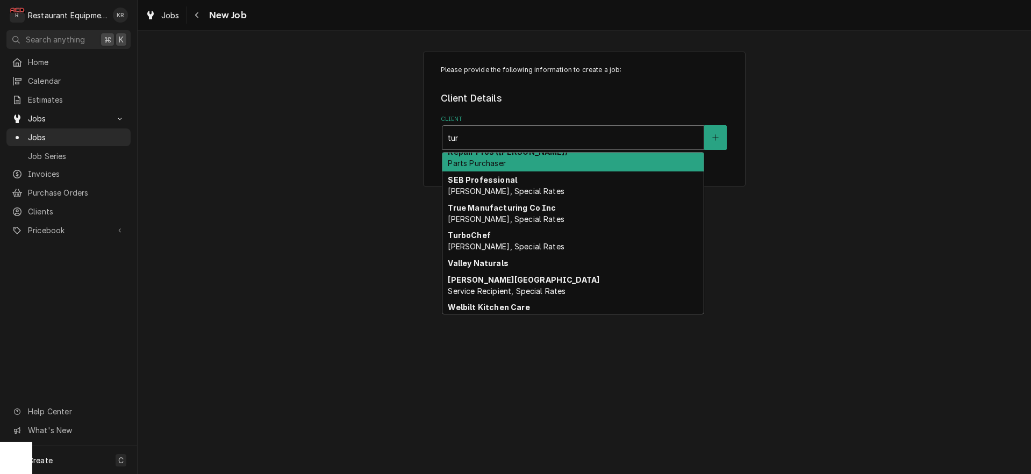
scroll to position [243, 0]
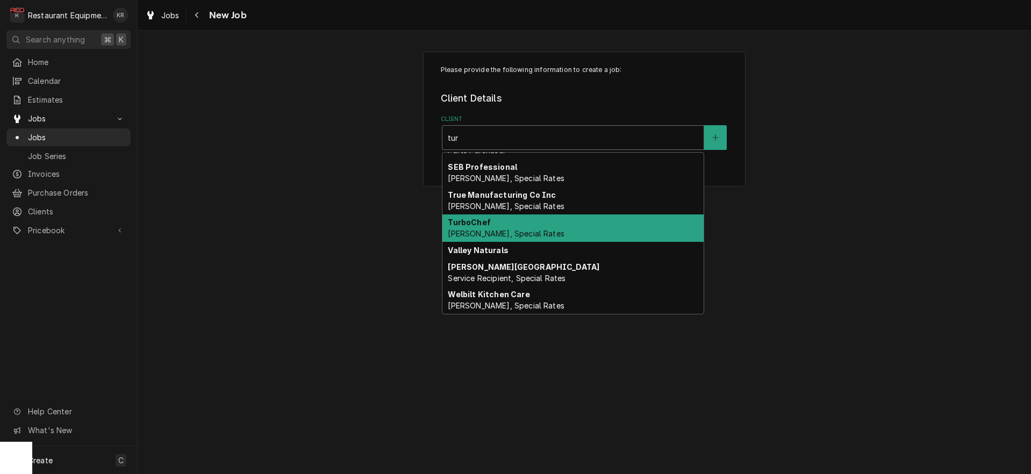
click at [492, 221] on div "TurboChef Bill Payer, Special Rates" at bounding box center [572, 228] width 261 height 28
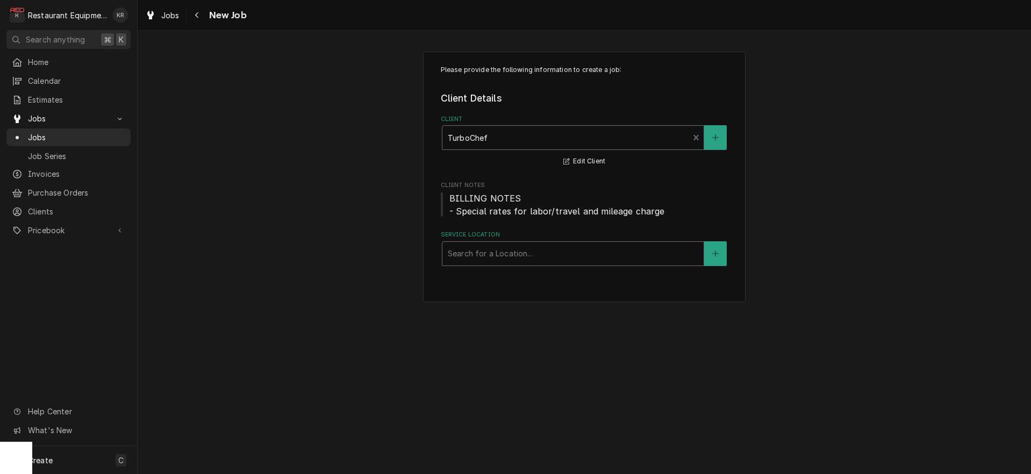
click at [488, 255] on div "Service Location" at bounding box center [573, 253] width 250 height 19
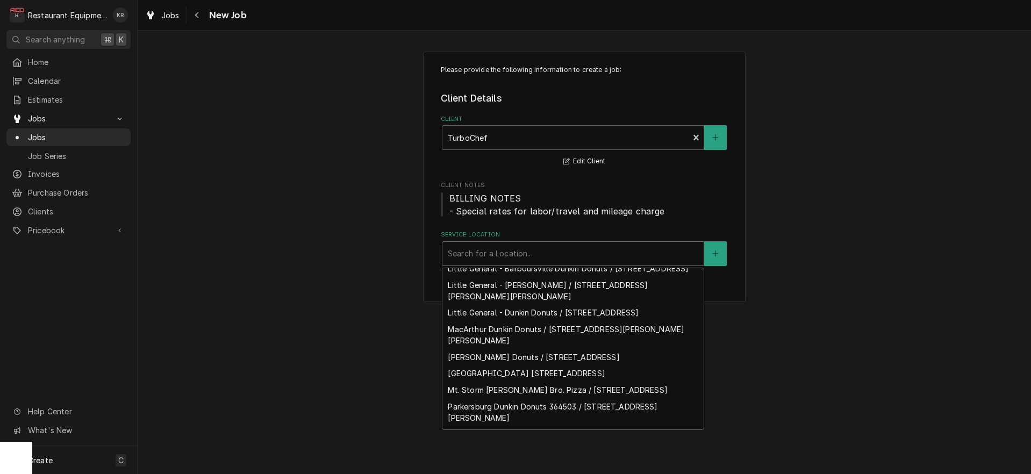
scroll to position [389, 0]
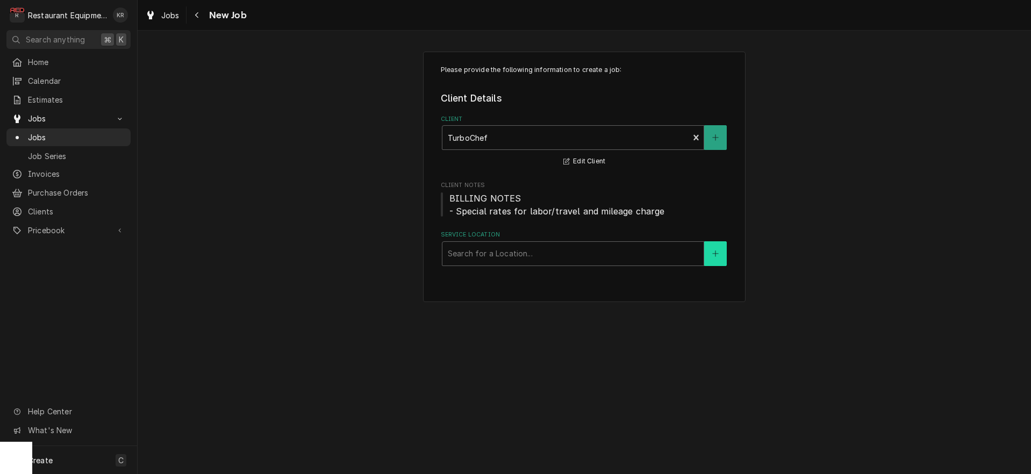
click at [715, 254] on icon "Create New Location" at bounding box center [715, 253] width 6 height 6
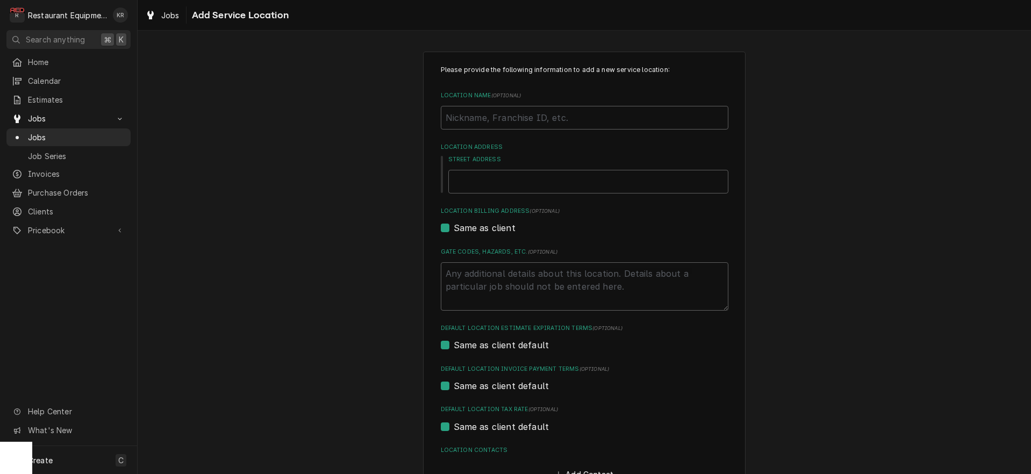
scroll to position [1, 0]
click at [635, 119] on input "Location Name ( optional )" at bounding box center [585, 117] width 288 height 24
type textarea "x"
type input "L"
type textarea "x"
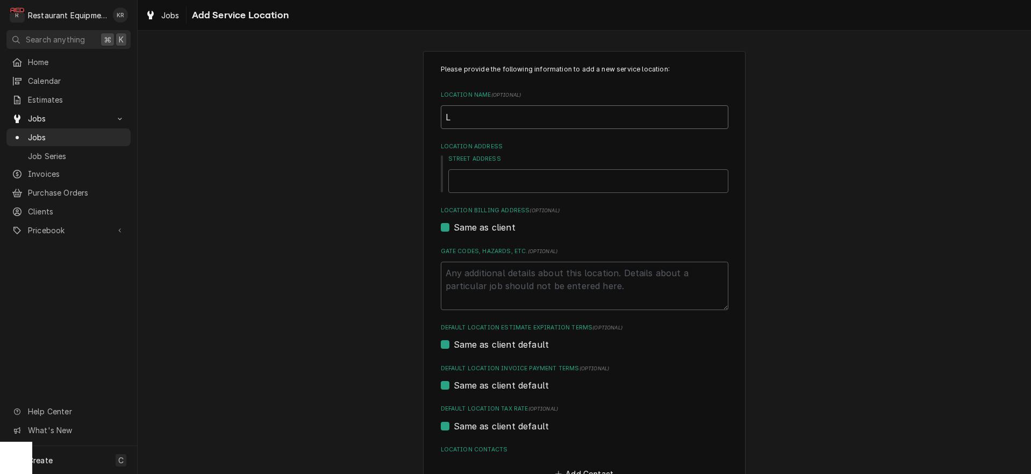
type input "Lo"
type textarea "x"
type input "Loga"
type textarea "x"
type input "Logan"
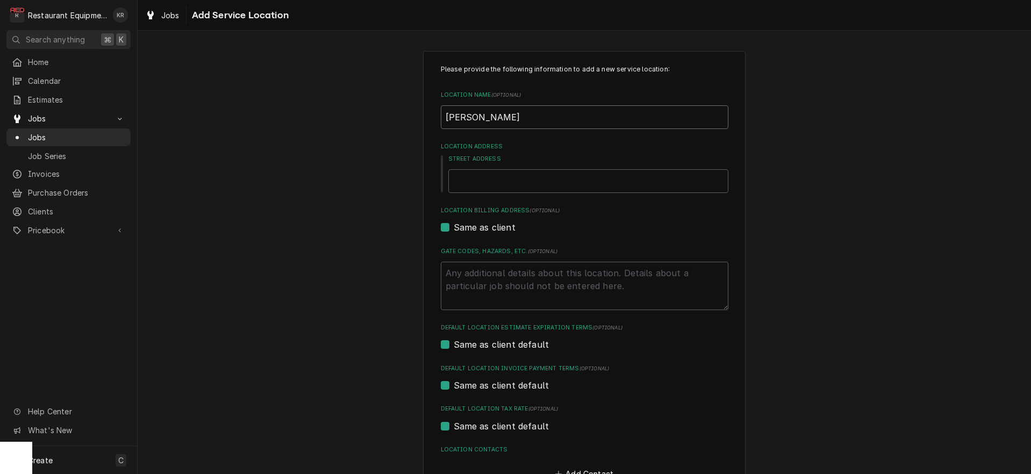
type textarea "x"
type input "Logan"
type textarea "x"
type input "Logan S"
type textarea "x"
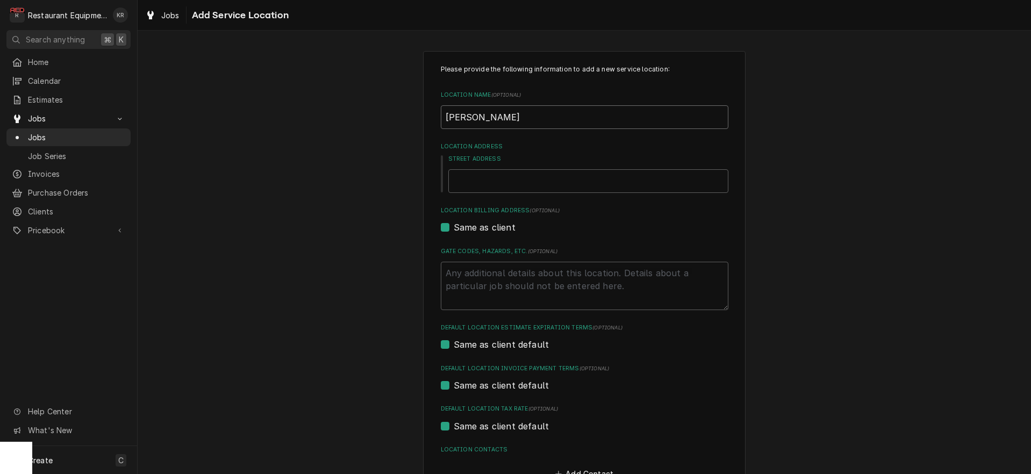
type input "Logan Su"
type textarea "x"
type input "Logan Sub"
type textarea "x"
type input "Logan Subw"
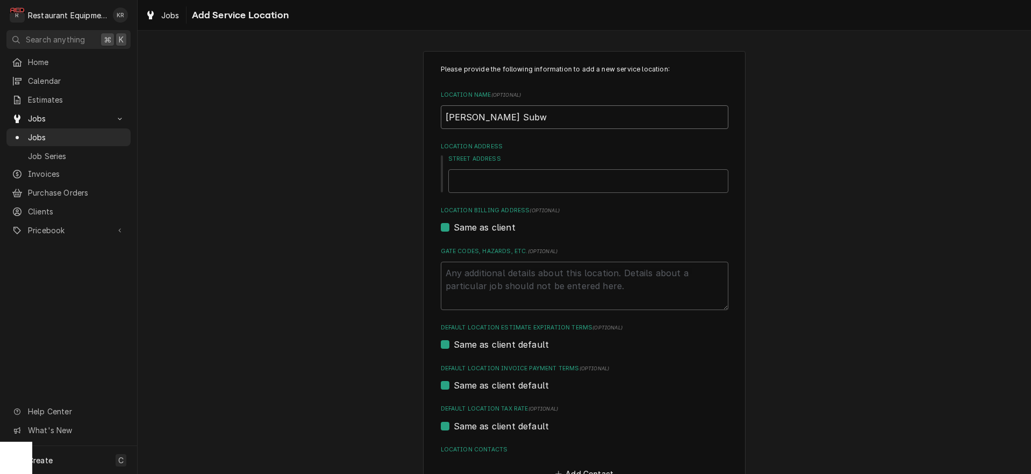
type textarea "x"
type input "Logan Subwa"
type textarea "x"
type input "Logan Subway"
type textarea "x"
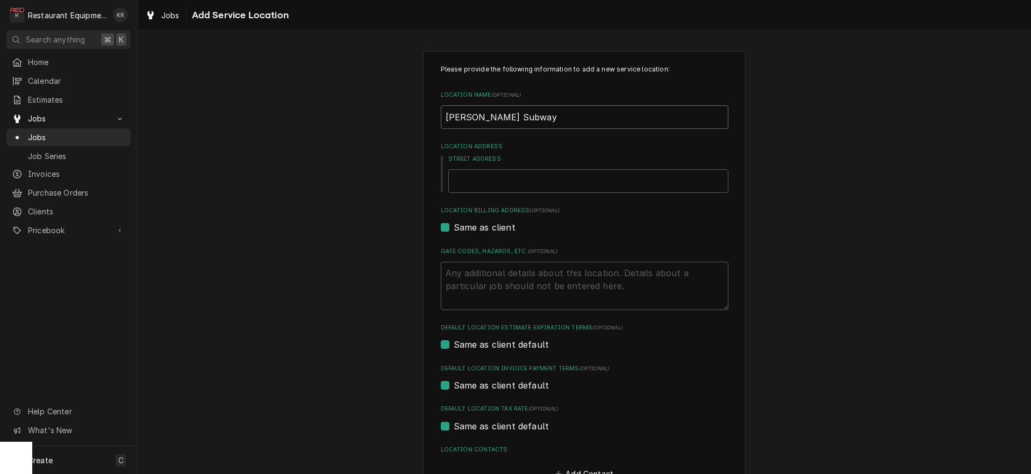
type input "Logan Subway"
type textarea "x"
type input "Logan Subway 2"
type textarea "x"
type input "Logan Subway 26"
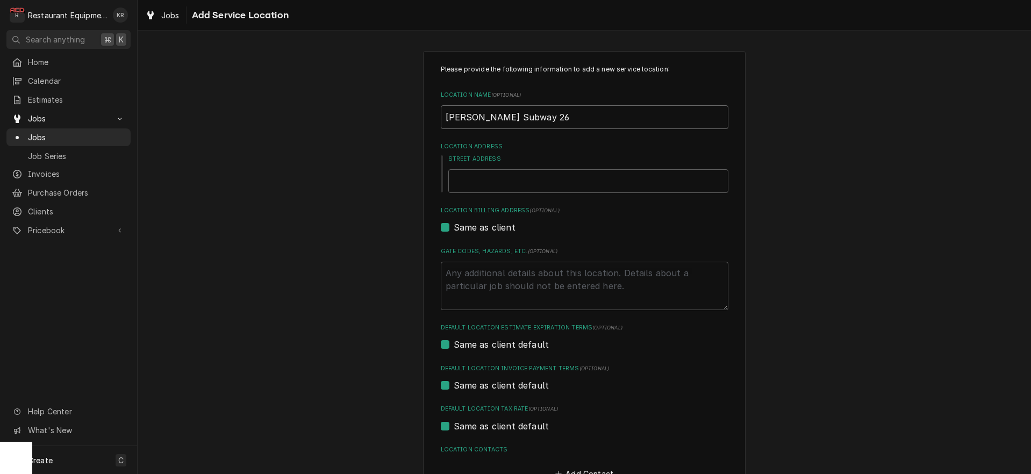
type textarea "x"
type input "Logan Subway 261"
type textarea "x"
type input "Logan Subway 2613"
type textarea "x"
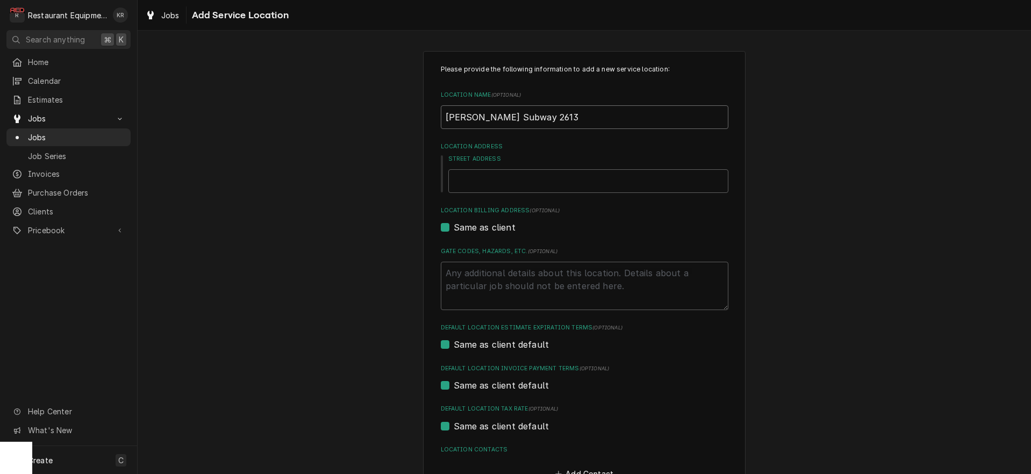
type input "Logan Subway 26131"
type textarea "x"
type input "Logan Subway 26131"
type textarea "x"
type input "1"
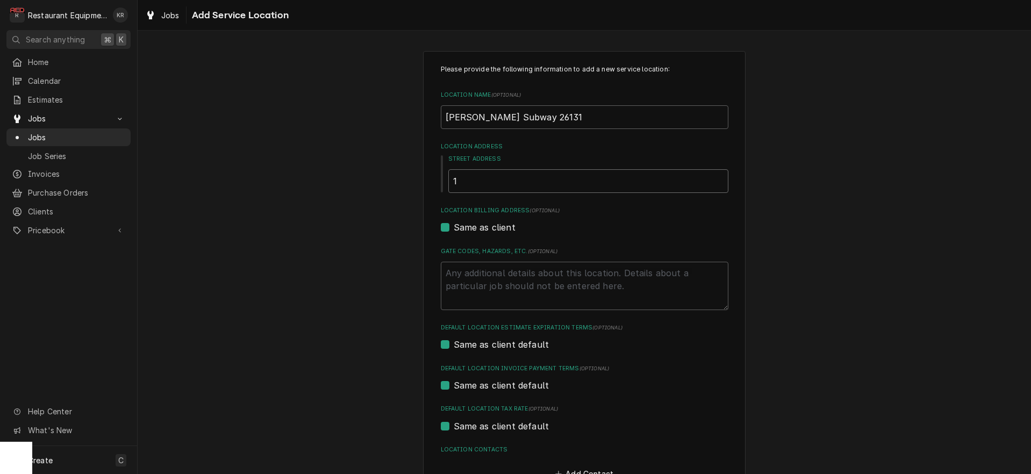
type textarea "x"
type input "11"
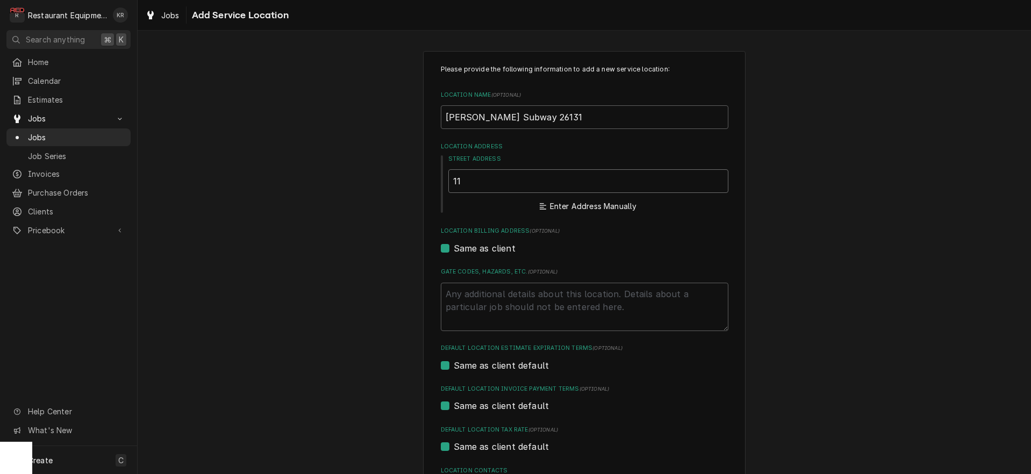
type textarea "x"
type input "114"
type textarea "x"
type input "114"
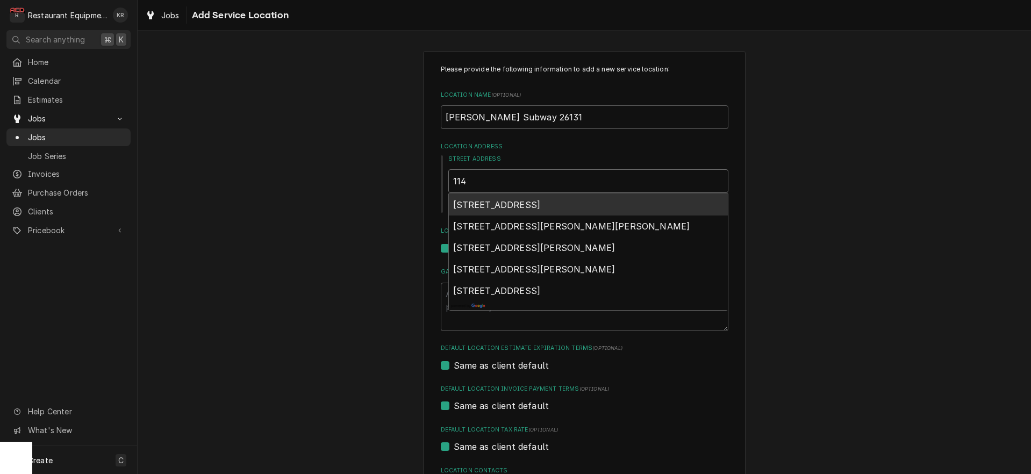
type textarea "x"
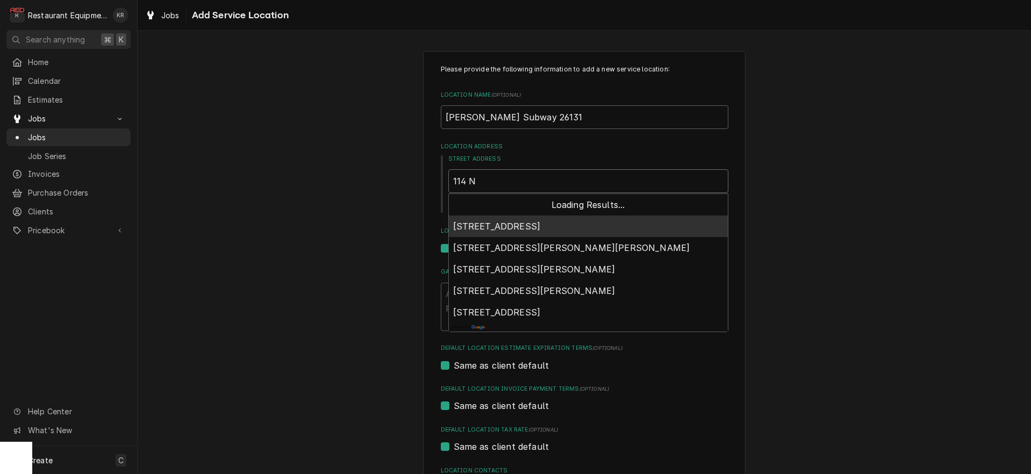
type input "114 Ni"
type textarea "x"
type input "114 Nic"
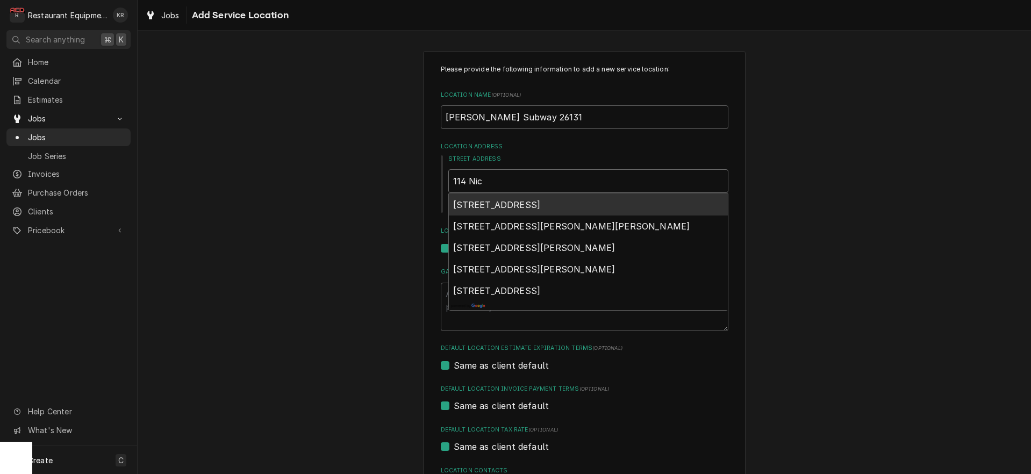
type textarea "x"
type input "114 Nick"
type textarea "x"
type input "114 Nick"
type textarea "x"
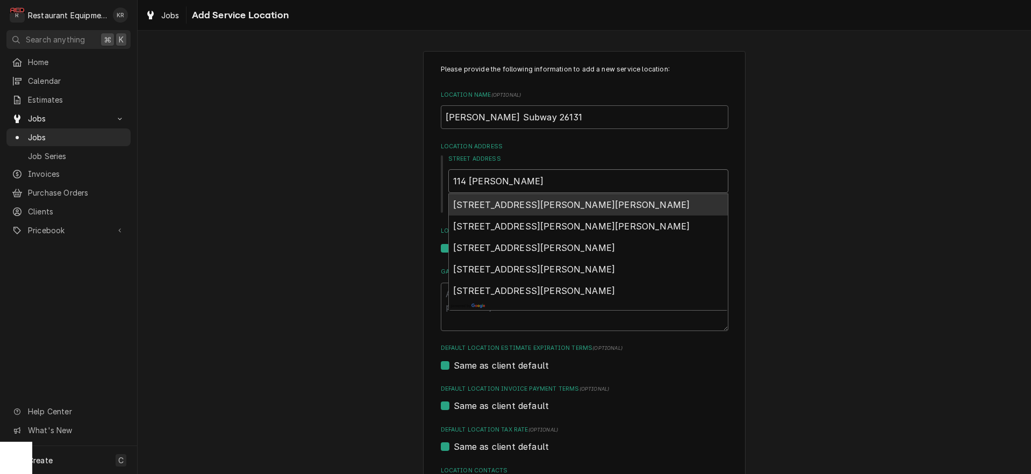
type input "114 Nick S"
type textarea "x"
type input "114 Nick Sa"
click at [569, 209] on span "114 Nick Savas Ave, Logan, WV, USA" at bounding box center [571, 204] width 237 height 11
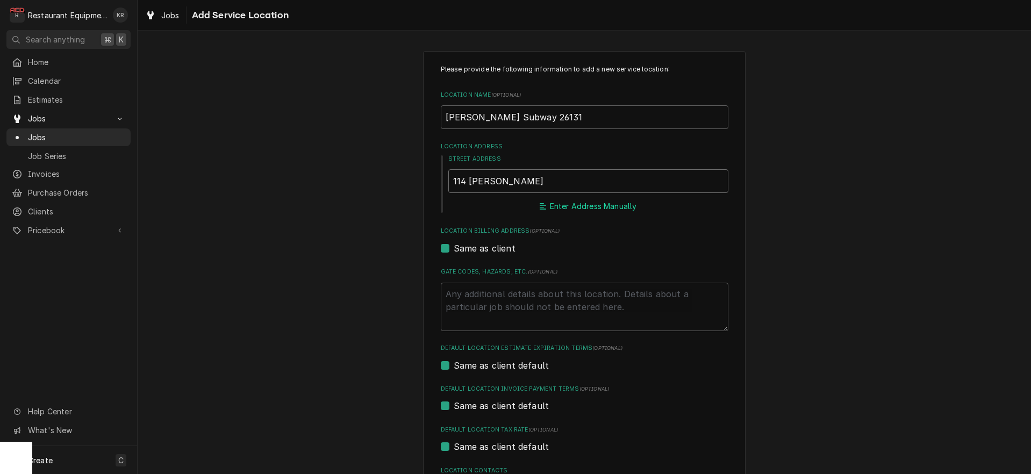
type textarea "x"
type input "114 Nick Savas Ave"
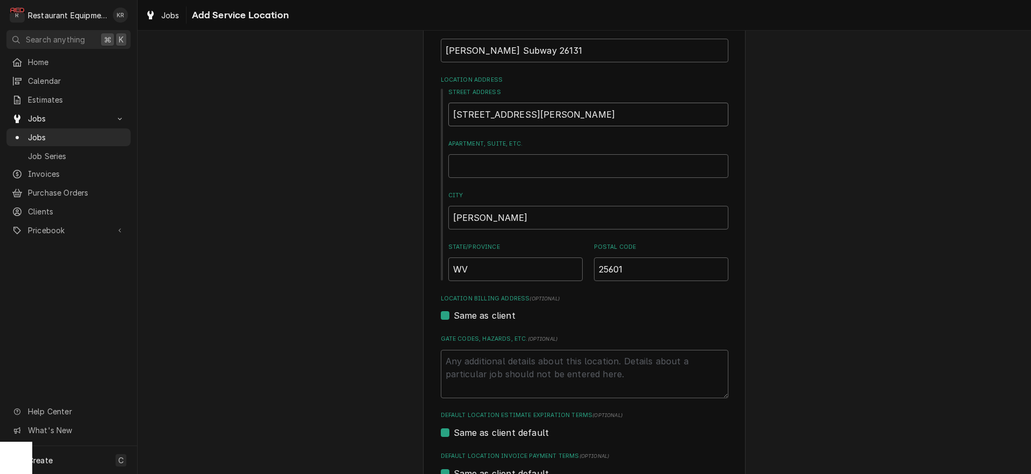
type textarea "x"
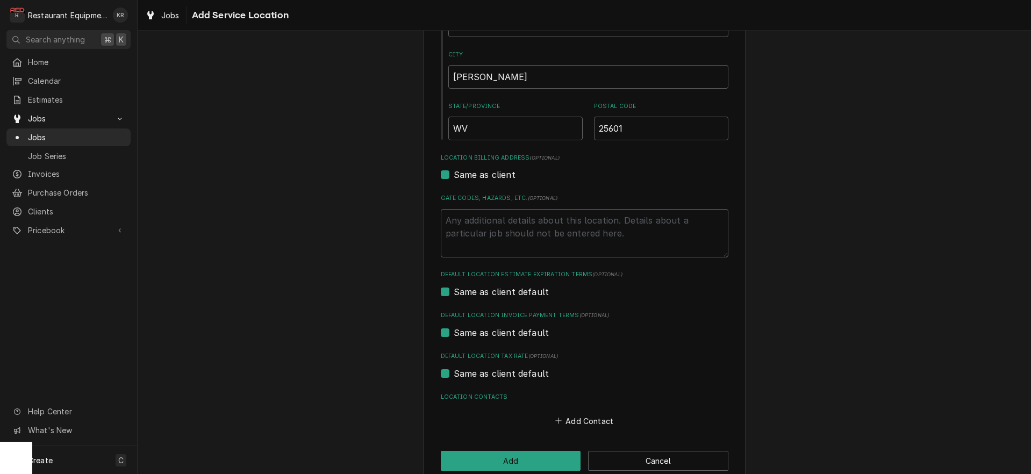
scroll to position [228, 0]
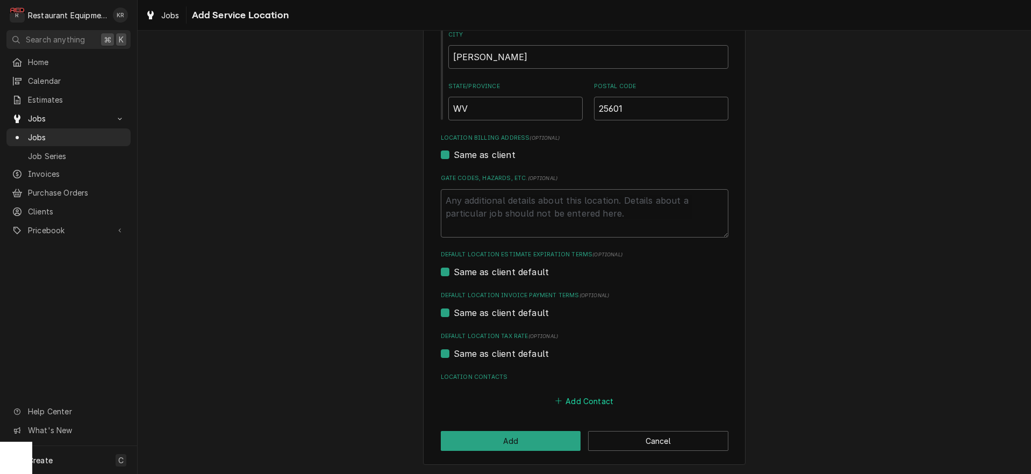
type input "114 Nick Savas Ave"
click at [590, 402] on button "Add Contact" at bounding box center [584, 400] width 62 height 15
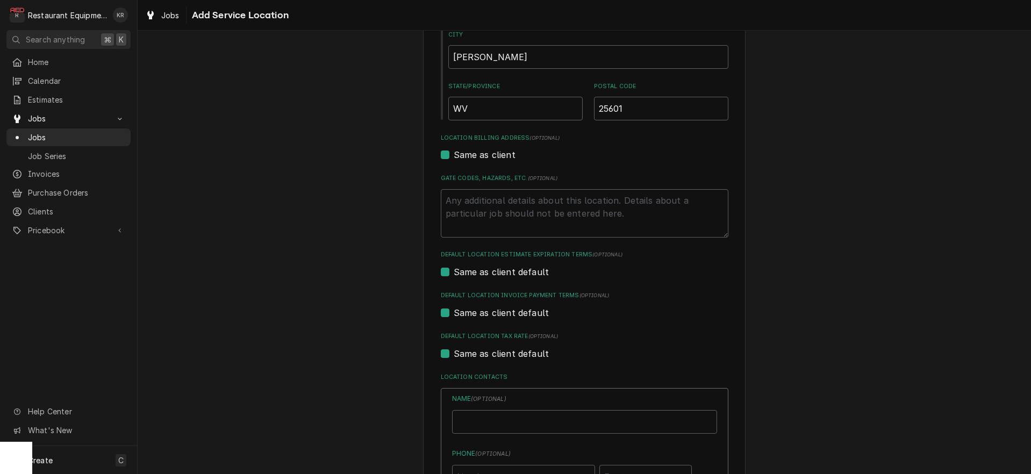
type textarea "x"
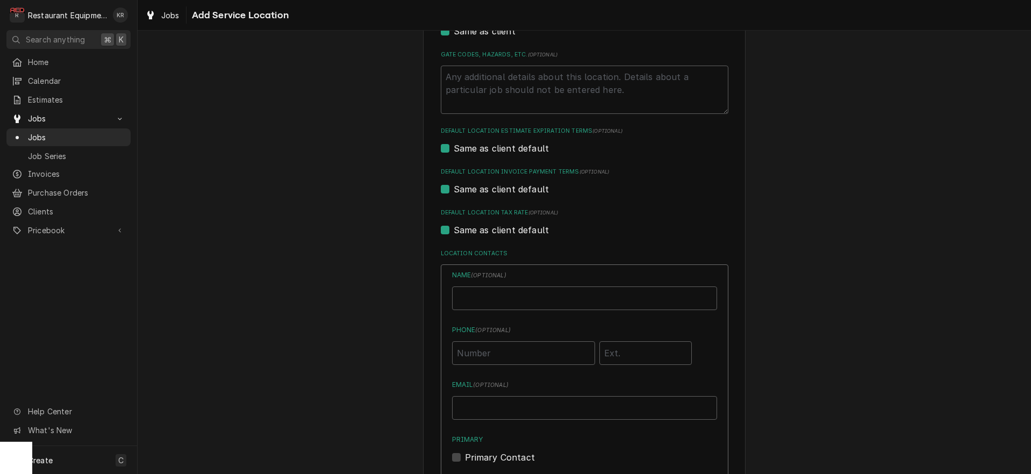
scroll to position [417, 0]
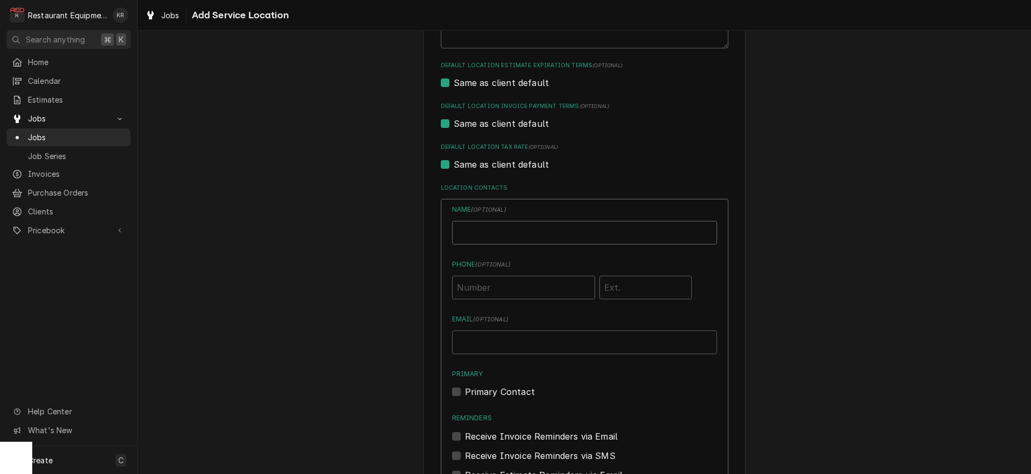
click at [497, 230] on input "Location Name ( optional )" at bounding box center [584, 233] width 265 height 24
type input "D"
type input "k"
type input "Kevin"
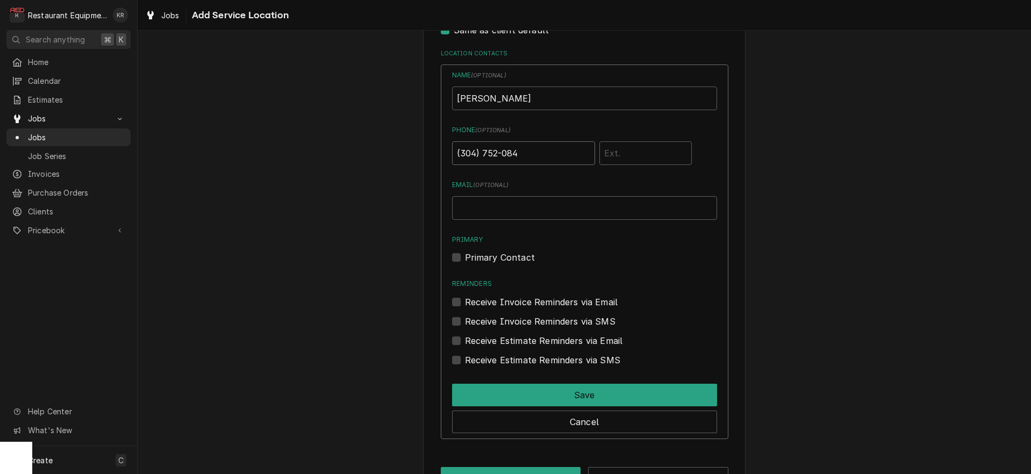
scroll to position [553, 0]
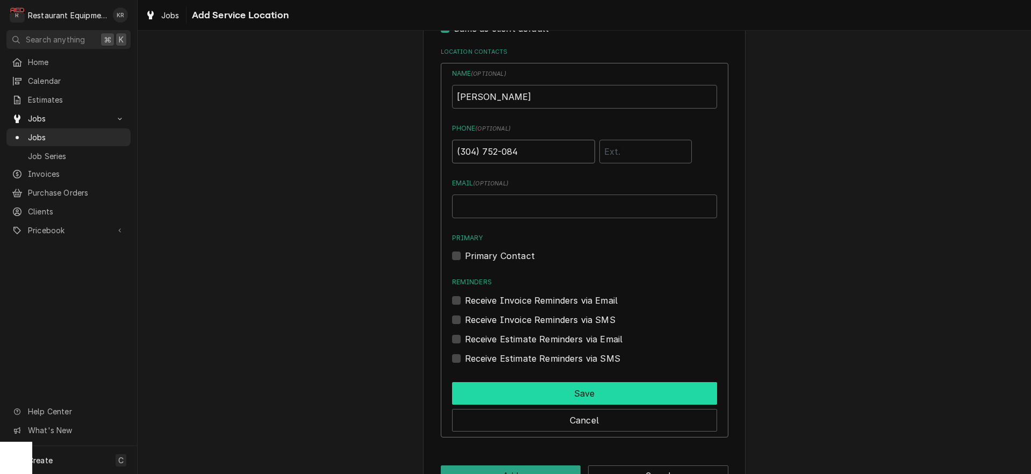
type input "(304) 752-084"
click at [583, 396] on button "Save" at bounding box center [584, 393] width 265 height 23
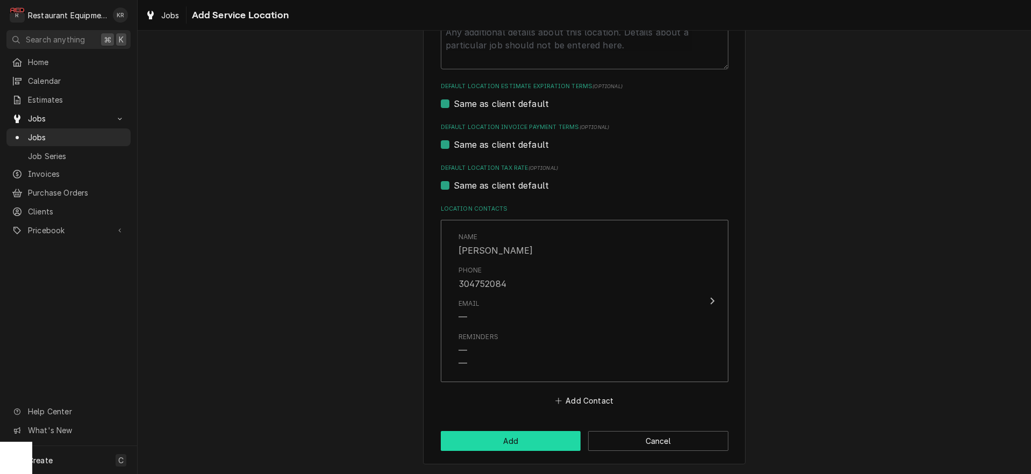
click at [516, 436] on button "Add" at bounding box center [511, 441] width 140 height 20
type textarea "x"
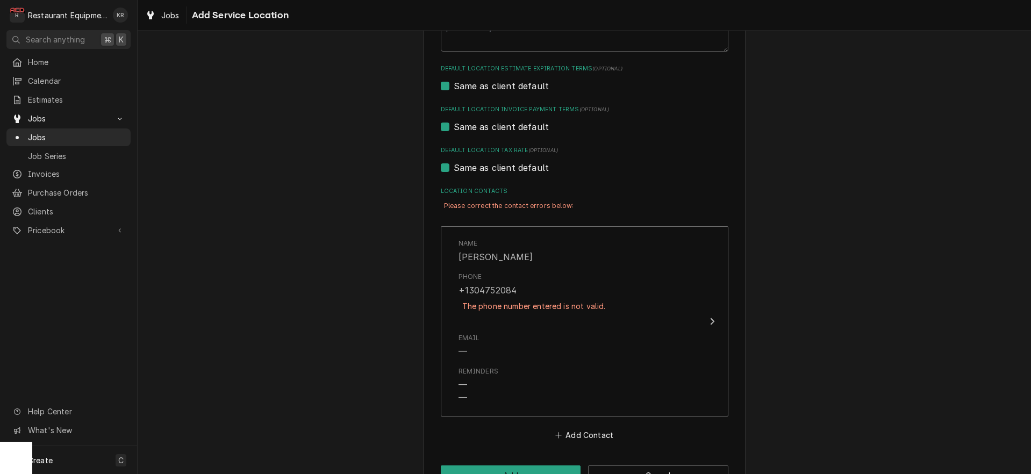
scroll to position [448, 0]
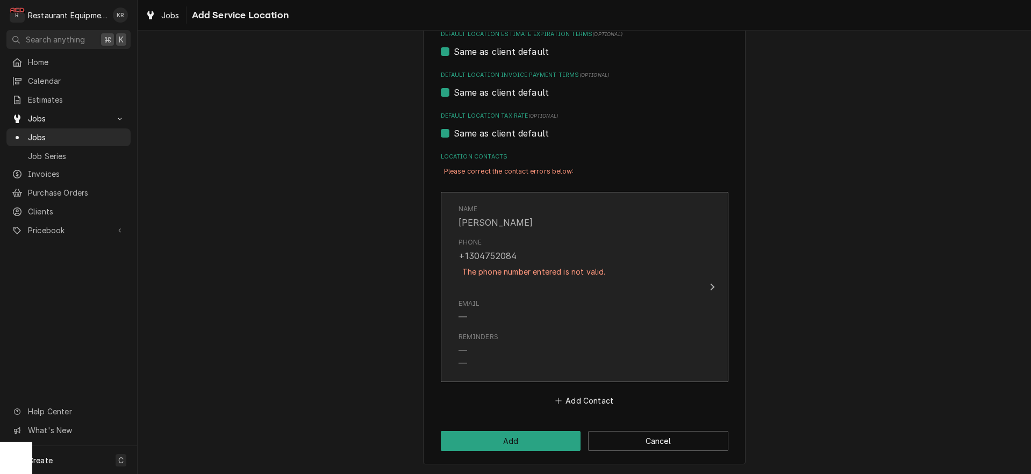
click at [526, 264] on div "The phone number entered is not valid." at bounding box center [533, 271] width 151 height 19
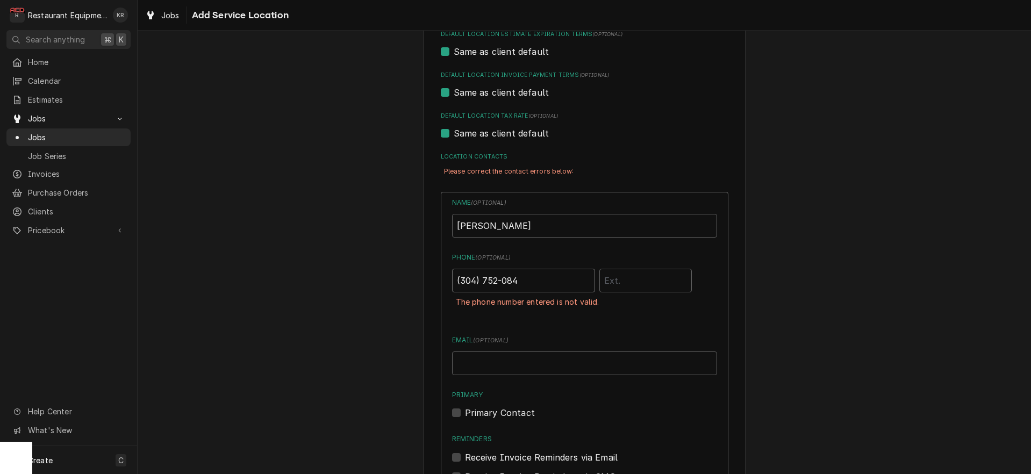
drag, startPoint x: 501, startPoint y: 283, endPoint x: 506, endPoint y: 291, distance: 9.1
click at [502, 285] on input "(304) 752-084" at bounding box center [523, 281] width 143 height 24
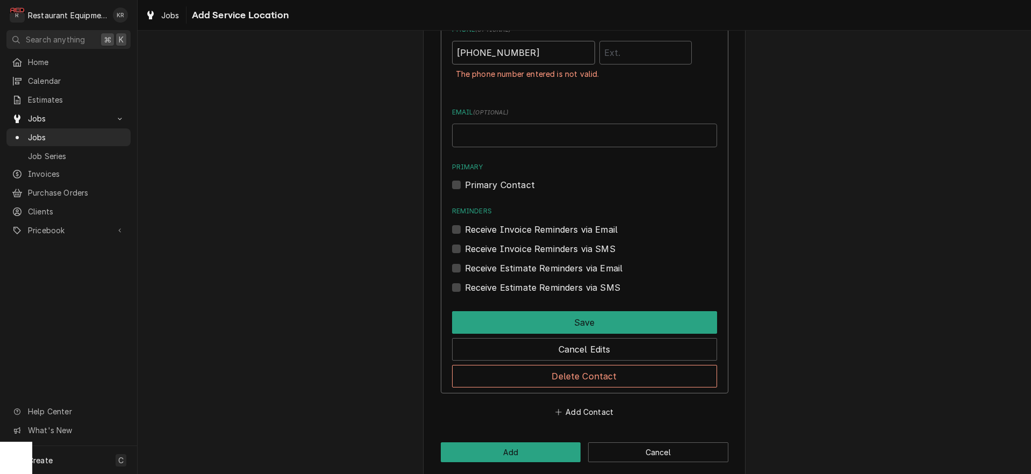
scroll to position [687, 0]
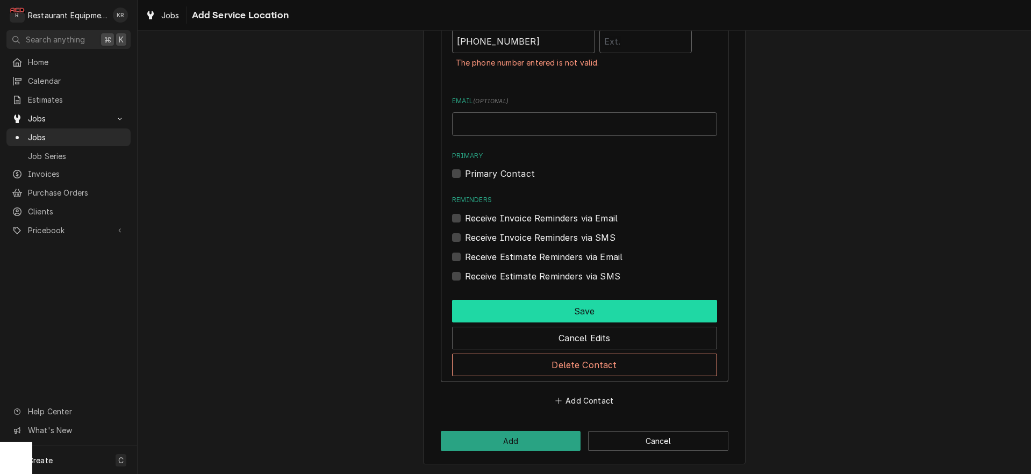
type input "(304) 752-0184"
click at [555, 315] on button "Save" at bounding box center [584, 311] width 265 height 23
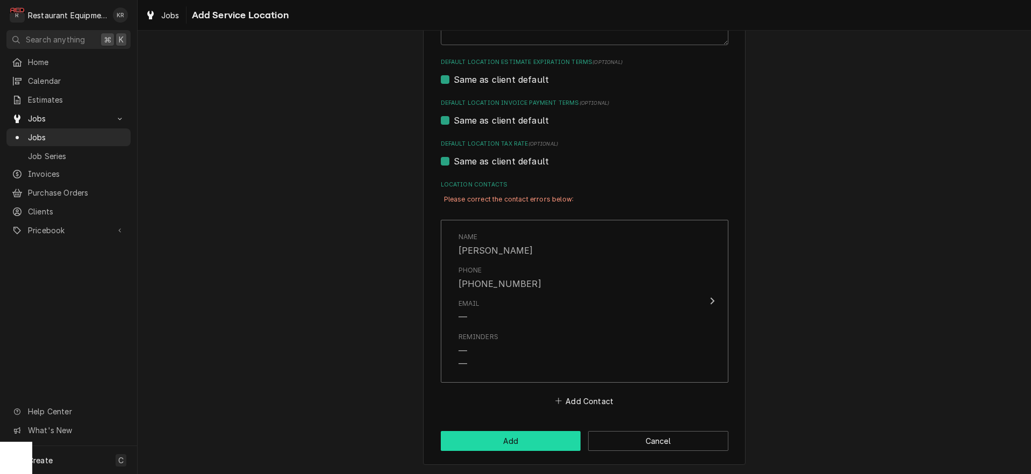
click at [515, 435] on button "Add" at bounding box center [511, 441] width 140 height 20
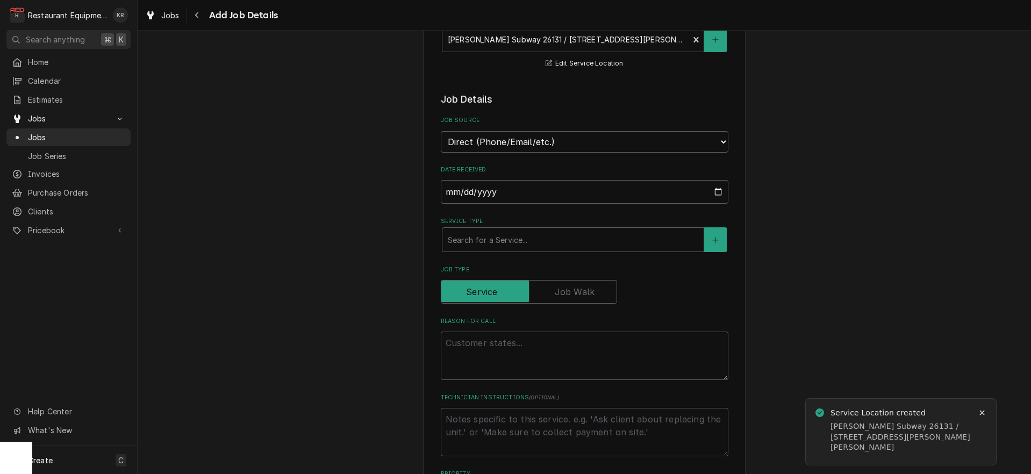
scroll to position [225, 0]
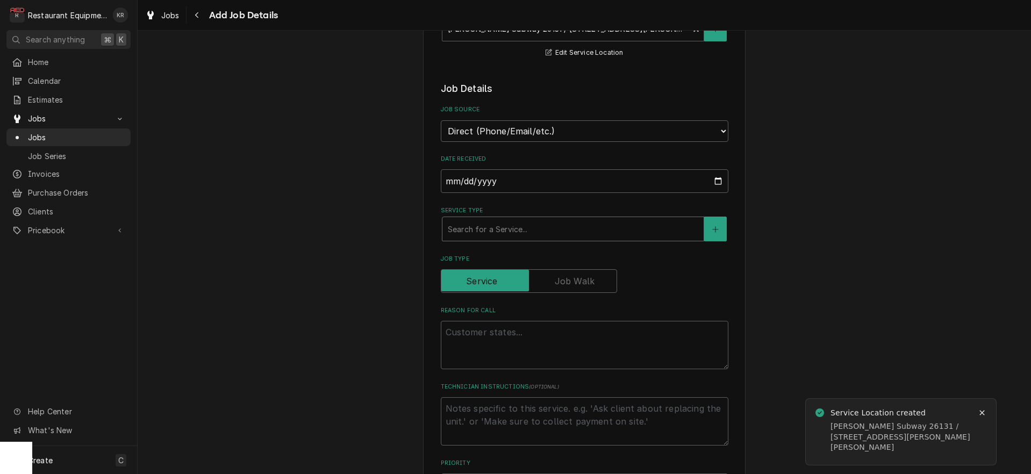
click at [504, 227] on div "Service Type" at bounding box center [573, 228] width 250 height 19
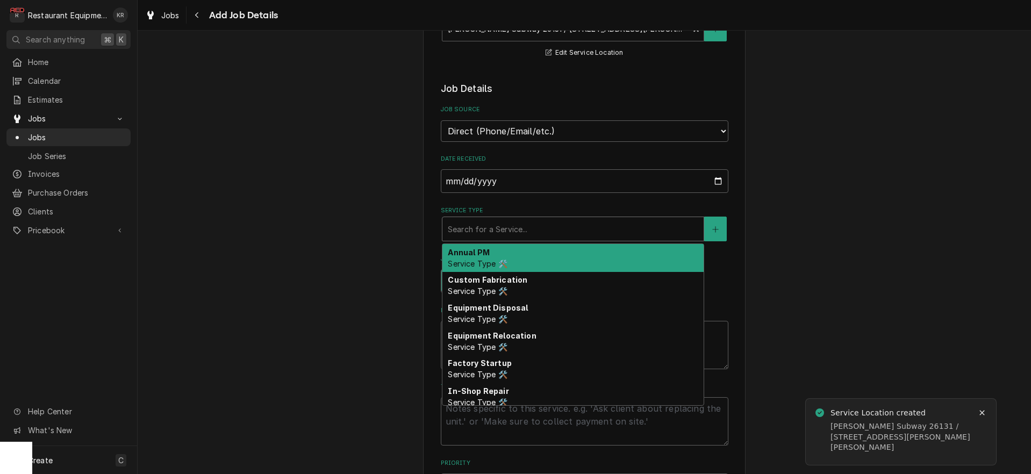
type textarea "x"
type input "b"
type textarea "x"
type input "br"
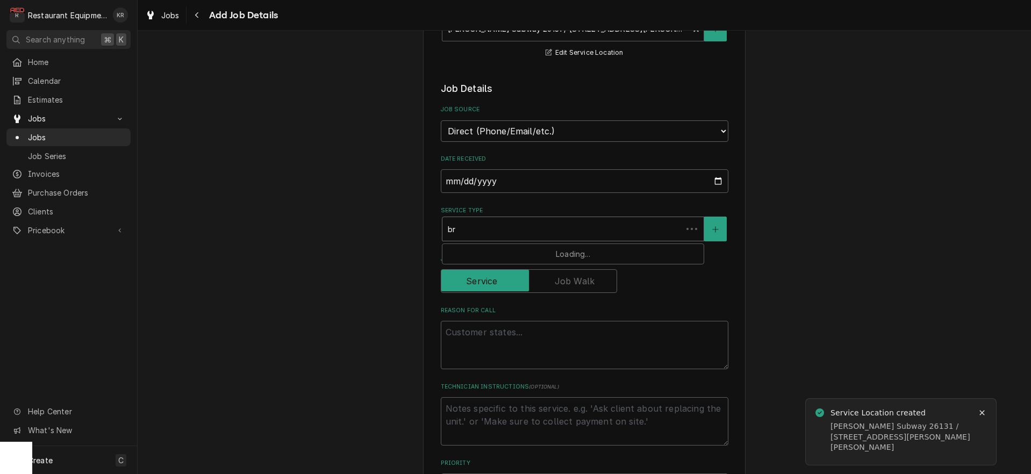
type textarea "x"
type input "brea"
type textarea "x"
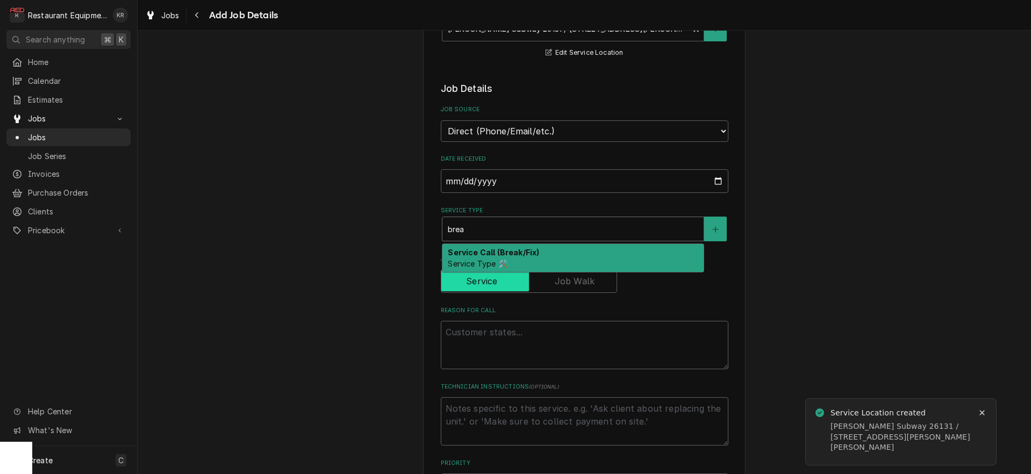
drag, startPoint x: 494, startPoint y: 257, endPoint x: 494, endPoint y: 288, distance: 30.6
click at [494, 257] on div "Service Call (Break/Fix) Service Type 🛠️" at bounding box center [572, 258] width 261 height 28
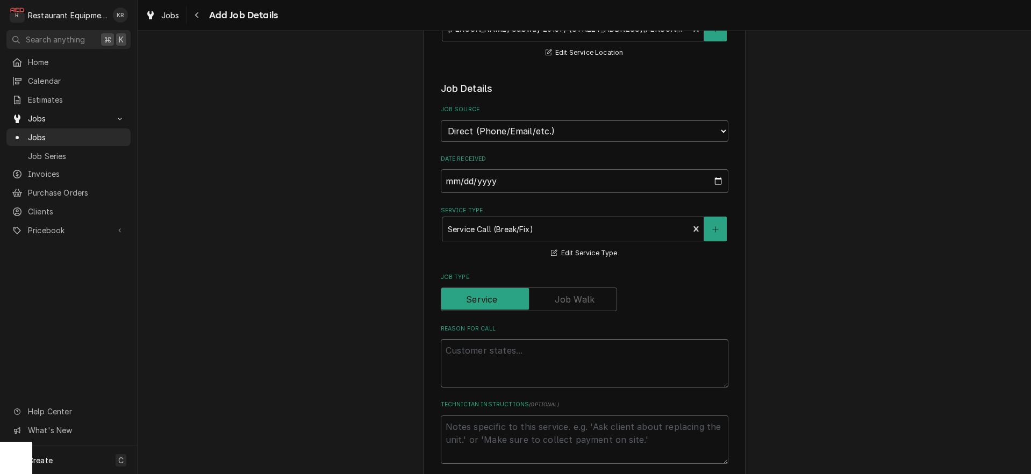
paste textarea "Case#: 10545946 Site Contact Name: Kevin Site Contact Number : 304 752 0184 or …"
type textarea "x"
type textarea "Case#: 10545946 Site Contact Name: Kevin Site Contact Number : 304 752 0184 or …"
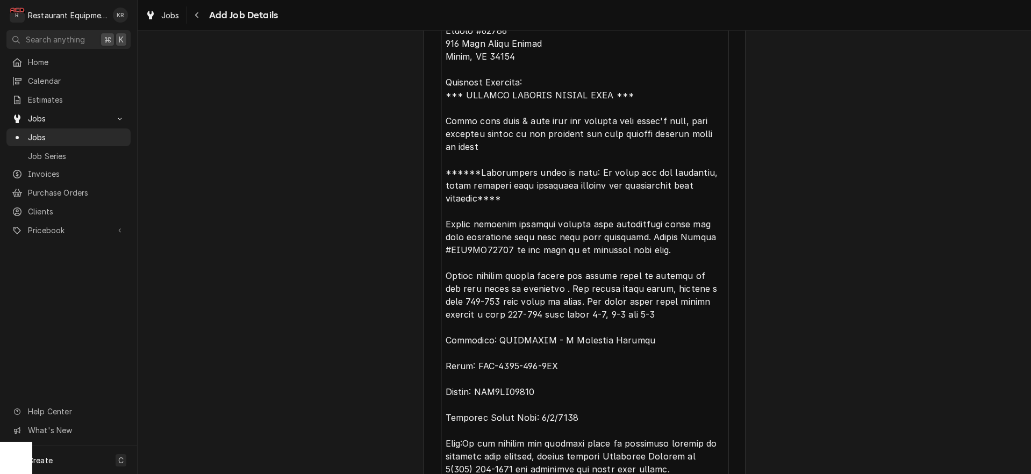
type textarea "x"
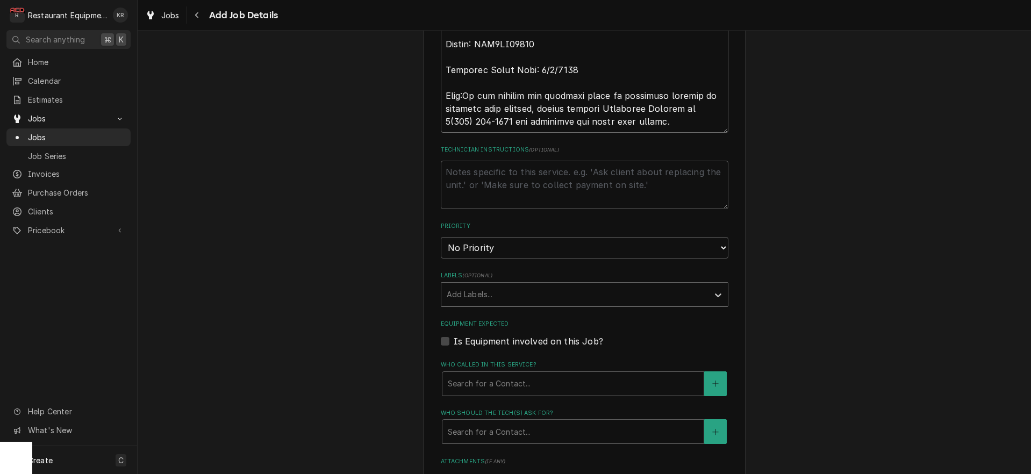
scroll to position [989, 0]
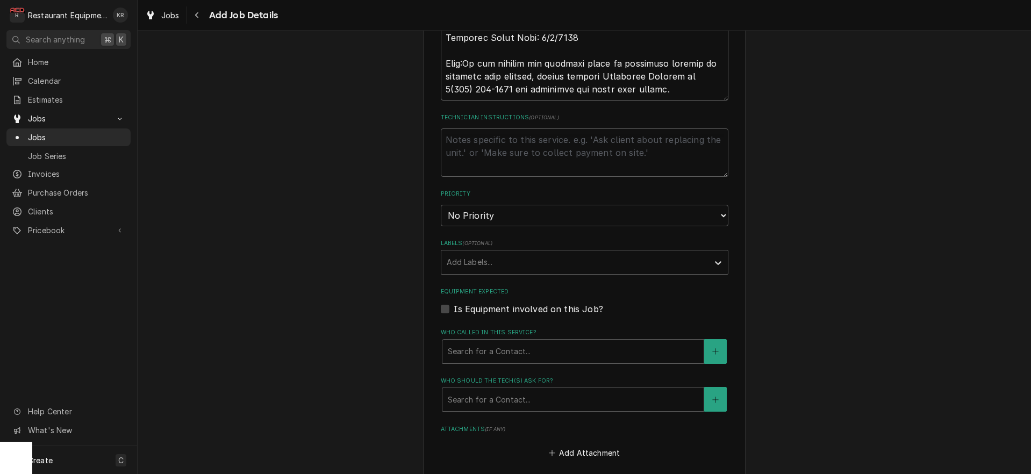
type textarea "Case#: 10545946 Site Contact Name: Kevin Site Contact Number : 304 752 0184 or …"
select select "2"
click option "High" at bounding box center [0, 0] width 0 height 0
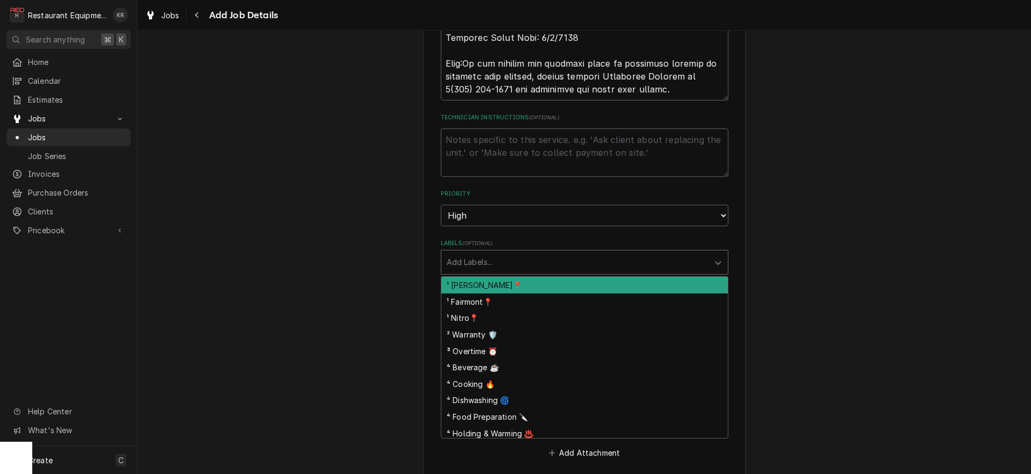
click at [509, 264] on div "Labels" at bounding box center [575, 262] width 256 height 19
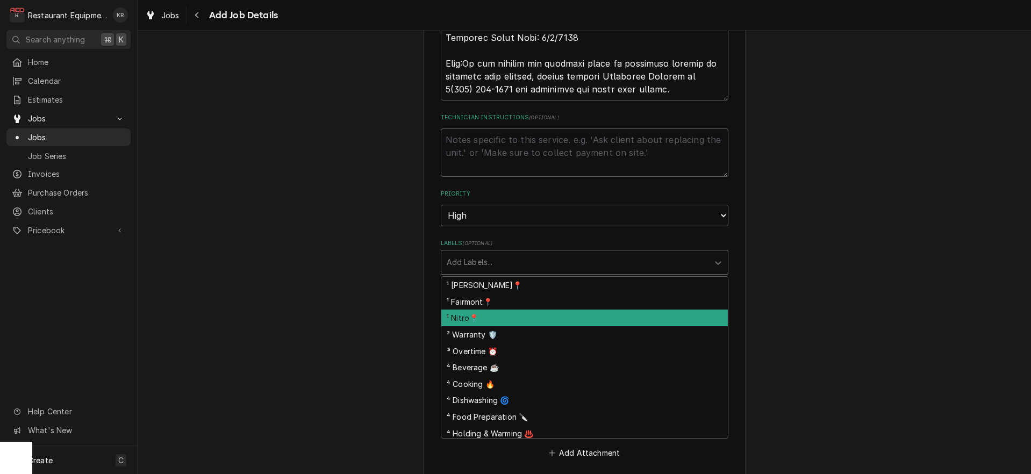
drag, startPoint x: 496, startPoint y: 320, endPoint x: 504, endPoint y: 311, distance: 11.8
click at [497, 319] on div "¹ Nitro📍" at bounding box center [584, 318] width 286 height 17
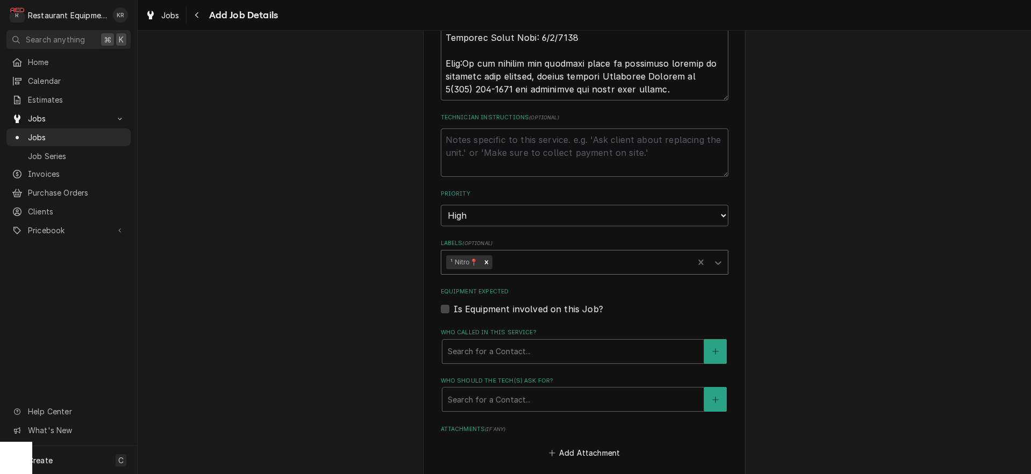
click at [526, 267] on div "Labels" at bounding box center [591, 262] width 194 height 19
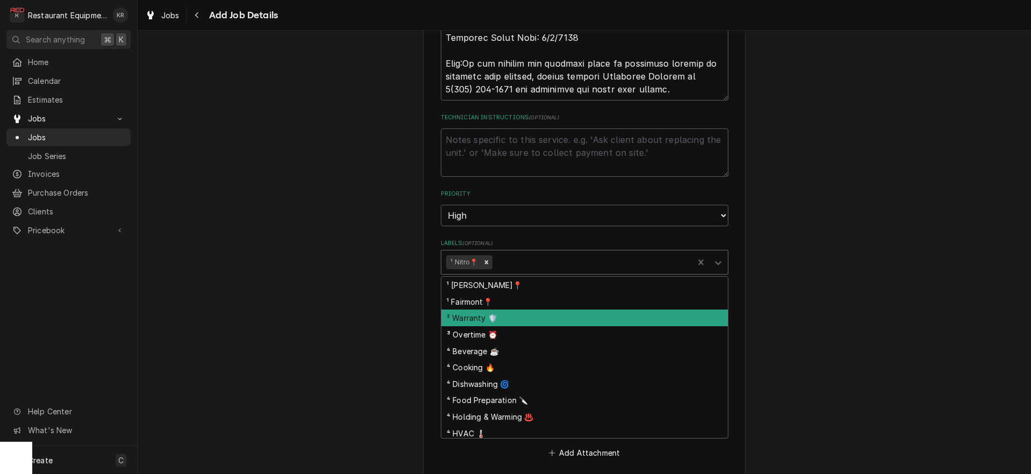
drag, startPoint x: 524, startPoint y: 320, endPoint x: 537, endPoint y: 291, distance: 32.0
click at [524, 319] on div "² Warranty 🛡️" at bounding box center [584, 318] width 286 height 17
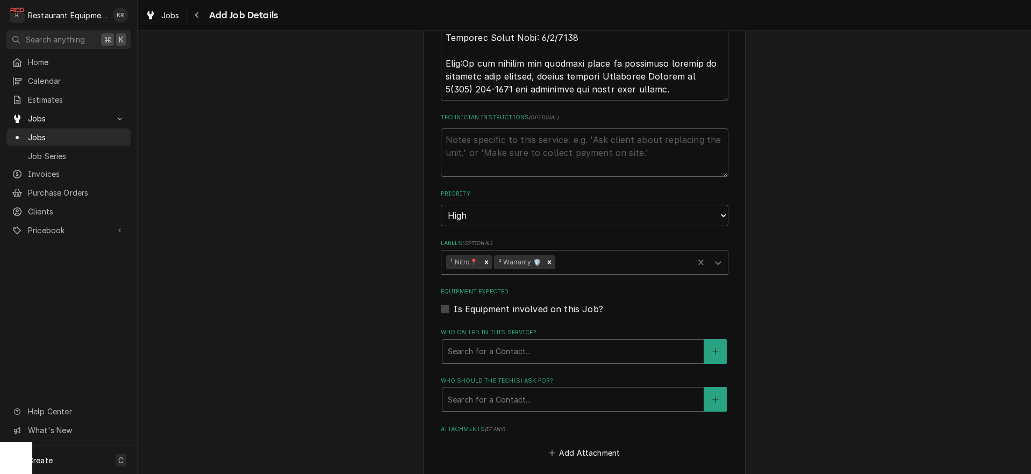
click at [599, 265] on div "Labels" at bounding box center [622, 262] width 131 height 19
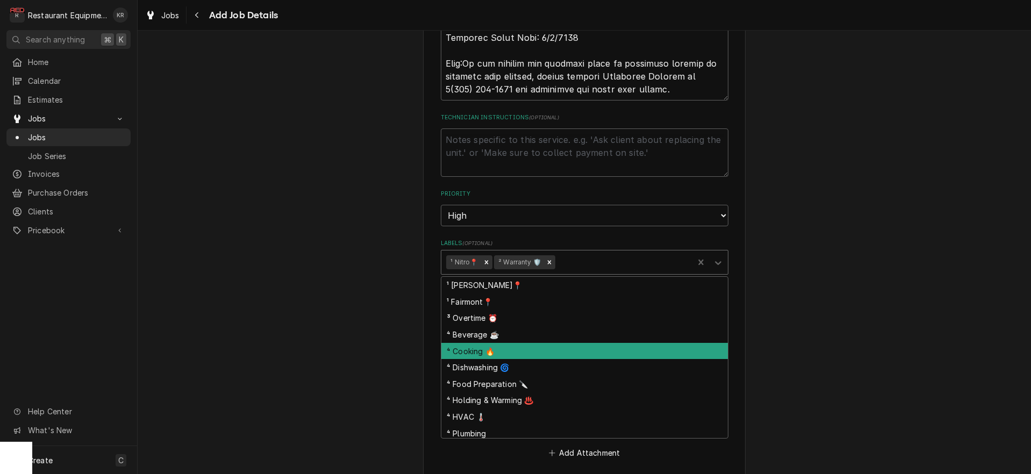
drag, startPoint x: 561, startPoint y: 356, endPoint x: 550, endPoint y: 339, distance: 20.3
click at [561, 356] on div "⁴ Cooking 🔥" at bounding box center [584, 351] width 286 height 17
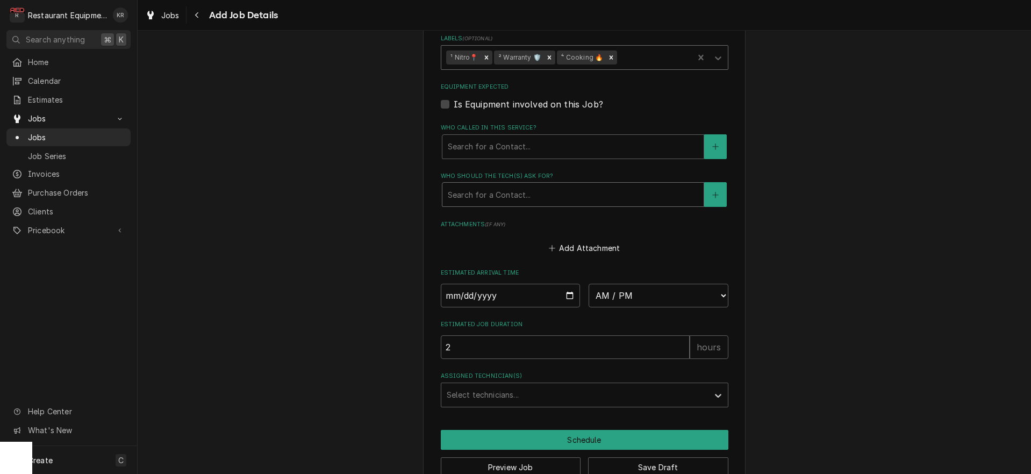
scroll to position [1213, 0]
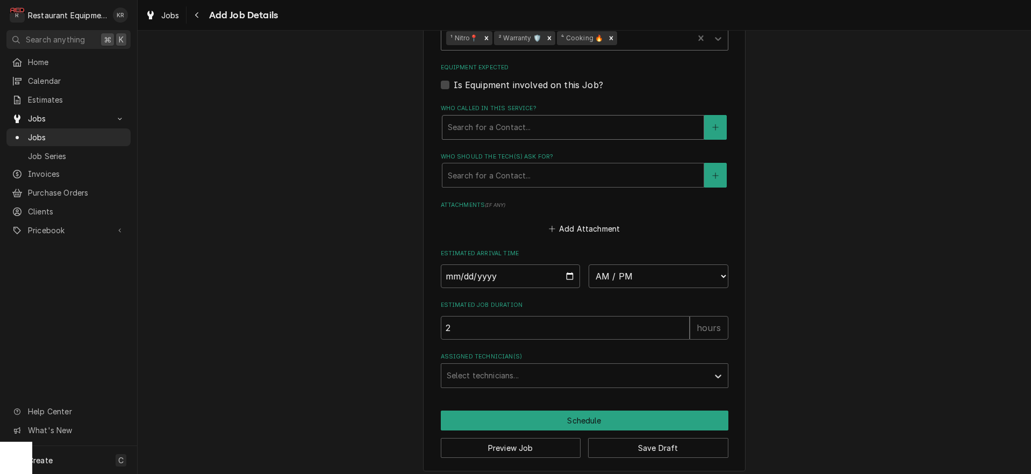
click at [502, 128] on div "Who called in this service?" at bounding box center [573, 127] width 250 height 19
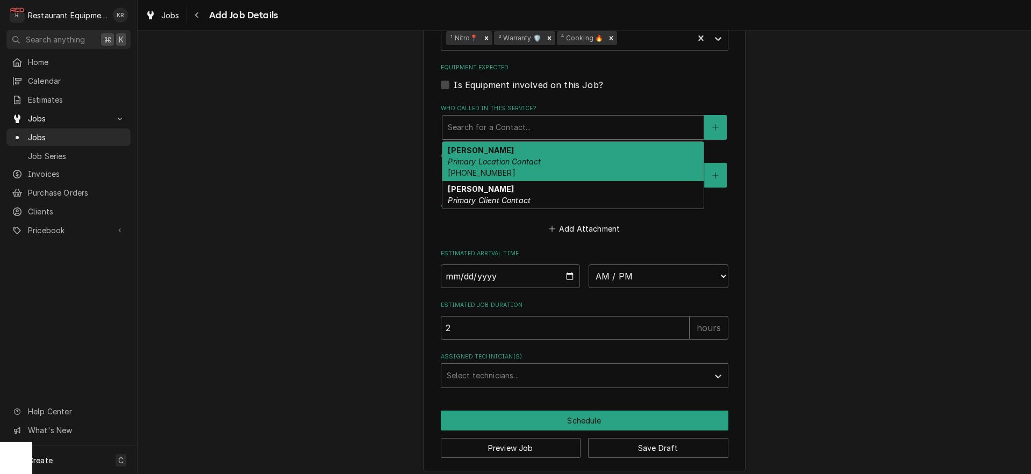
click at [498, 157] on em "Primary Location Contact" at bounding box center [494, 161] width 93 height 9
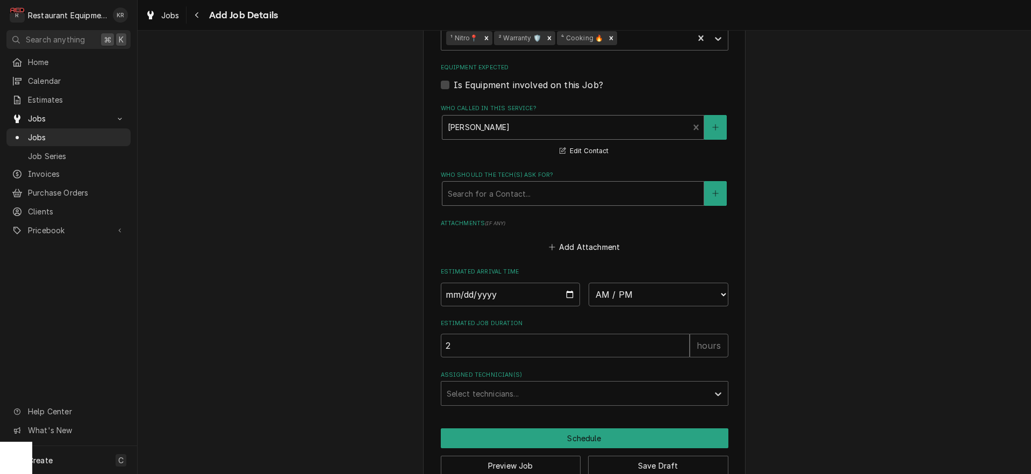
click at [500, 192] on div "Who should the tech(s) ask for?" at bounding box center [573, 193] width 250 height 19
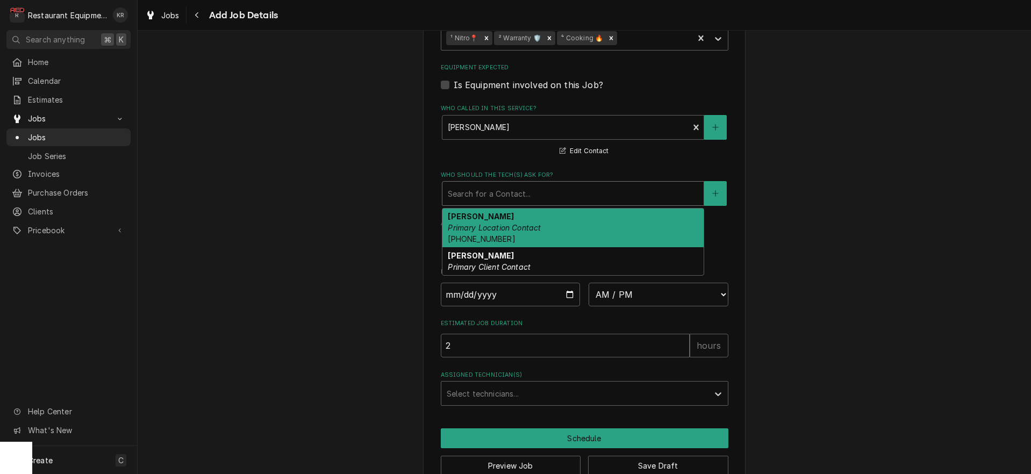
click at [497, 225] on em "Primary Location Contact" at bounding box center [494, 227] width 93 height 9
type textarea "x"
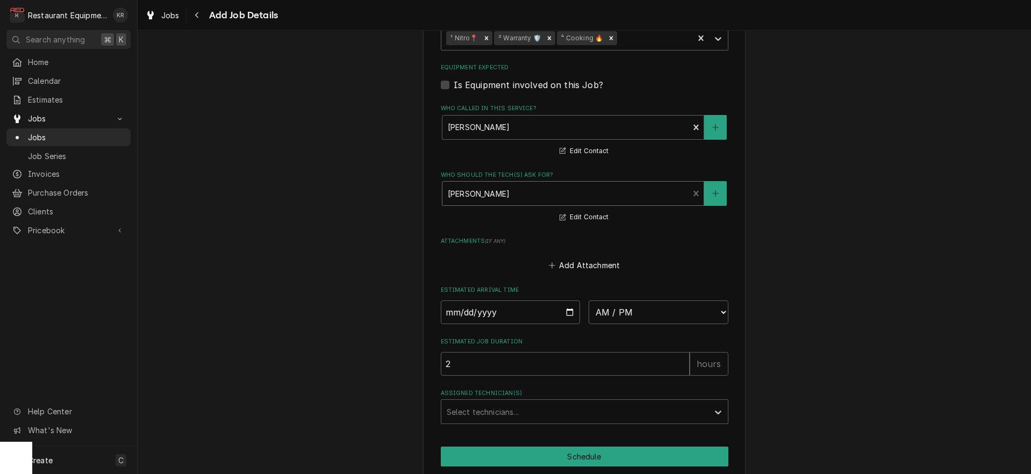
scroll to position [1254, 0]
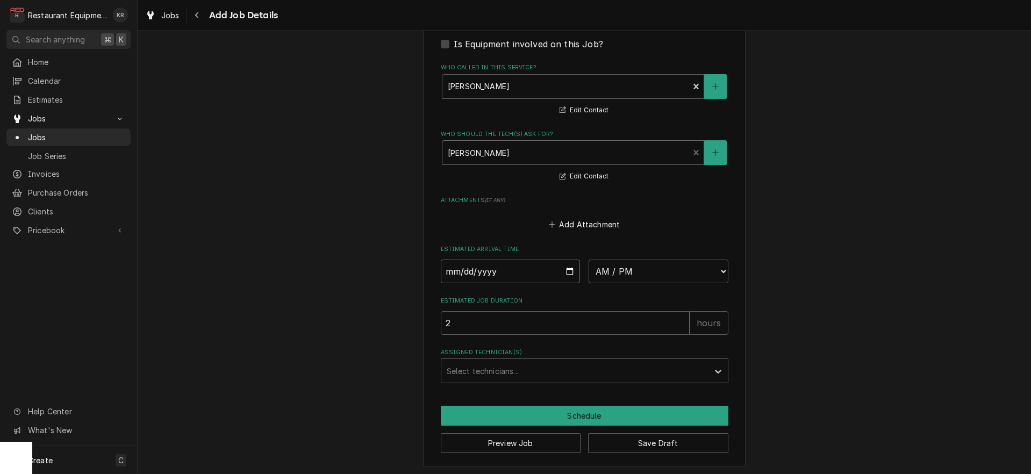
click at [569, 264] on input "Date" at bounding box center [511, 272] width 140 height 24
click at [567, 270] on input "Date" at bounding box center [511, 272] width 140 height 24
type input "2025-10-03"
type textarea "x"
click at [588, 260] on select "AM / PM 6:00 AM 6:15 AM 6:30 AM 6:45 AM 7:00 AM 7:15 AM 7:30 AM 7:45 AM 8:00 AM…" at bounding box center [658, 272] width 140 height 24
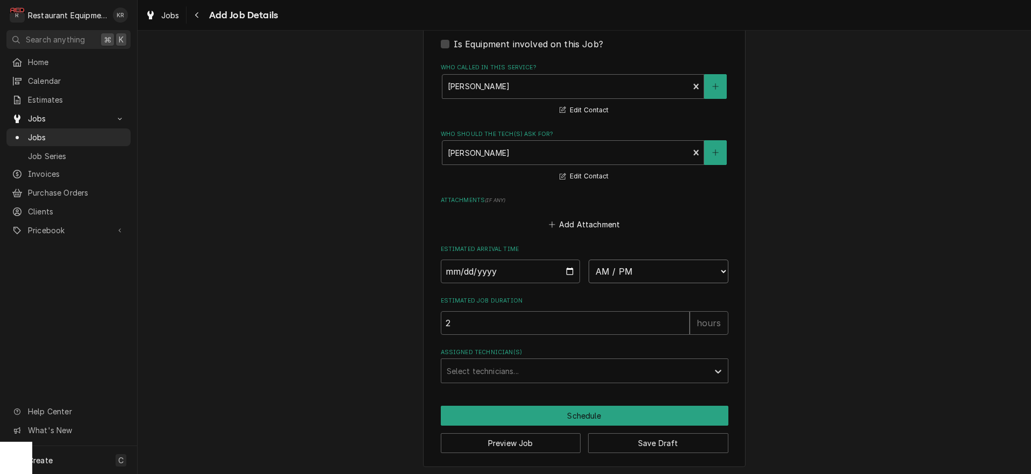
select select "15:00:00"
click option "3:00 PM" at bounding box center [0, 0] width 0 height 0
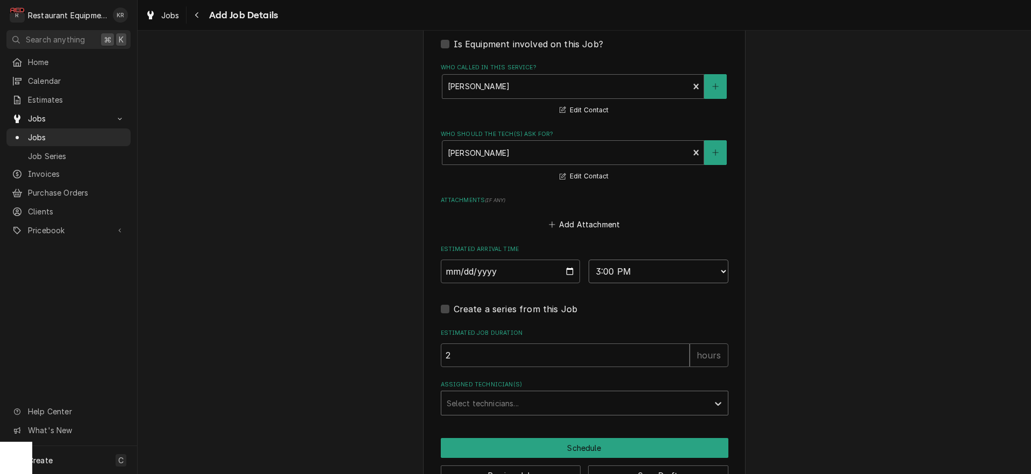
type textarea "x"
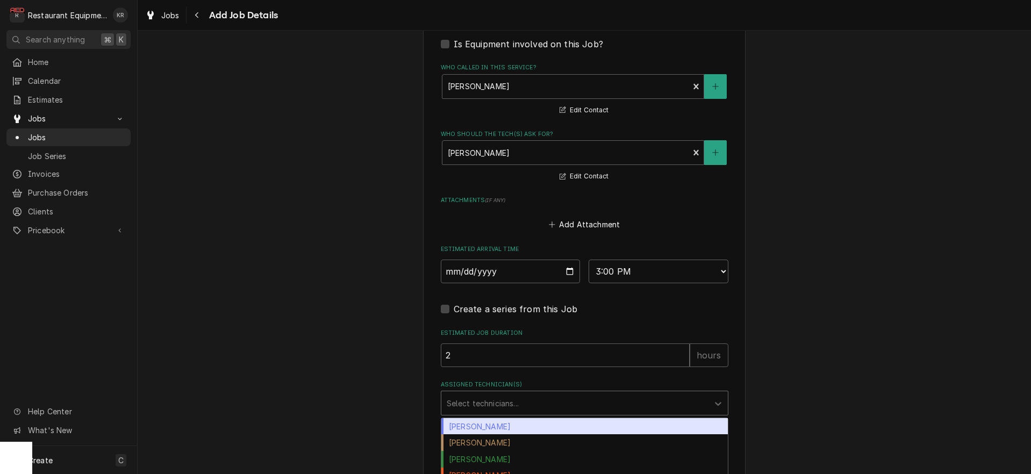
click at [508, 399] on div "Assigned Technician(s)" at bounding box center [575, 402] width 256 height 19
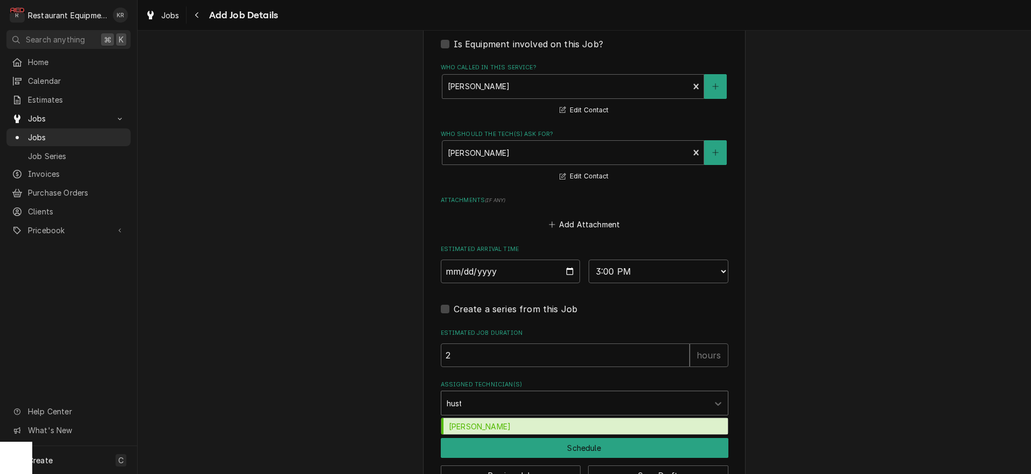
type input "huston"
drag, startPoint x: 502, startPoint y: 425, endPoint x: 498, endPoint y: 420, distance: 6.5
click at [502, 425] on div "Huston Lewis" at bounding box center [584, 426] width 286 height 17
type textarea "x"
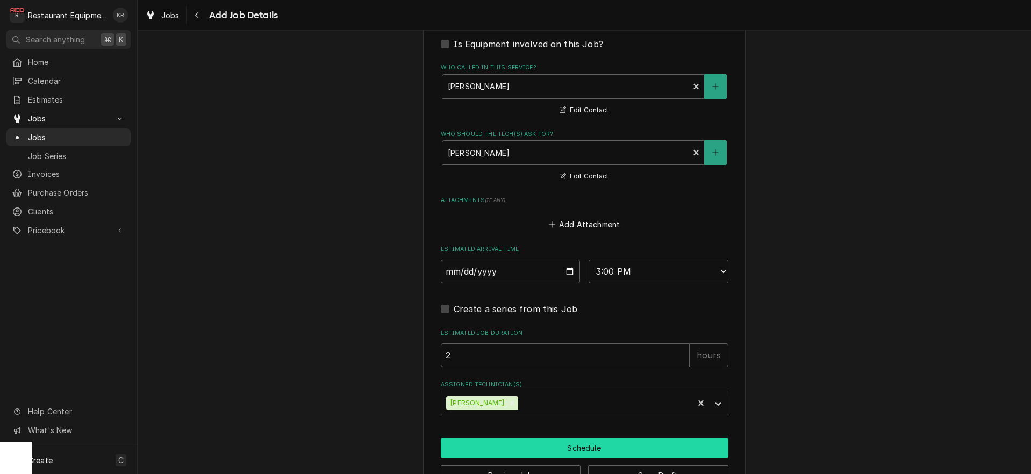
click at [499, 449] on button "Schedule" at bounding box center [585, 448] width 288 height 20
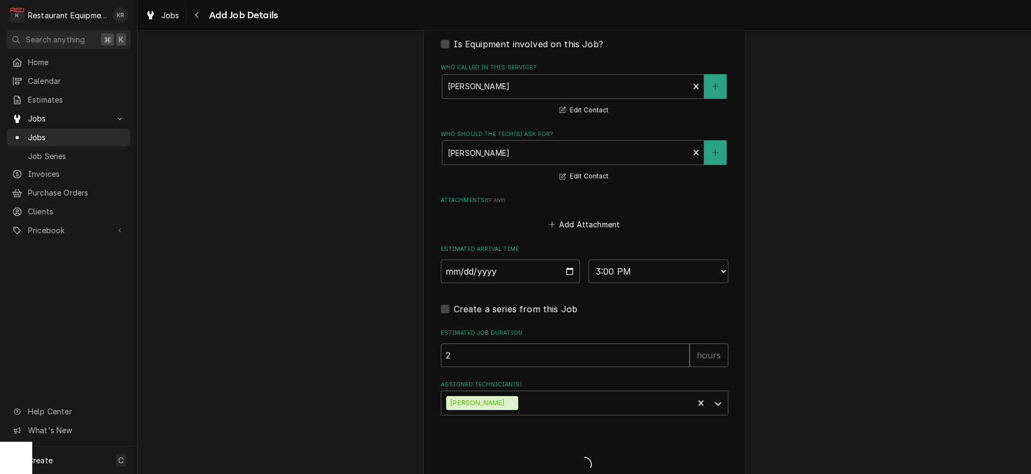
type textarea "x"
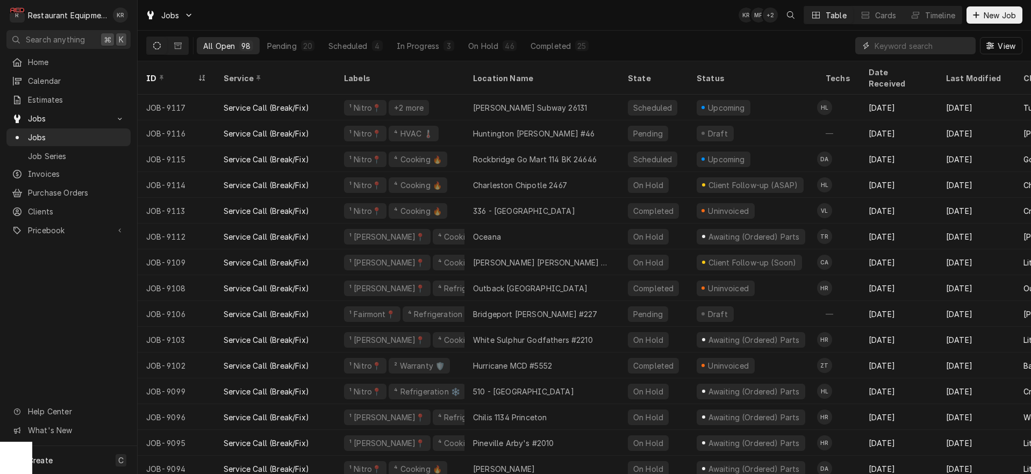
click at [888, 42] on input "Dynamic Content Wrapper" at bounding box center [922, 45] width 96 height 17
type input "8684"
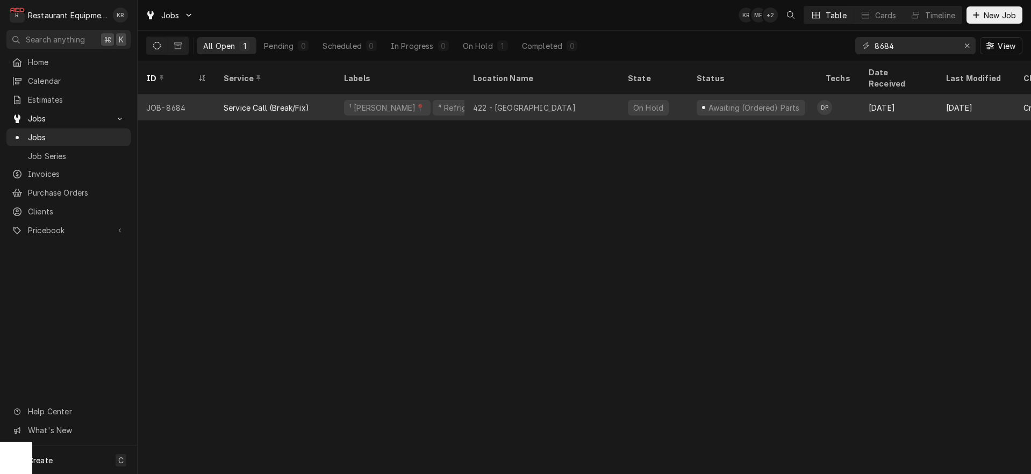
click at [567, 95] on div "422 - Wytheville" at bounding box center [541, 108] width 155 height 26
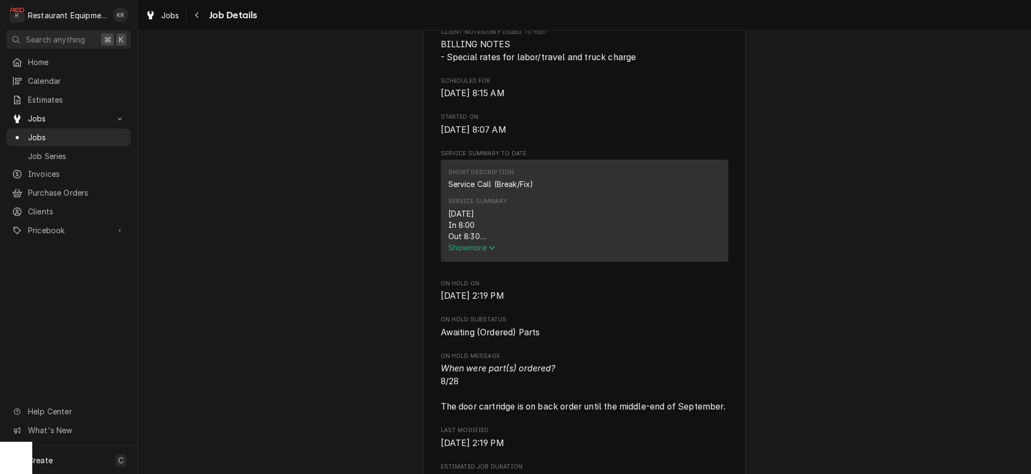
scroll to position [312, 0]
click at [459, 252] on span "Show more" at bounding box center [471, 246] width 47 height 9
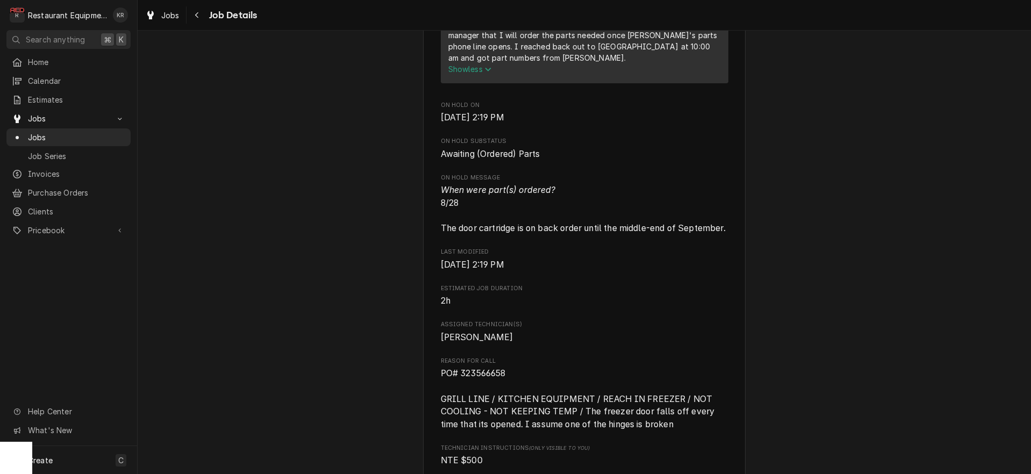
scroll to position [639, 0]
click at [168, 13] on span "Jobs" at bounding box center [170, 15] width 18 height 11
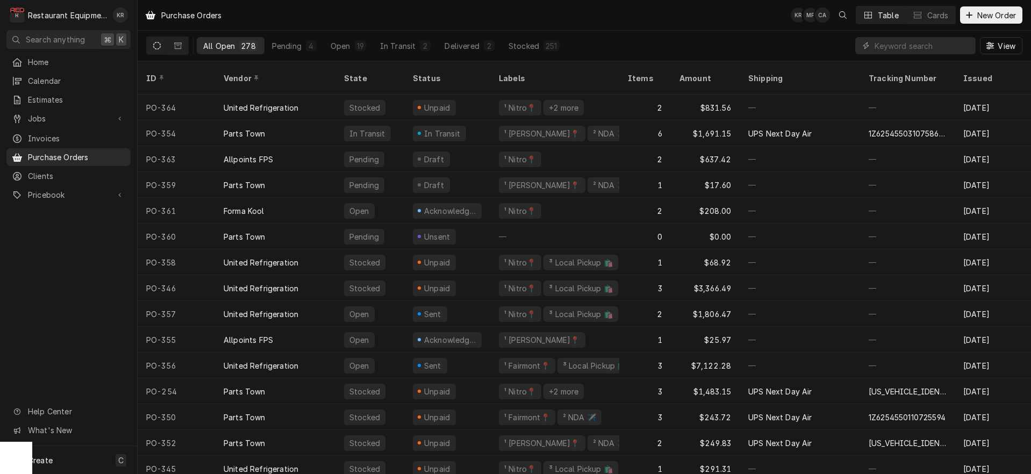
scroll to position [4, 0]
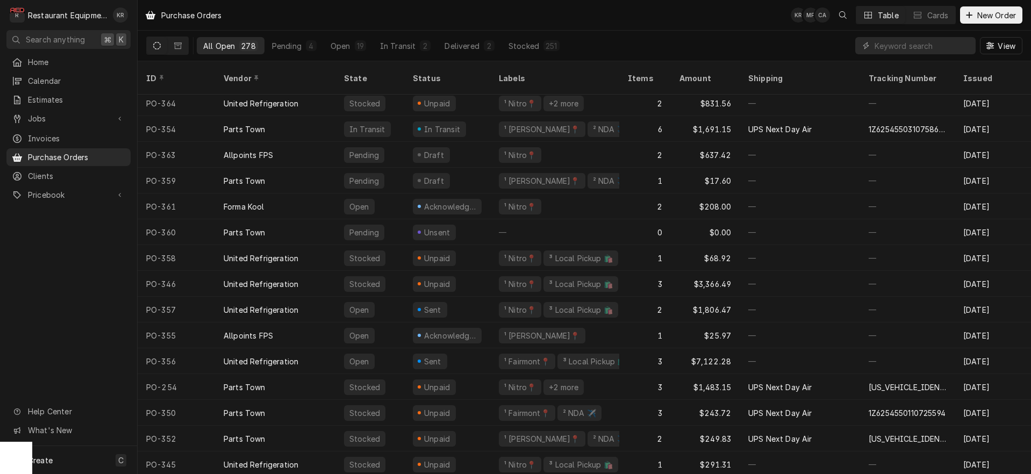
click at [890, 47] on input "Dynamic Content Wrapper" at bounding box center [922, 45] width 96 height 17
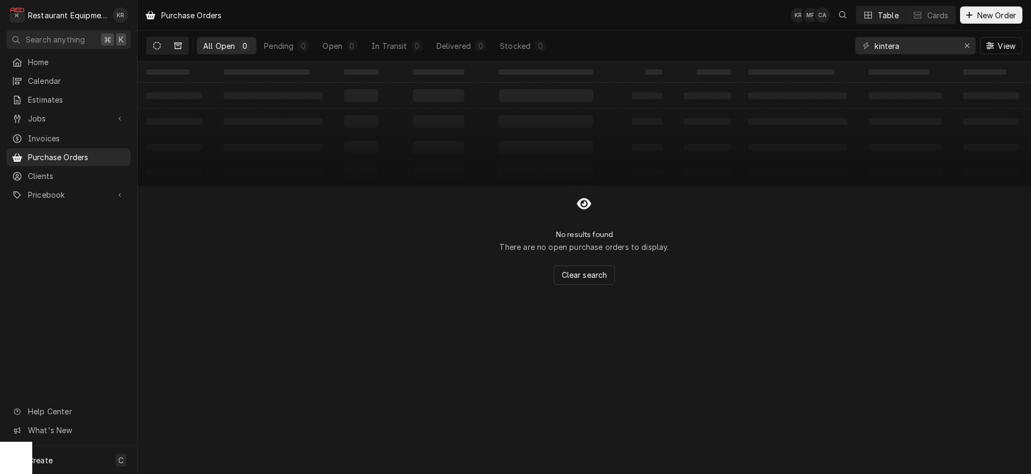
type input "kintera"
click at [177, 42] on icon "Dynamic Content Wrapper" at bounding box center [178, 46] width 8 height 8
click at [159, 45] on icon "Dynamic Content Wrapper" at bounding box center [157, 46] width 8 height 8
click at [964, 47] on icon "Erase input" at bounding box center [967, 46] width 6 height 8
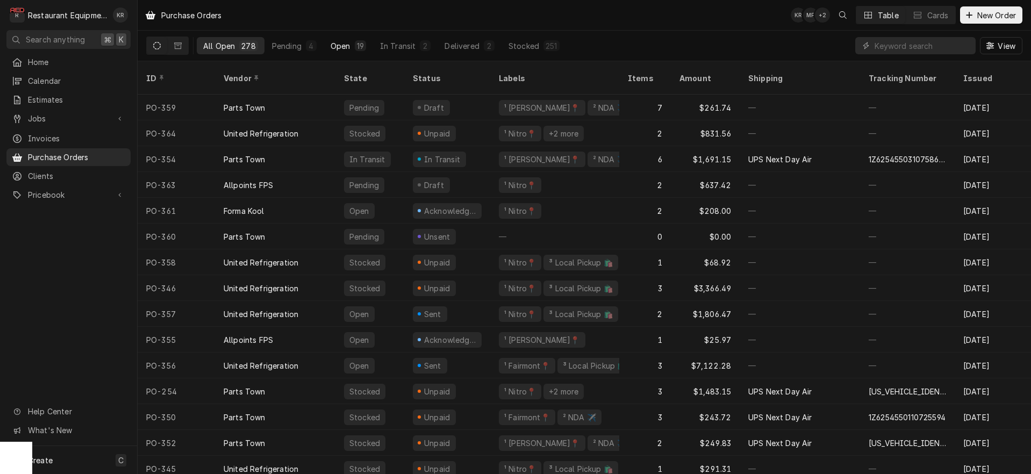
click at [357, 46] on div "19" at bounding box center [360, 45] width 7 height 11
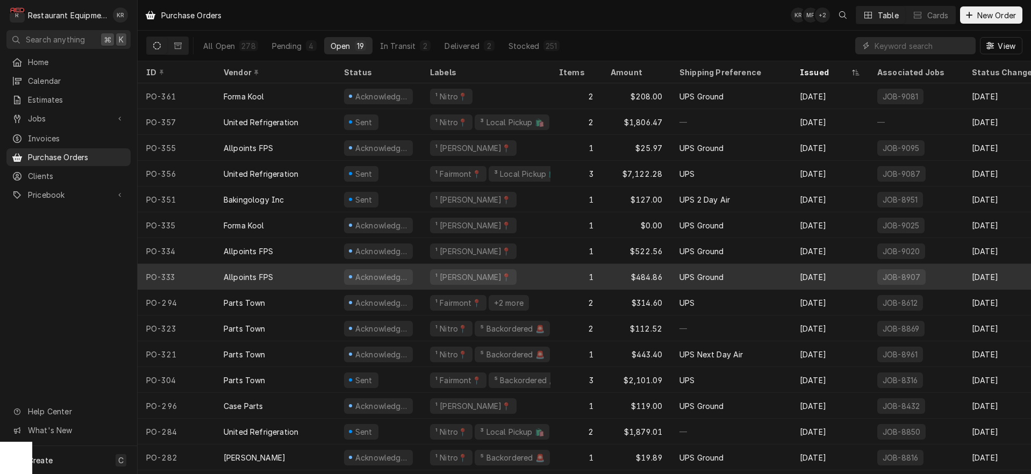
scroll to position [98, 0]
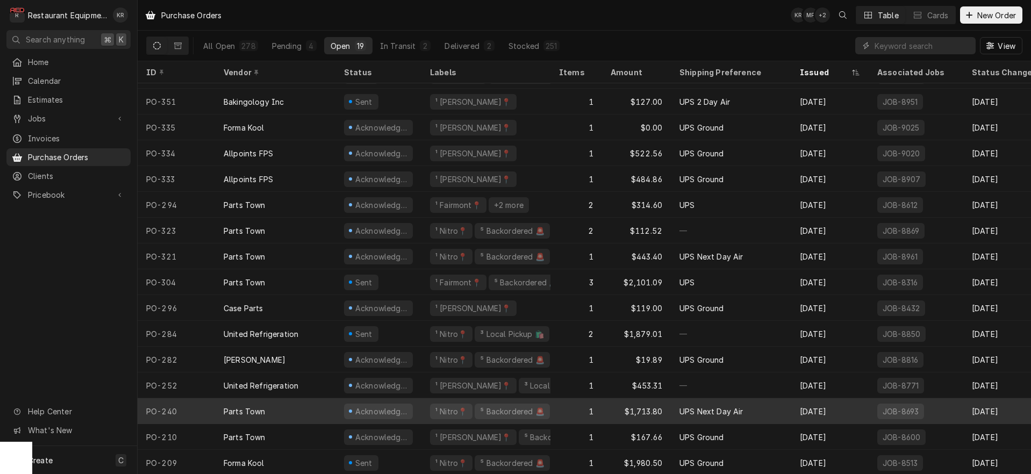
click at [588, 413] on div "1" at bounding box center [576, 411] width 52 height 26
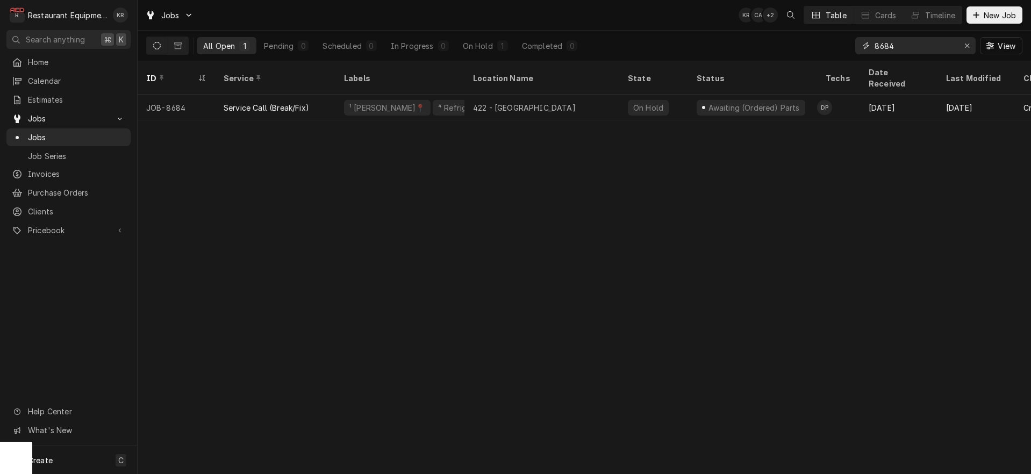
drag, startPoint x: 915, startPoint y: 43, endPoint x: 810, endPoint y: 48, distance: 104.4
click at [874, 48] on input "8684" at bounding box center [914, 45] width 81 height 17
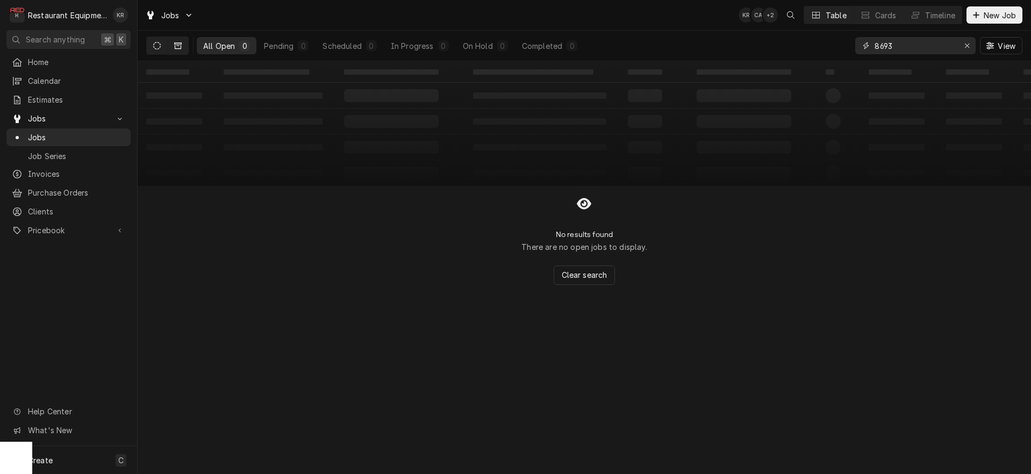
type input "8693"
click at [178, 48] on icon "Dynamic Content Wrapper" at bounding box center [178, 46] width 8 height 8
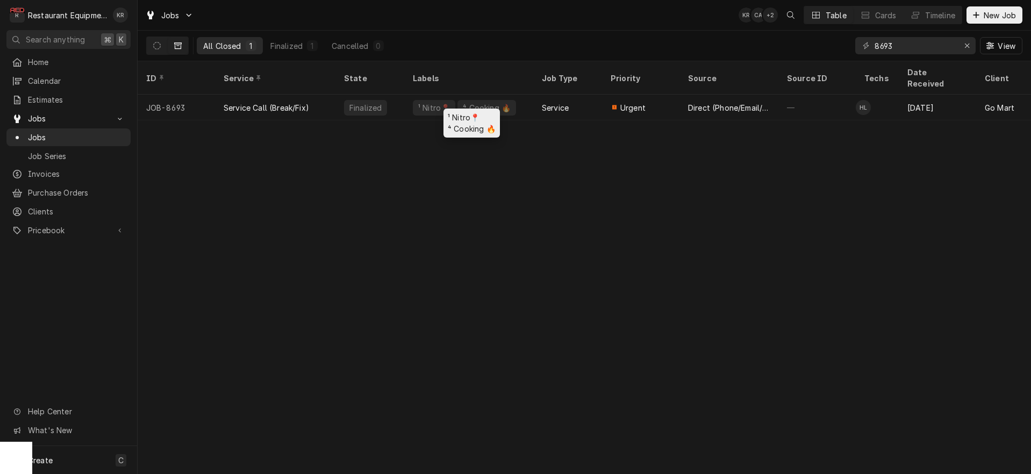
click at [432, 102] on div "¹ Nitro📍" at bounding box center [434, 107] width 34 height 11
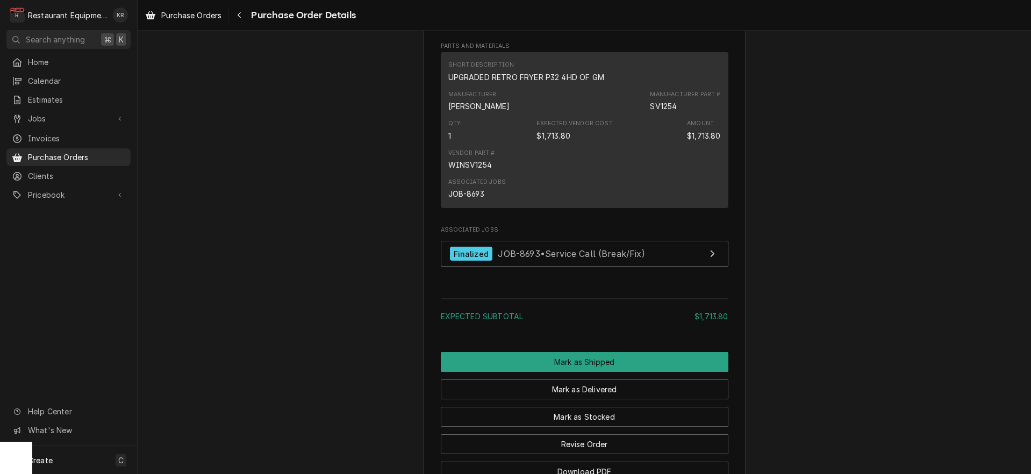
scroll to position [772, 0]
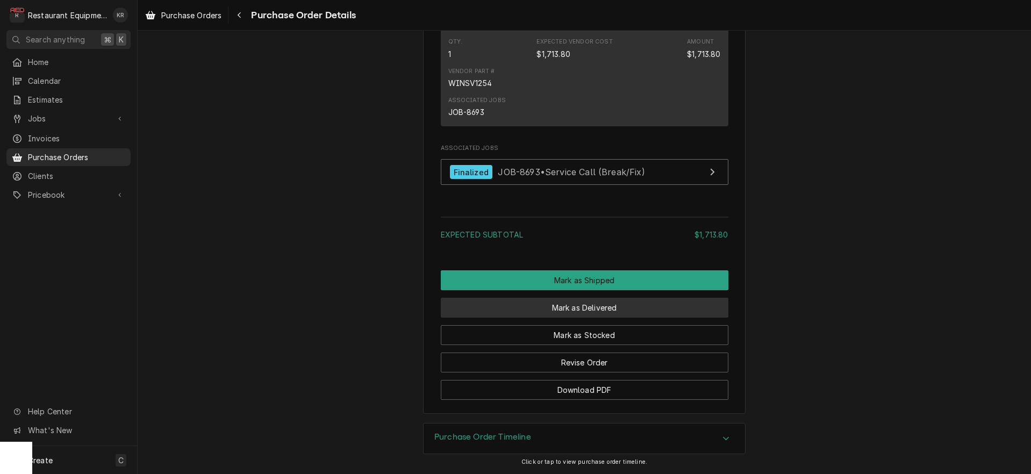
click at [585, 314] on button "Mark as Delivered" at bounding box center [585, 308] width 288 height 20
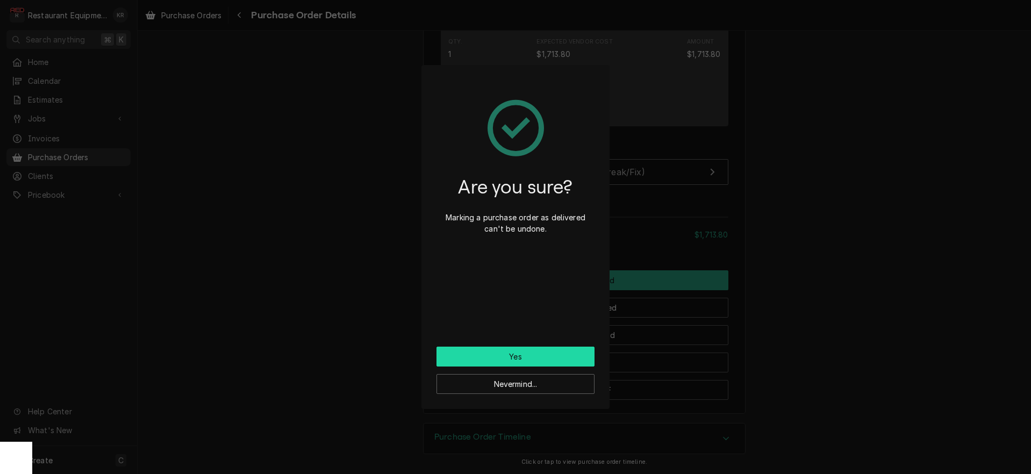
click at [550, 358] on button "Yes" at bounding box center [515, 357] width 158 height 20
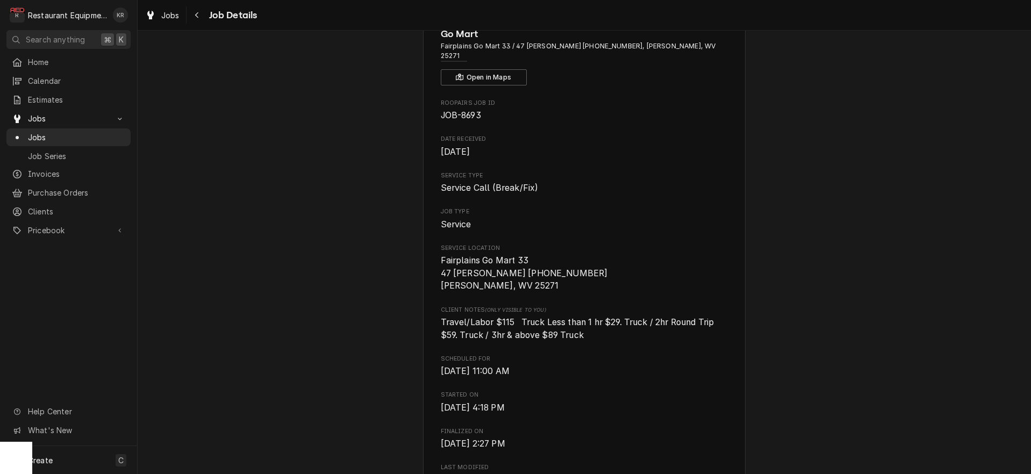
scroll to position [20, 0]
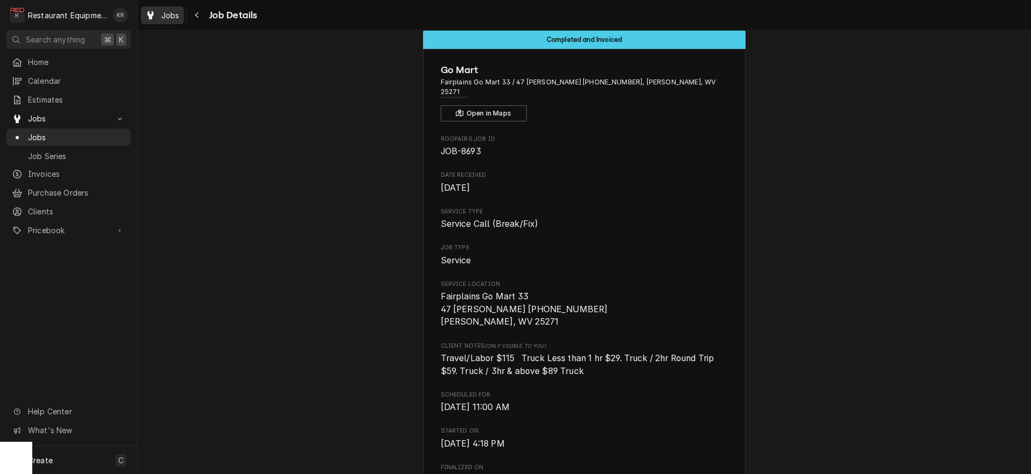
click at [185, 18] on div "Jobs Job Details" at bounding box center [199, 15] width 116 height 18
click at [177, 18] on span "Jobs" at bounding box center [170, 15] width 18 height 11
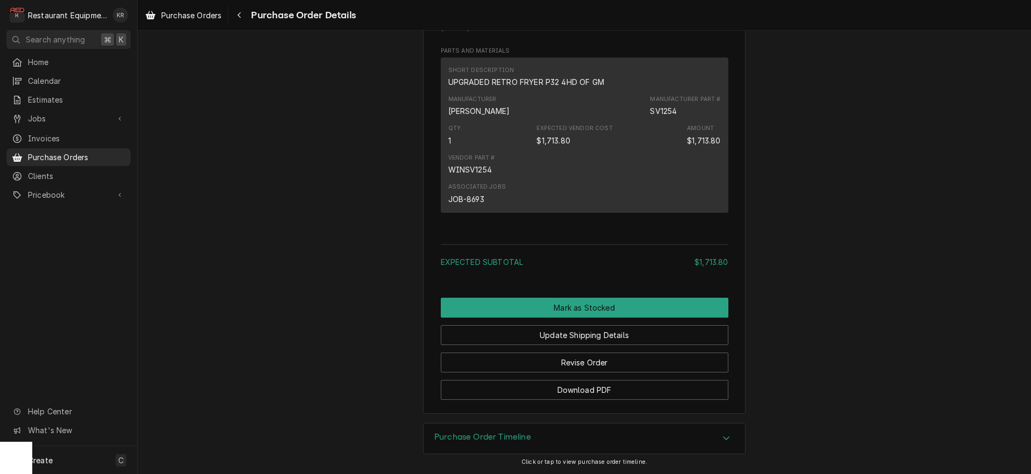
scroll to position [825, 0]
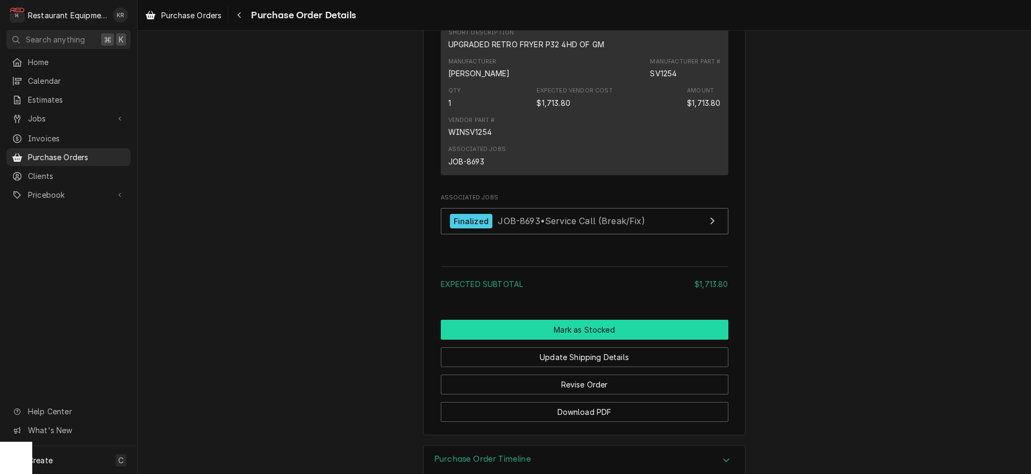
click at [577, 340] on button "Mark as Stocked" at bounding box center [585, 330] width 288 height 20
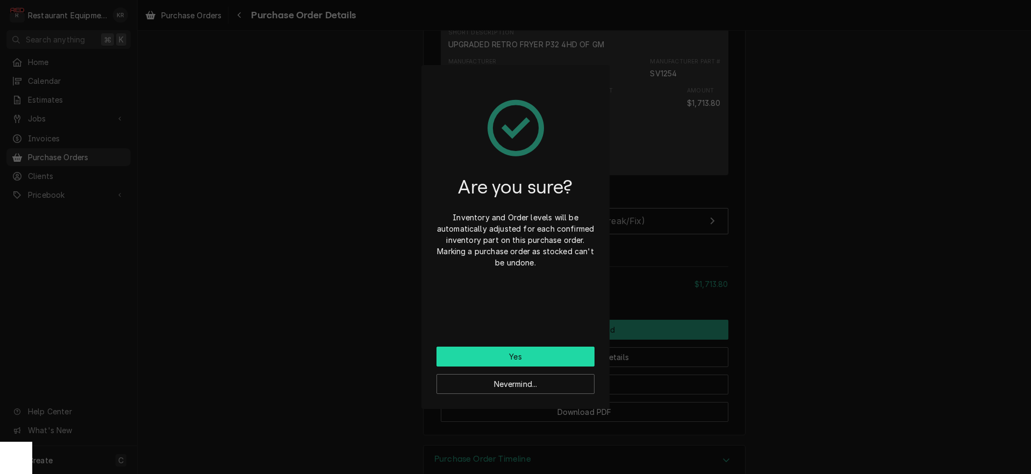
drag, startPoint x: 511, startPoint y: 353, endPoint x: 511, endPoint y: 341, distance: 11.8
click at [511, 353] on button "Yes" at bounding box center [515, 357] width 158 height 20
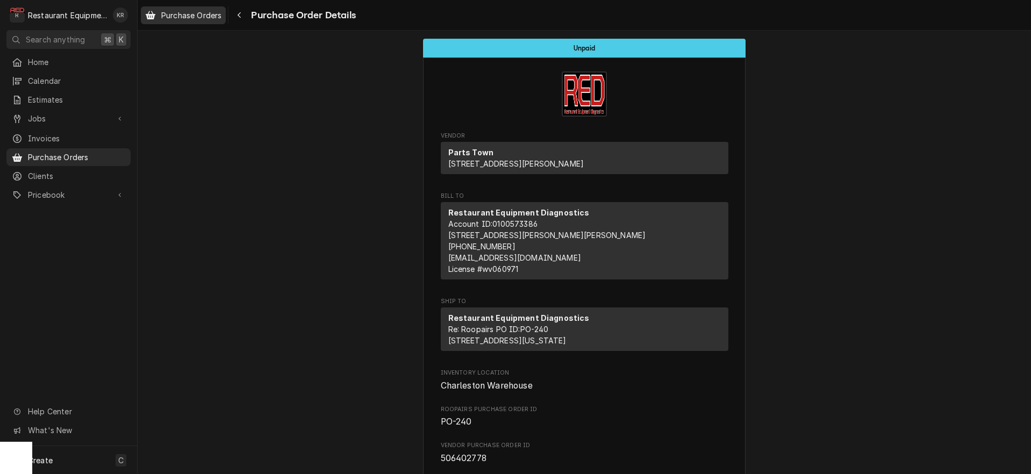
click at [173, 19] on span "Purchase Orders" at bounding box center [191, 15] width 60 height 11
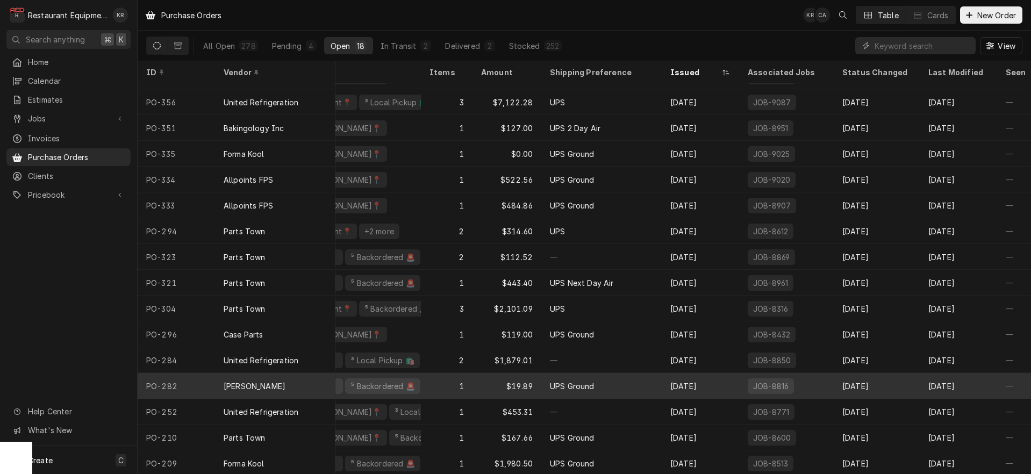
scroll to position [72, 130]
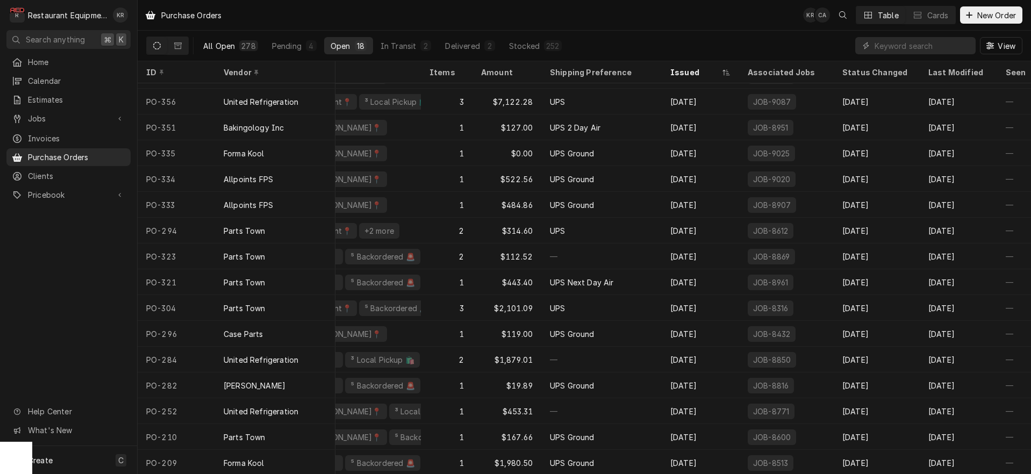
click at [220, 48] on div "All Open" at bounding box center [219, 45] width 32 height 11
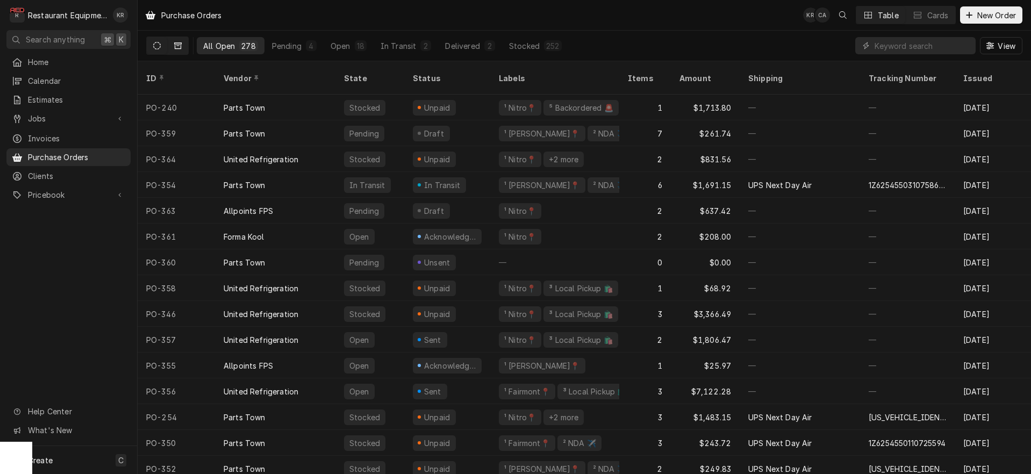
click at [181, 48] on icon "Dynamic Content Wrapper" at bounding box center [178, 45] width 8 height 6
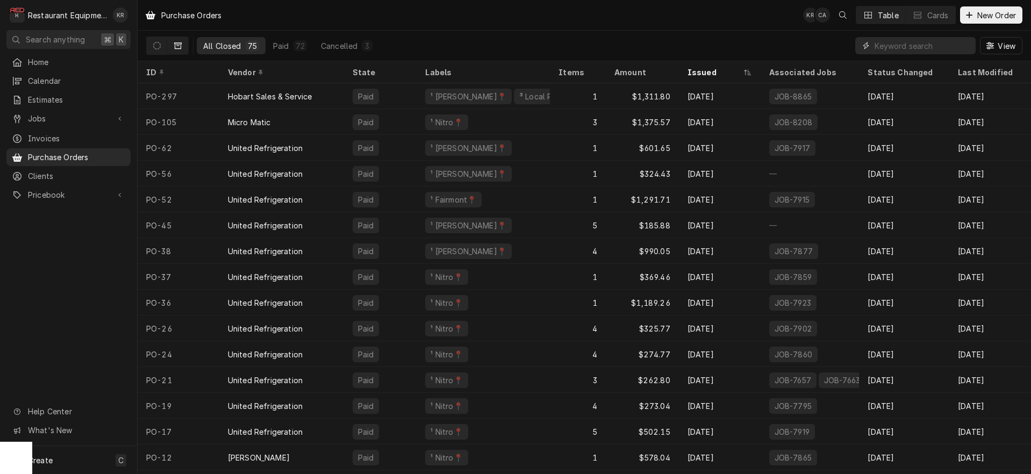
click at [912, 46] on input "Dynamic Content Wrapper" at bounding box center [922, 45] width 96 height 17
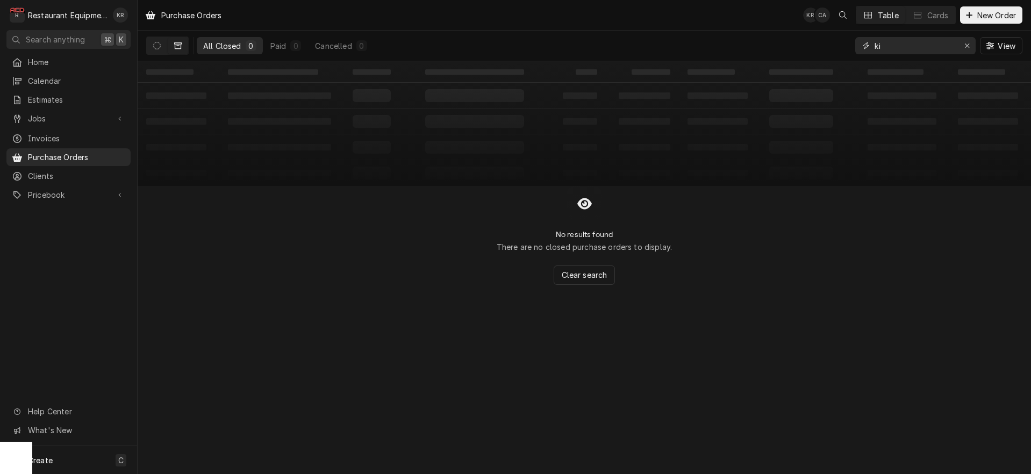
type input "k"
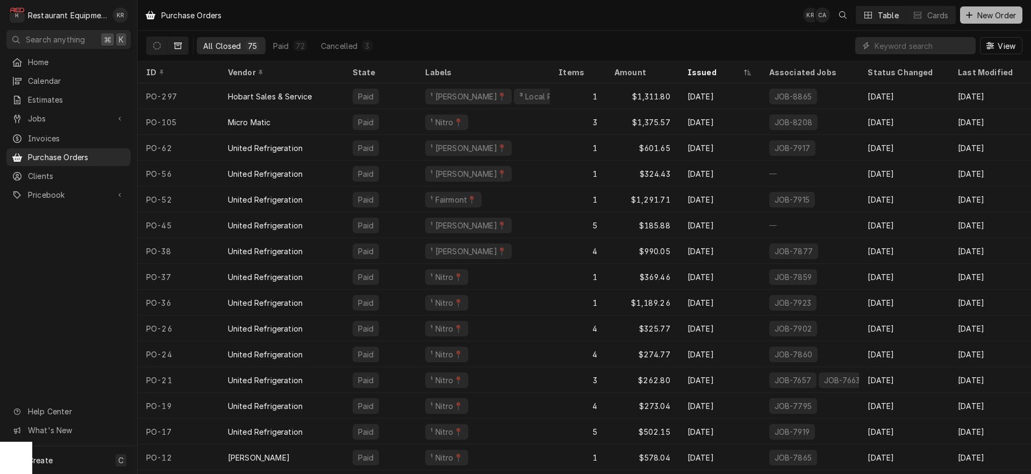
click at [971, 12] on icon "Dynamic Content Wrapper" at bounding box center [969, 15] width 6 height 8
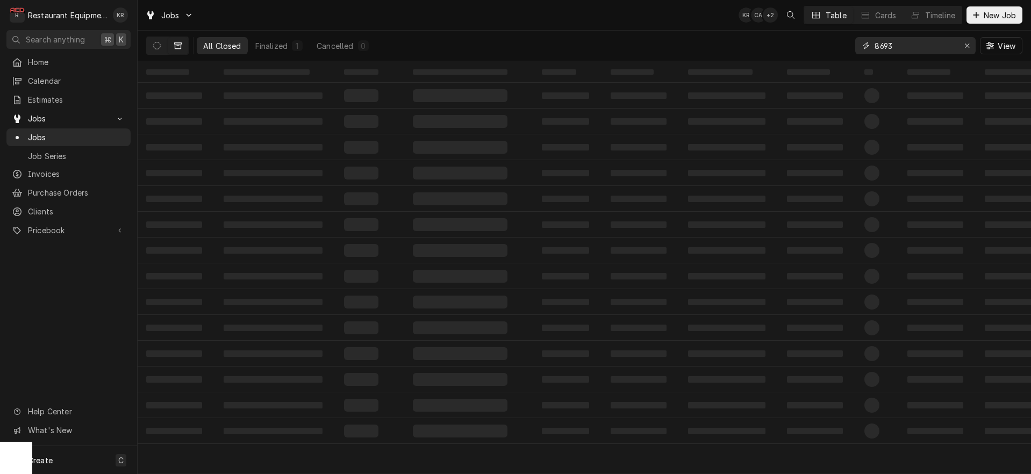
drag, startPoint x: 806, startPoint y: 41, endPoint x: 775, endPoint y: 44, distance: 30.7
click at [874, 44] on input "8693" at bounding box center [914, 45] width 81 height 17
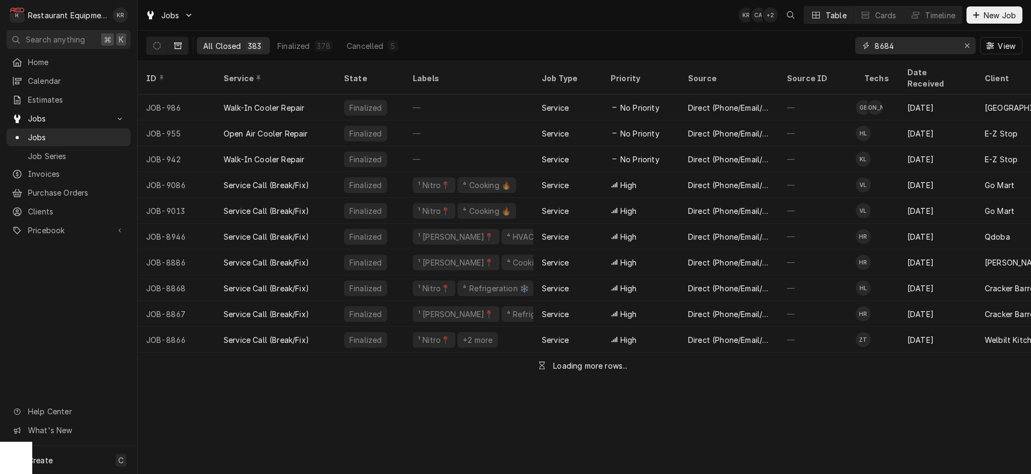
type input "8684"
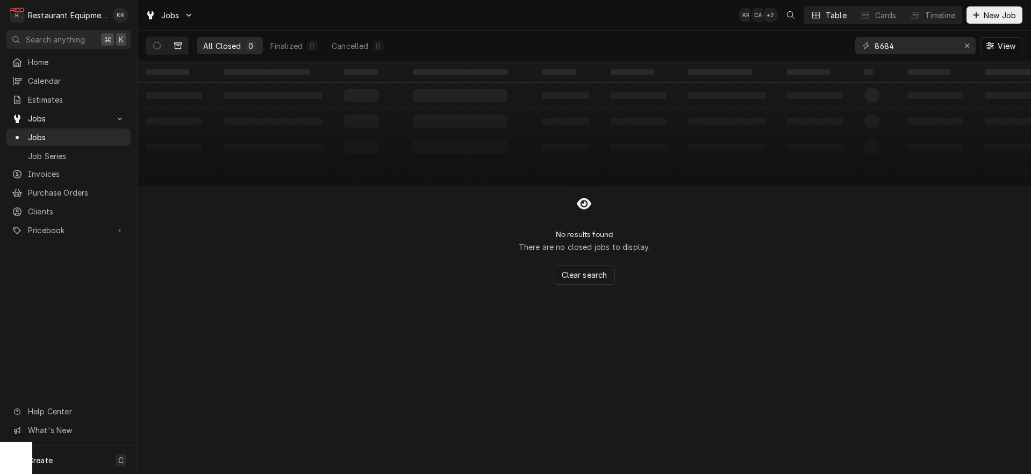
click at [156, 44] on icon "Dynamic Content Wrapper" at bounding box center [157, 46] width 8 height 8
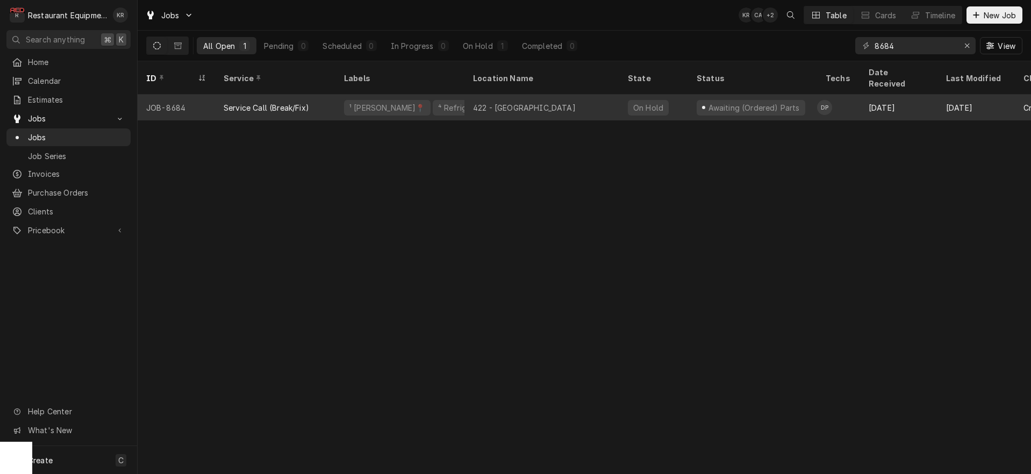
click at [558, 95] on div "422 - Wytheville" at bounding box center [541, 108] width 155 height 26
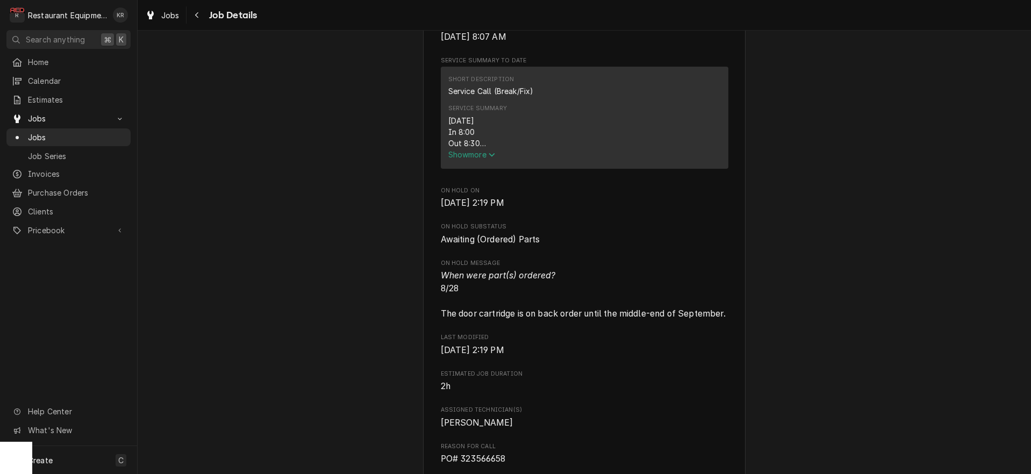
scroll to position [406, 0]
drag, startPoint x: 477, startPoint y: 173, endPoint x: 475, endPoint y: 166, distance: 6.6
click at [477, 162] on div "Service Summary [DATE] In 8:00 Out 8:30 Tk 106 Kintera Freezer: model - KUC48F …" at bounding box center [584, 130] width 272 height 63
click at [475, 157] on span "Show more" at bounding box center [471, 152] width 47 height 9
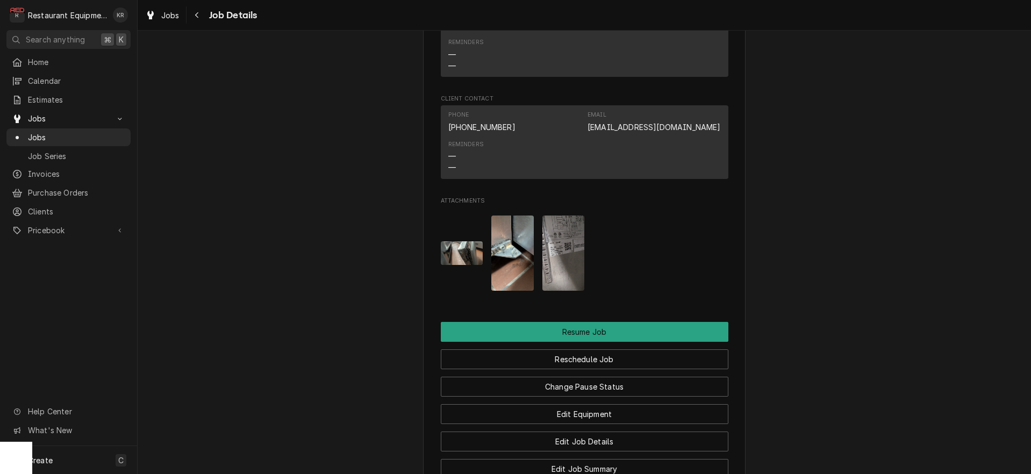
scroll to position [1324, 0]
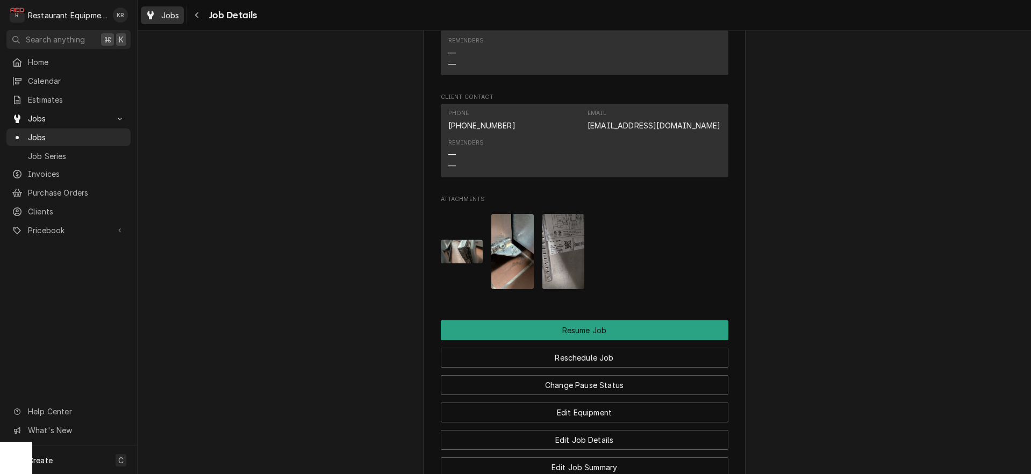
click at [158, 13] on div "Jobs" at bounding box center [162, 15] width 39 height 13
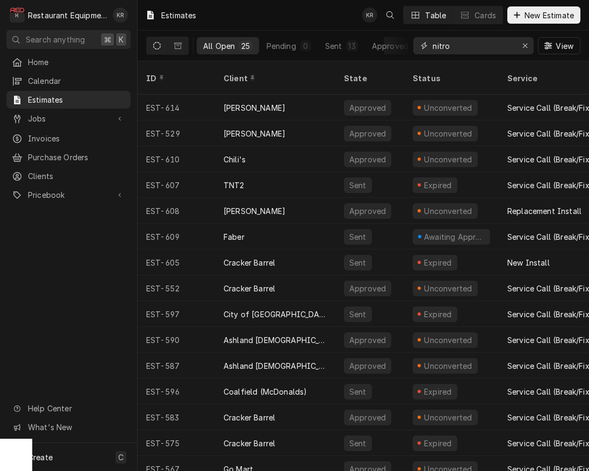
click at [461, 49] on input "nitro" at bounding box center [473, 45] width 81 height 17
drag, startPoint x: 454, startPoint y: 47, endPoint x: 392, endPoint y: 46, distance: 62.3
click at [433, 46] on input "nitro" at bounding box center [473, 45] width 81 height 17
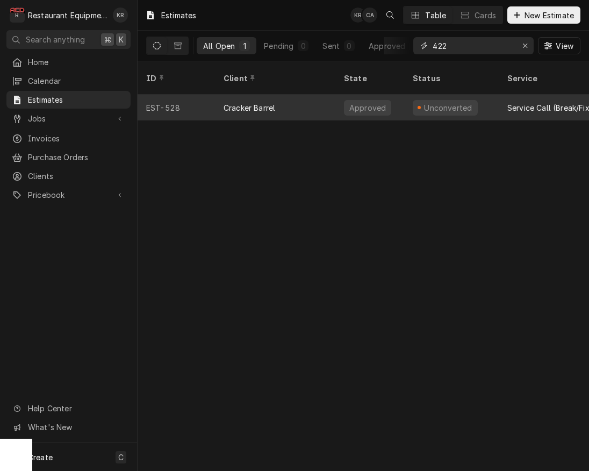
type input "422"
click at [332, 95] on div "Cracker Barrel" at bounding box center [275, 108] width 120 height 26
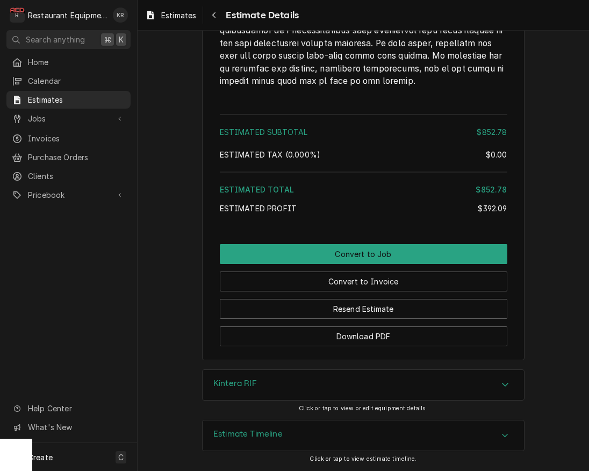
scroll to position [2211, 0]
click at [307, 435] on div "Estimate Timeline" at bounding box center [363, 435] width 321 height 30
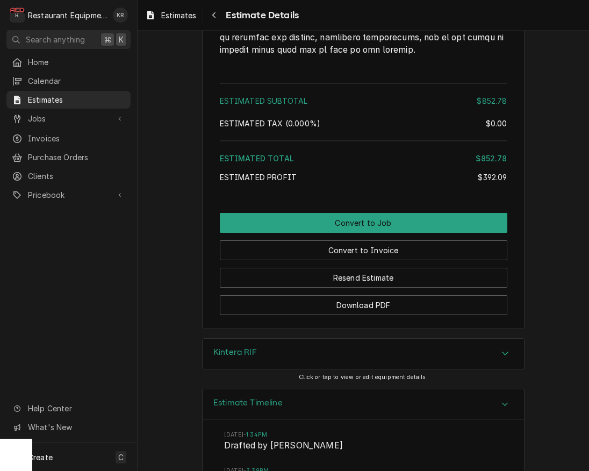
scroll to position [2408, 0]
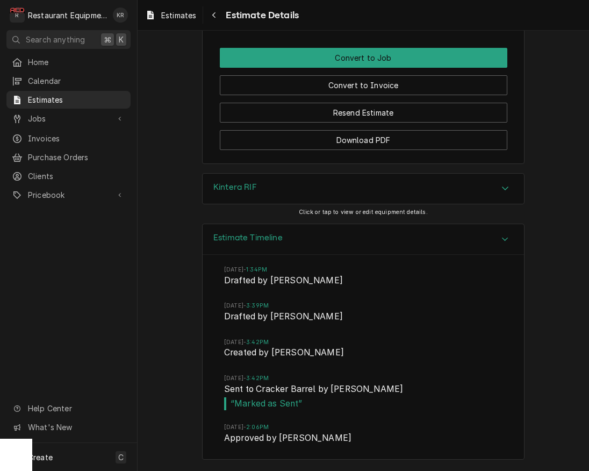
click at [535, 290] on div "Estimate Timeline Tue, Aug 26, 2025 - 1:34PM Drafted by Kelli Robinette Wed, Au…" at bounding box center [363, 347] width 451 height 247
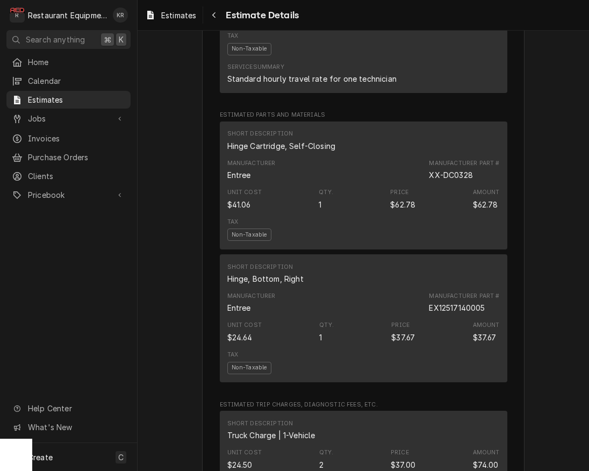
scroll to position [1062, 0]
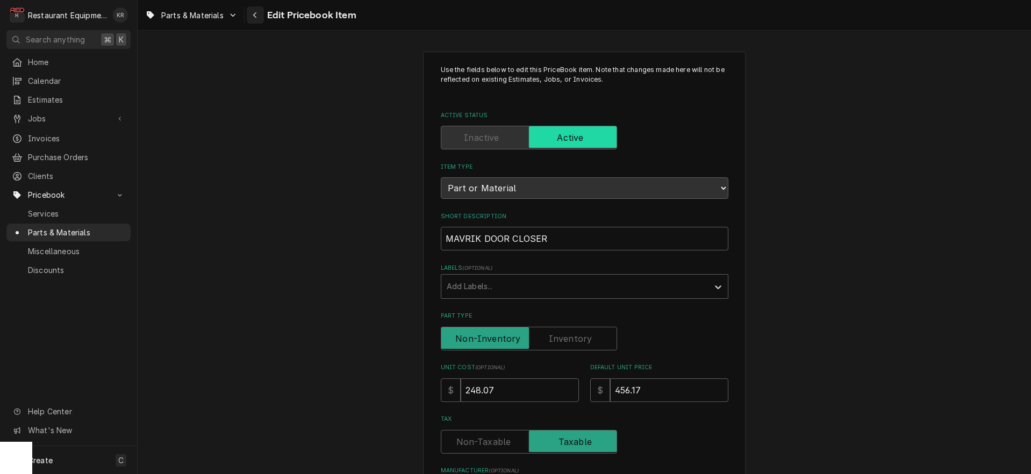
click at [253, 19] on div "Navigate back" at bounding box center [255, 15] width 11 height 11
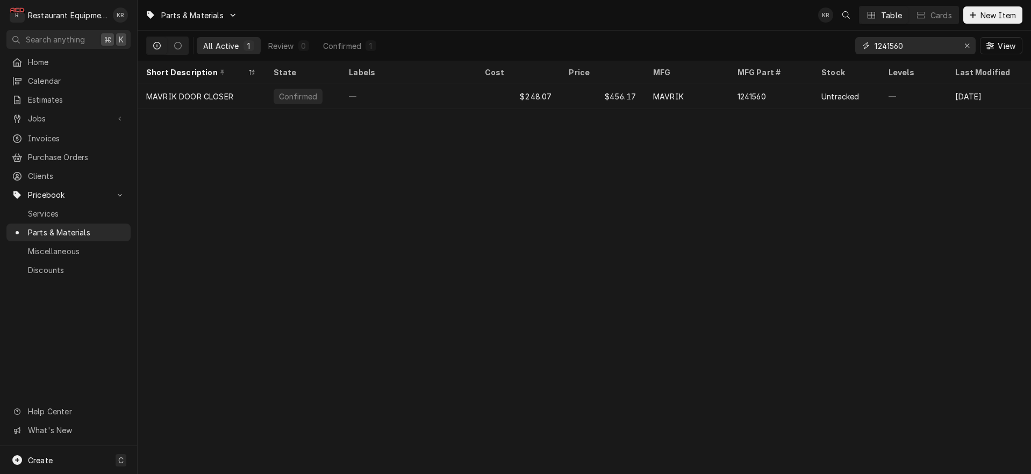
click at [931, 49] on input "1241560" at bounding box center [914, 45] width 81 height 17
drag, startPoint x: 925, startPoint y: 49, endPoint x: 797, endPoint y: 51, distance: 127.9
click at [874, 51] on input "1241560" at bounding box center [914, 45] width 81 height 17
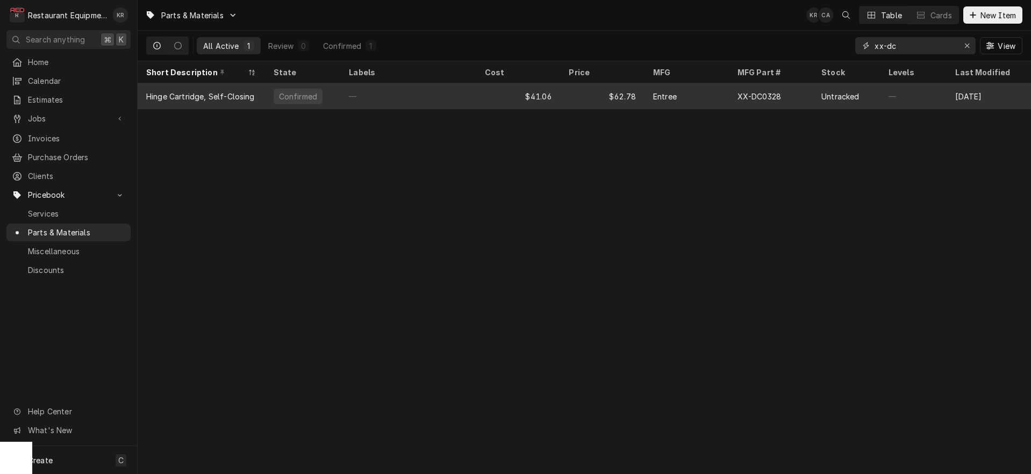
type input "xx-dc"
click at [571, 94] on div "$62.78" at bounding box center [602, 96] width 84 height 26
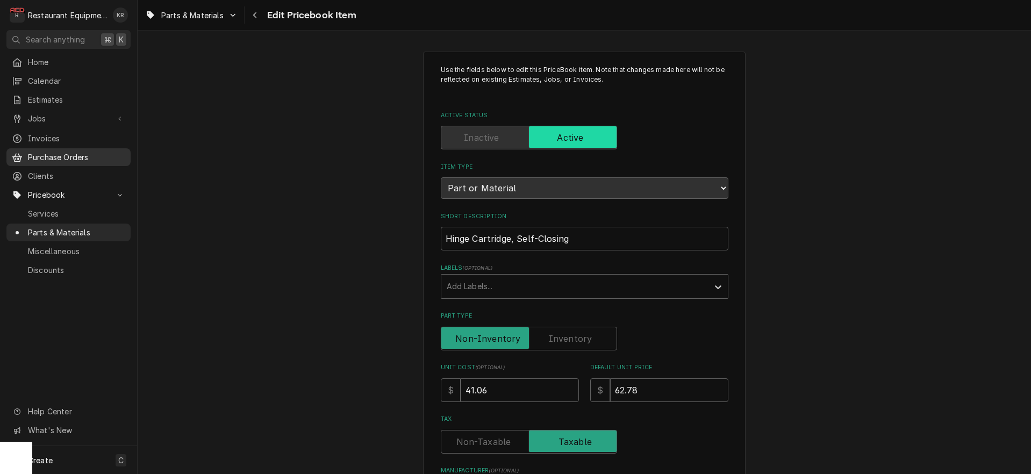
scroll to position [1, 0]
click at [258, 19] on div "Navigate back" at bounding box center [255, 15] width 11 height 11
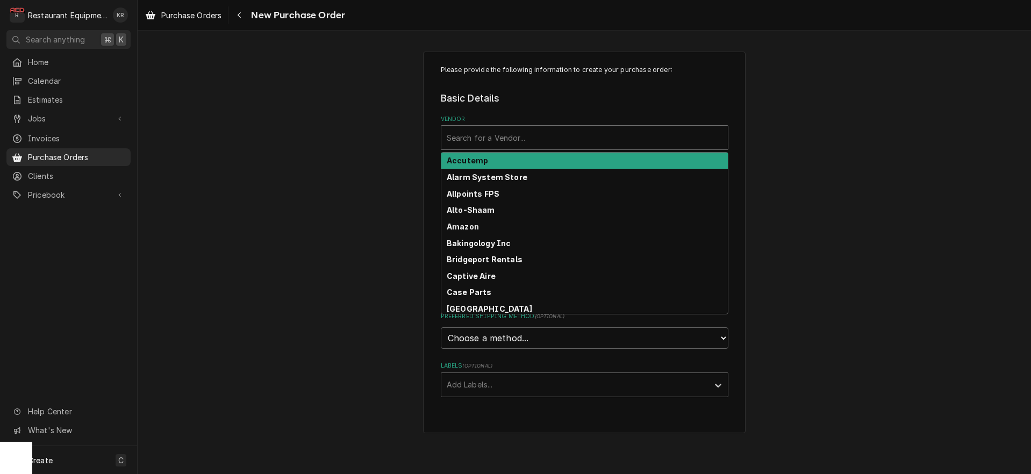
click at [485, 146] on div "Vendor" at bounding box center [585, 137] width 276 height 19
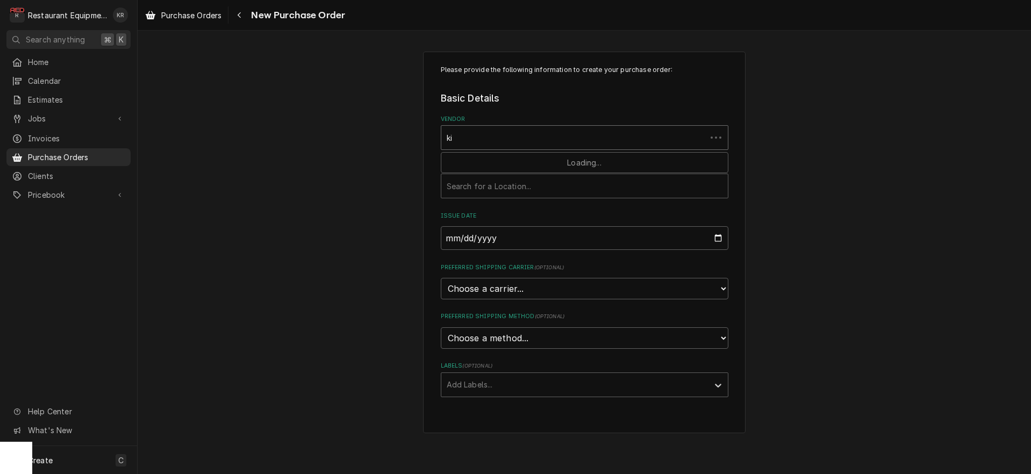
type input "k"
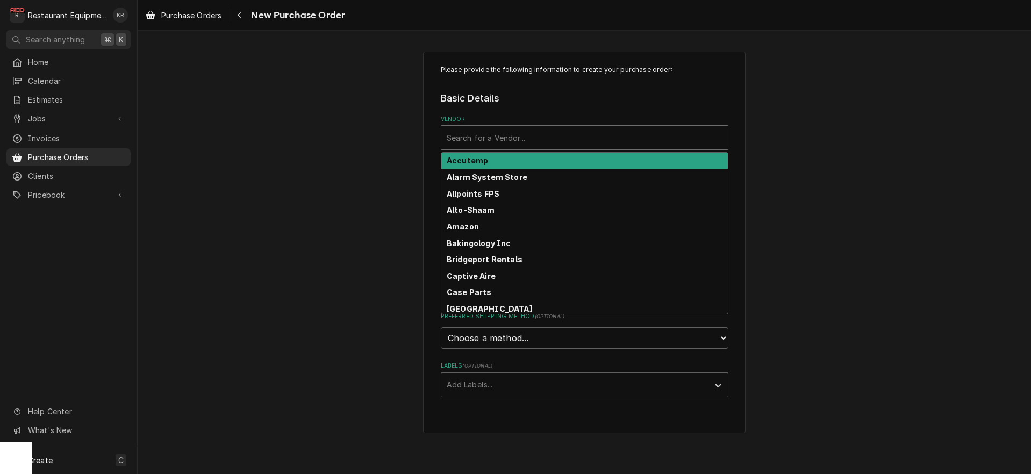
click at [265, 175] on div "Please provide the following information to create your purchase order: Basic D…" at bounding box center [584, 242] width 893 height 401
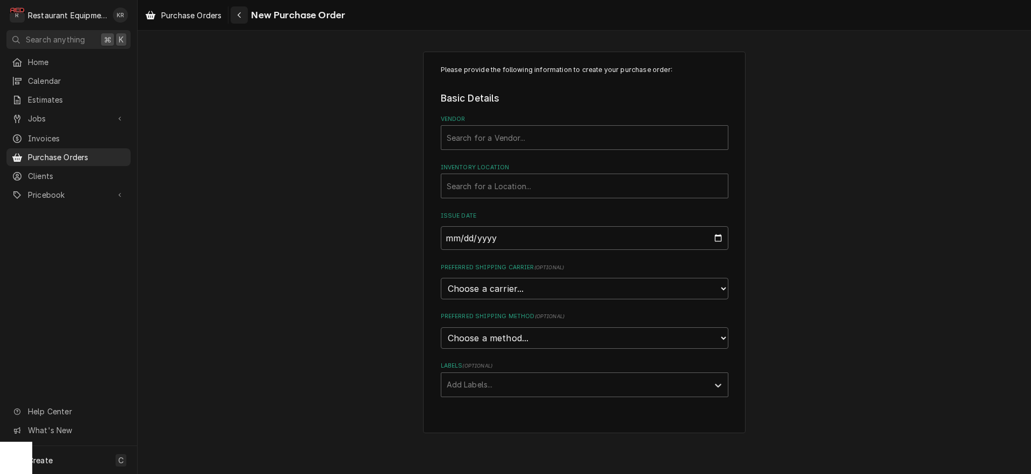
click at [248, 16] on button "Navigate back" at bounding box center [239, 14] width 17 height 17
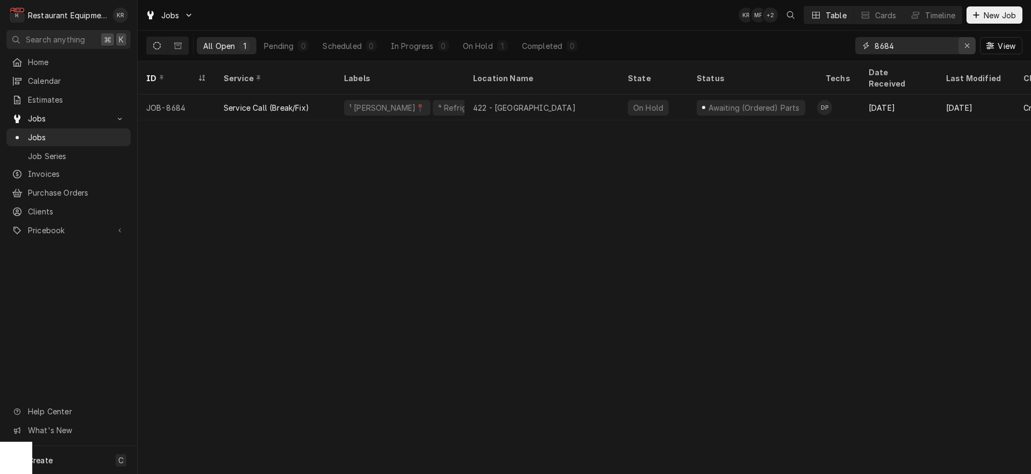
click at [965, 44] on icon "Erase input" at bounding box center [967, 46] width 4 height 4
click at [981, 19] on div "Dynamic Content Wrapper" at bounding box center [976, 15] width 11 height 11
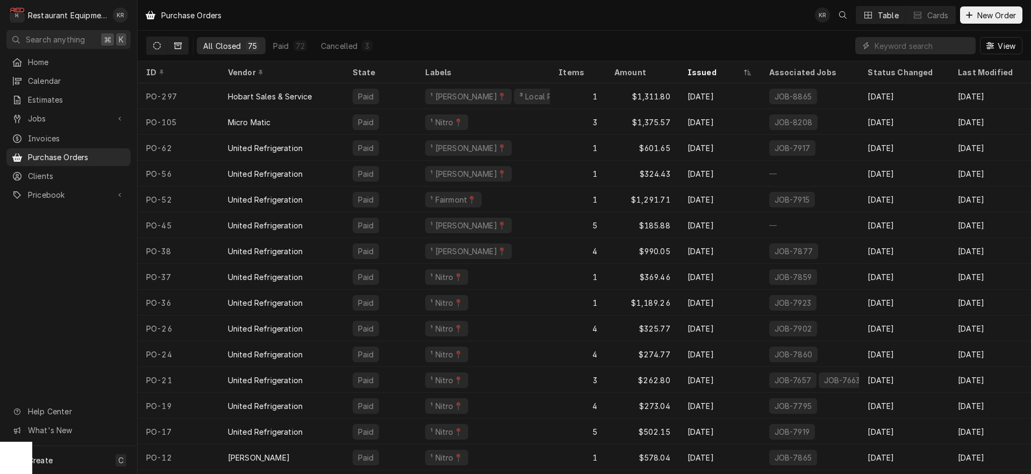
click at [151, 47] on button "Dynamic Content Wrapper" at bounding box center [157, 45] width 20 height 17
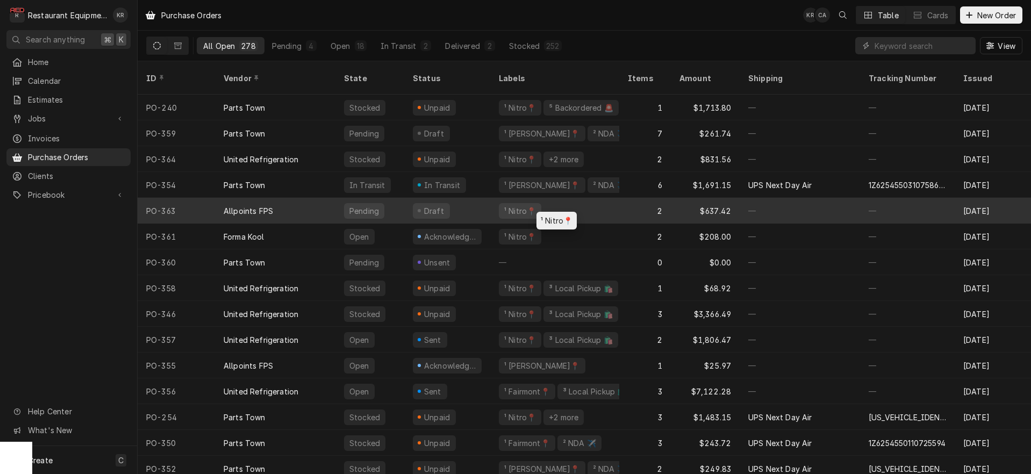
click at [530, 205] on div "¹ Nitro📍" at bounding box center [520, 210] width 34 height 11
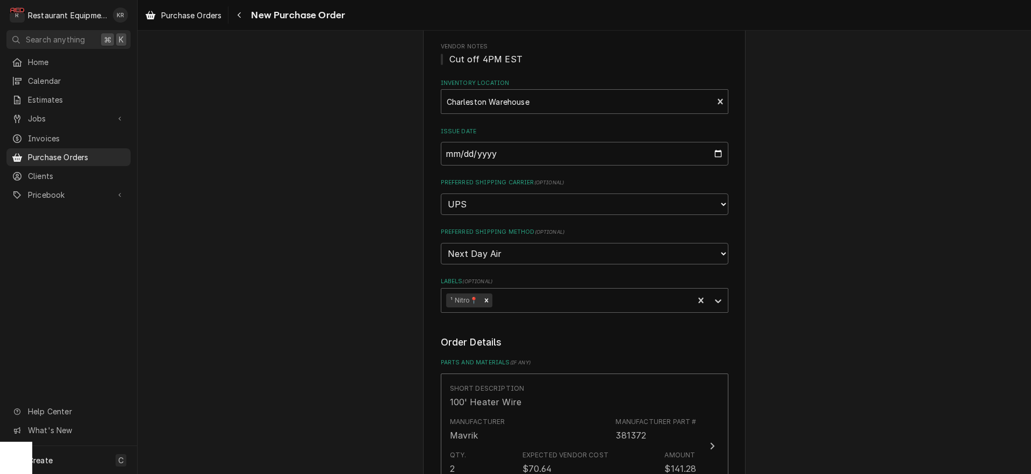
scroll to position [65, 0]
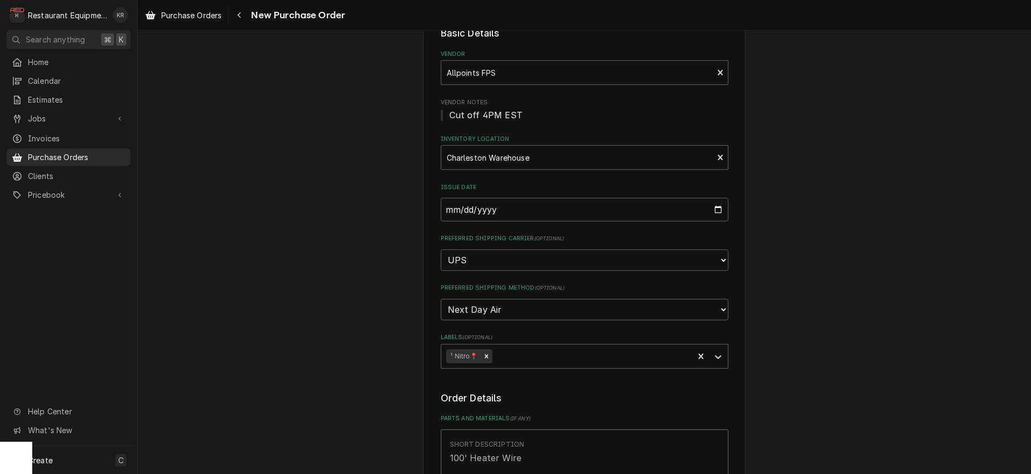
click at [250, 19] on span "New Purchase Order" at bounding box center [296, 15] width 97 height 15
click at [245, 19] on div "Navigate back" at bounding box center [239, 15] width 11 height 11
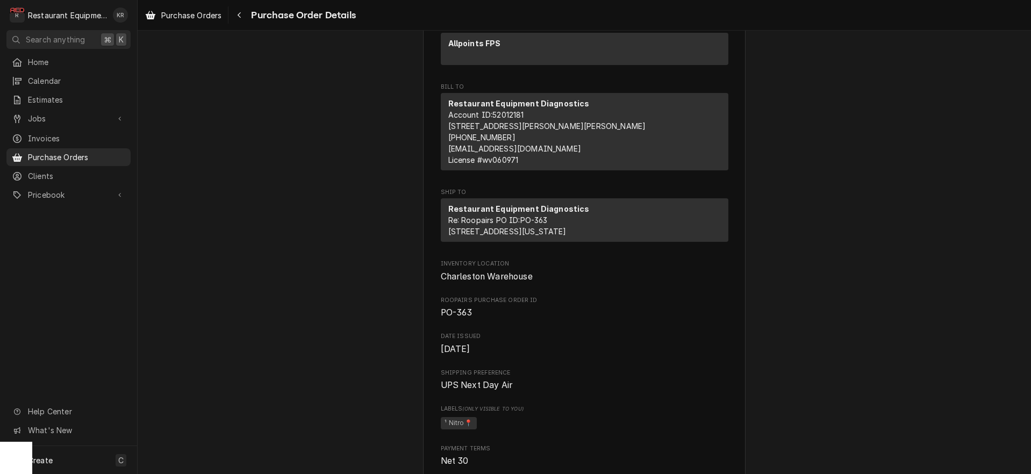
scroll to position [111, 0]
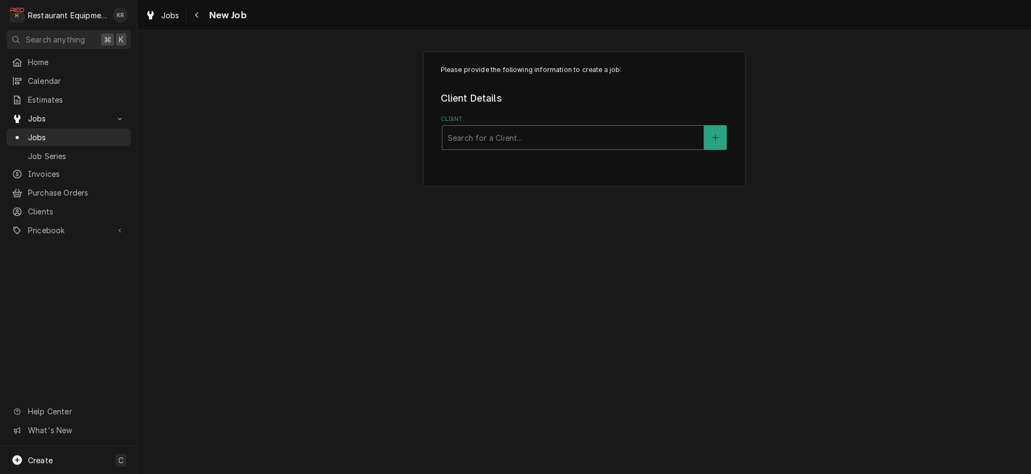
click at [491, 135] on div "Client" at bounding box center [573, 137] width 250 height 19
type input "charter"
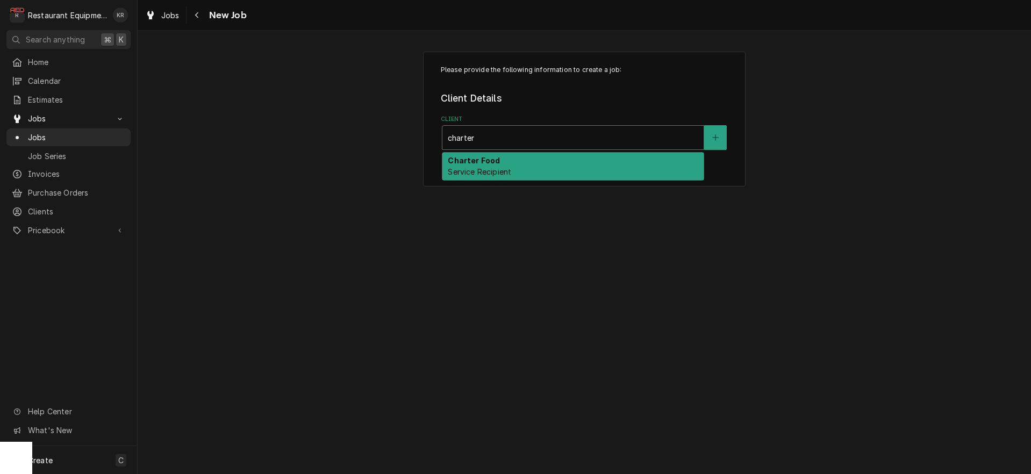
click at [487, 159] on strong "Charter Food" at bounding box center [474, 160] width 52 height 9
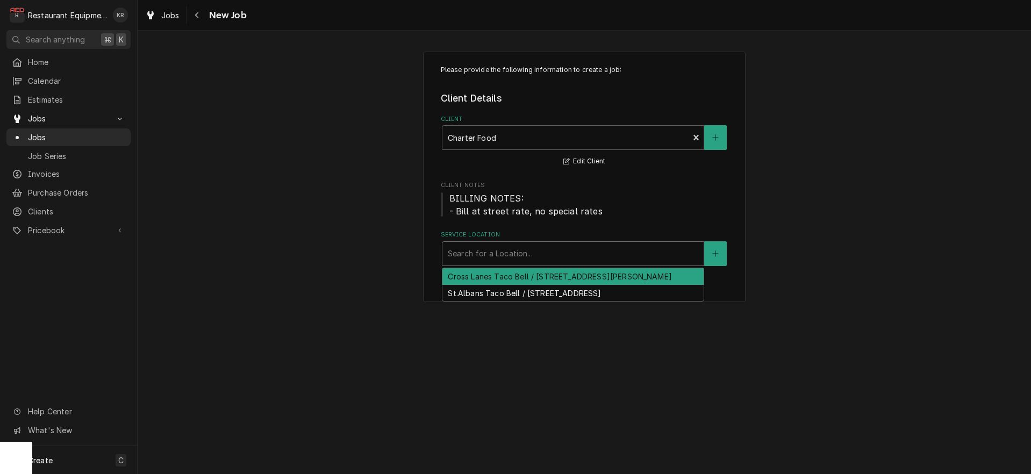
click at [500, 254] on div "Service Location" at bounding box center [573, 253] width 250 height 19
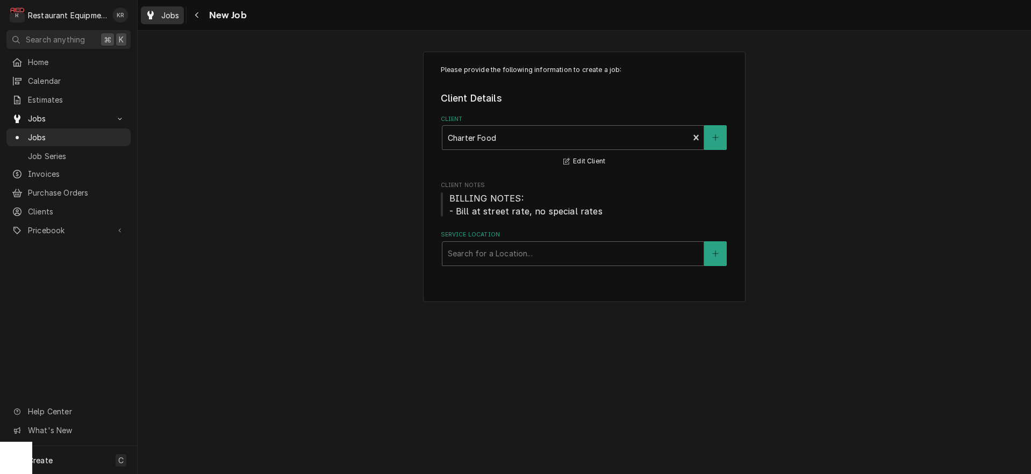
click at [177, 16] on span "Jobs" at bounding box center [170, 15] width 18 height 11
